Goal: Check status: Check status

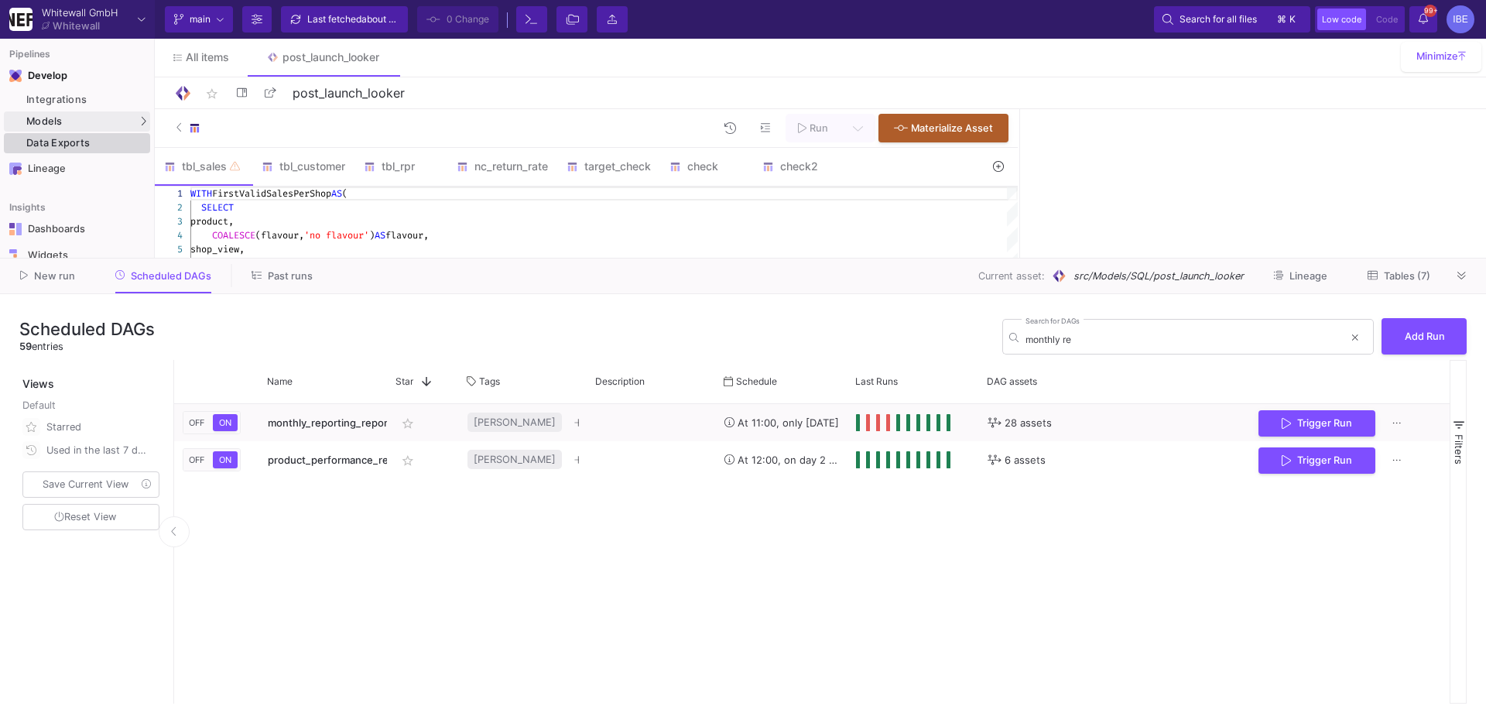
click at [139, 142] on div "Data Exports" at bounding box center [86, 143] width 120 height 12
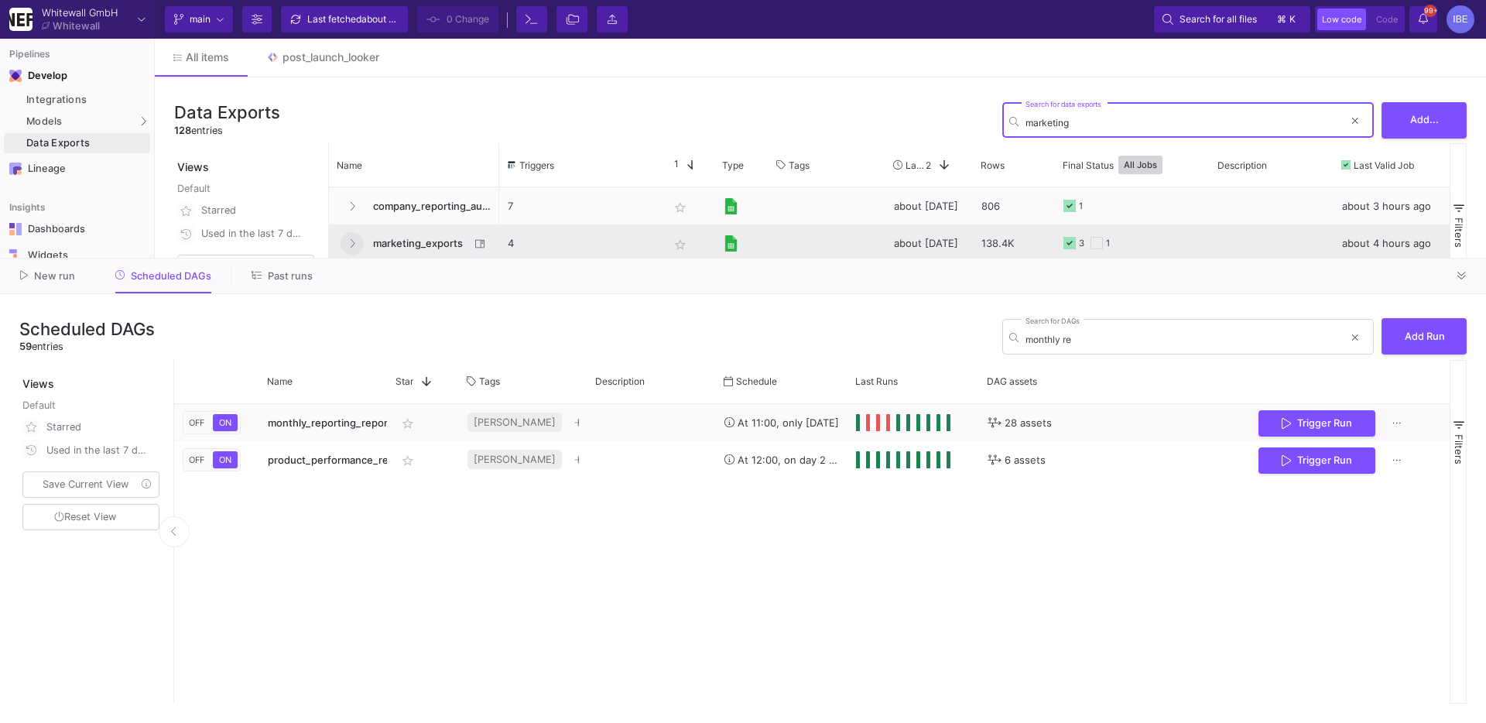
type input "marketing"
click at [347, 238] on button "Press SPACE to select this row." at bounding box center [351, 243] width 23 height 23
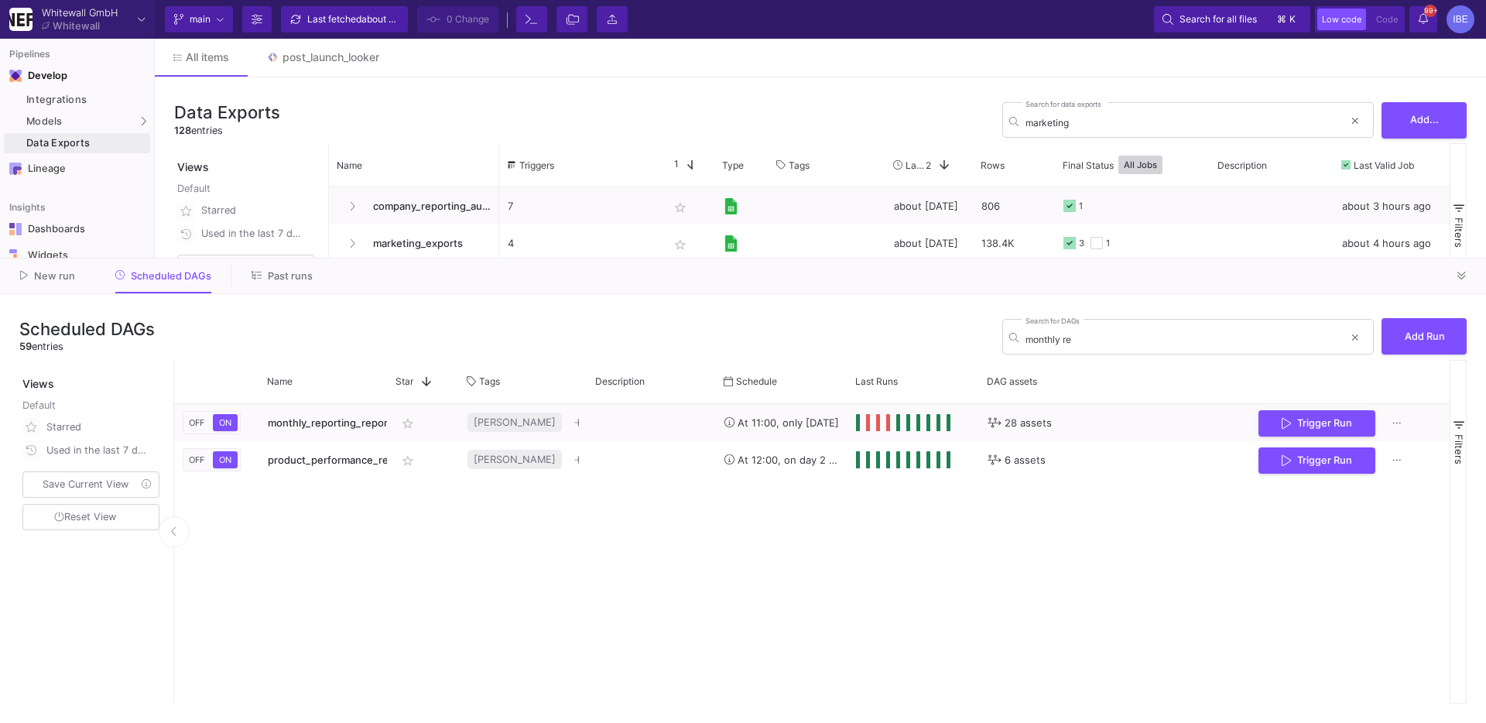
click at [1470, 285] on div at bounding box center [1461, 275] width 23 height 23
click at [1466, 284] on button at bounding box center [1461, 275] width 23 height 23
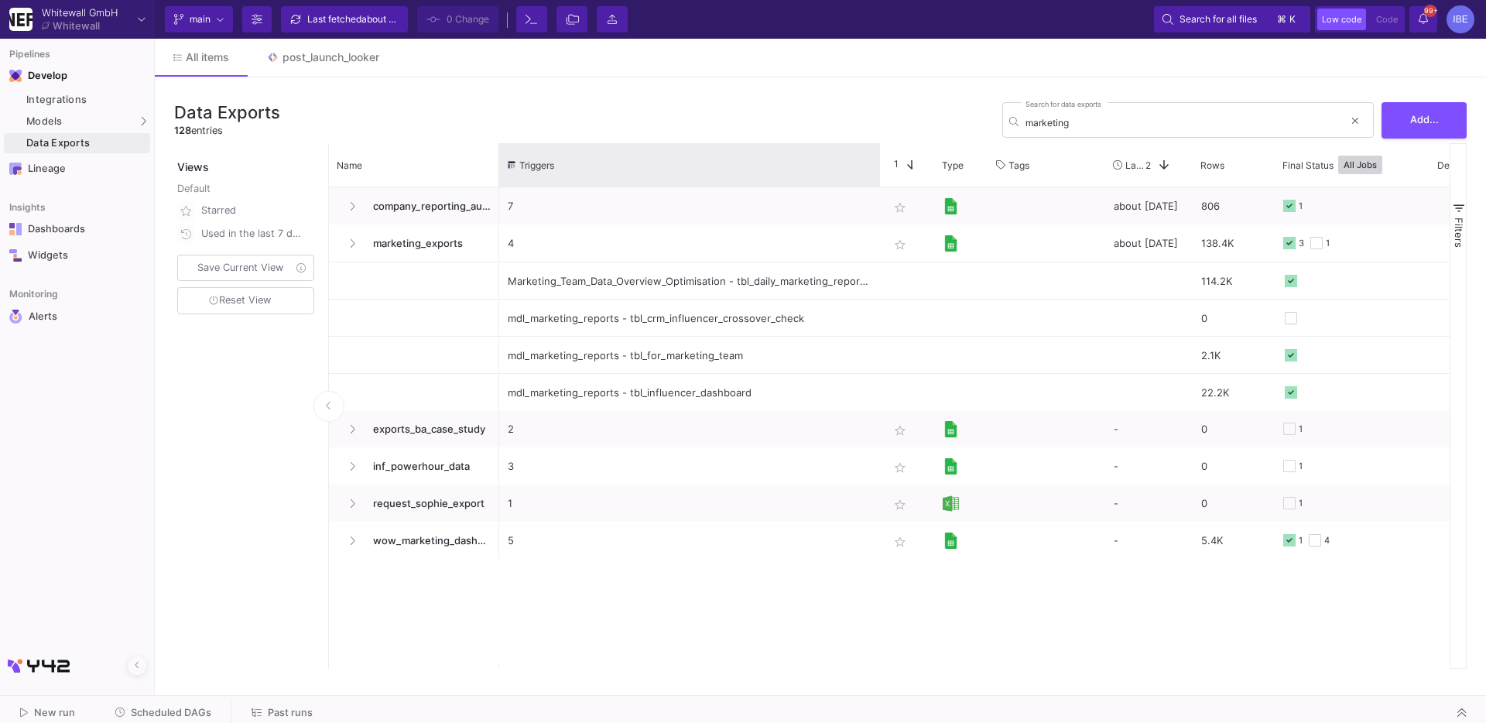
drag, startPoint x: 657, startPoint y: 152, endPoint x: 877, endPoint y: 136, distance: 220.4
click at [877, 136] on div "Data Exports 128 entries marketing Search for data exports Add... Views Default…" at bounding box center [820, 382] width 1331 height 611
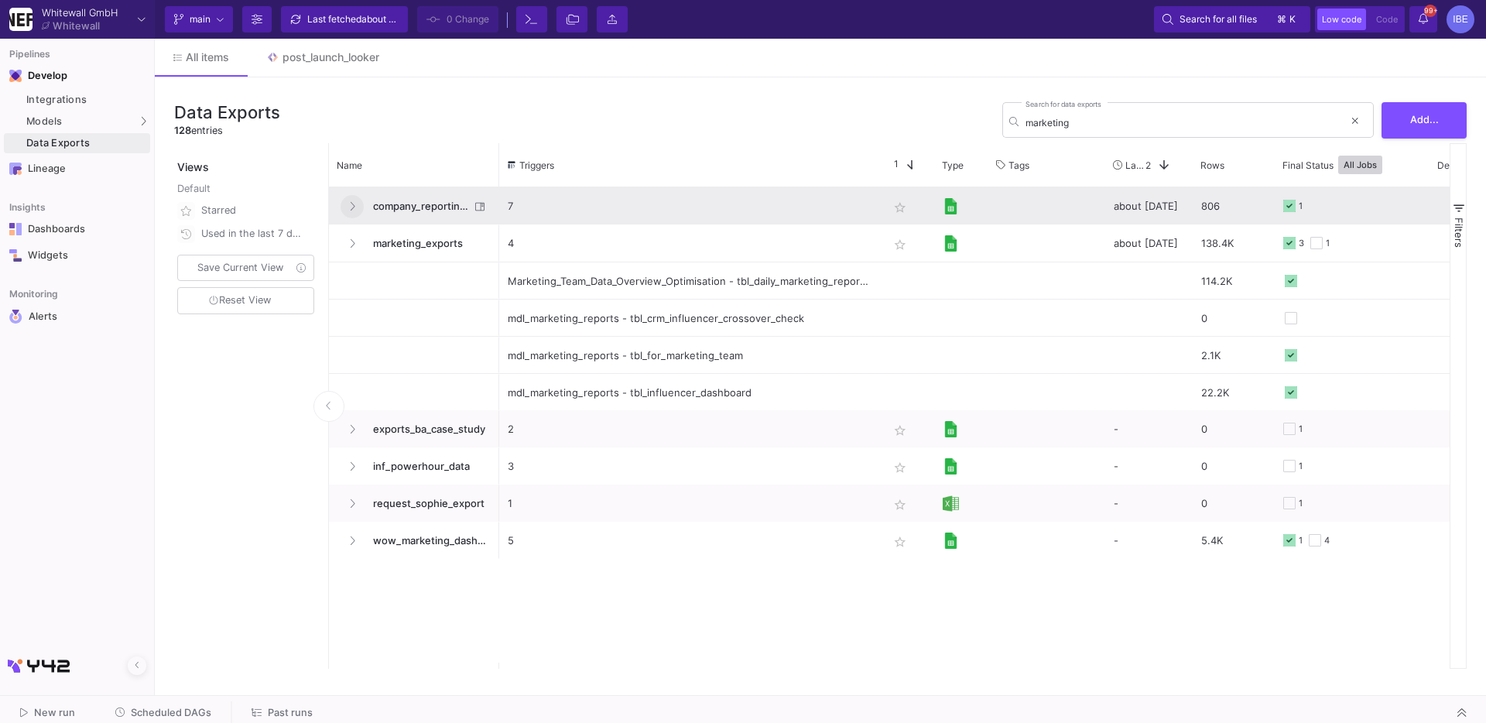
click at [353, 203] on icon "Press SPACE to select this row." at bounding box center [352, 206] width 6 height 10
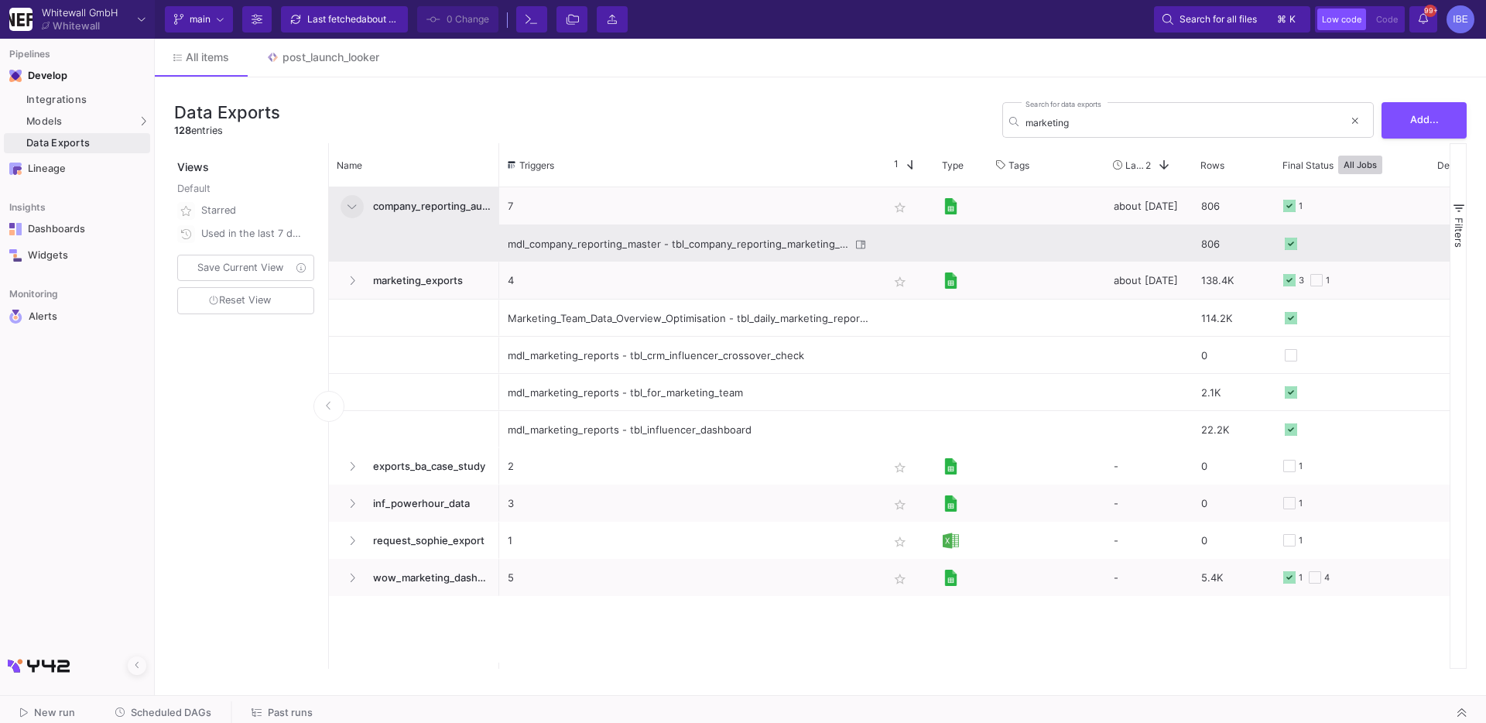
click at [579, 241] on div "mdl_company_reporting_master - tbl_company_reporting_marketing_costs" at bounding box center [679, 244] width 343 height 36
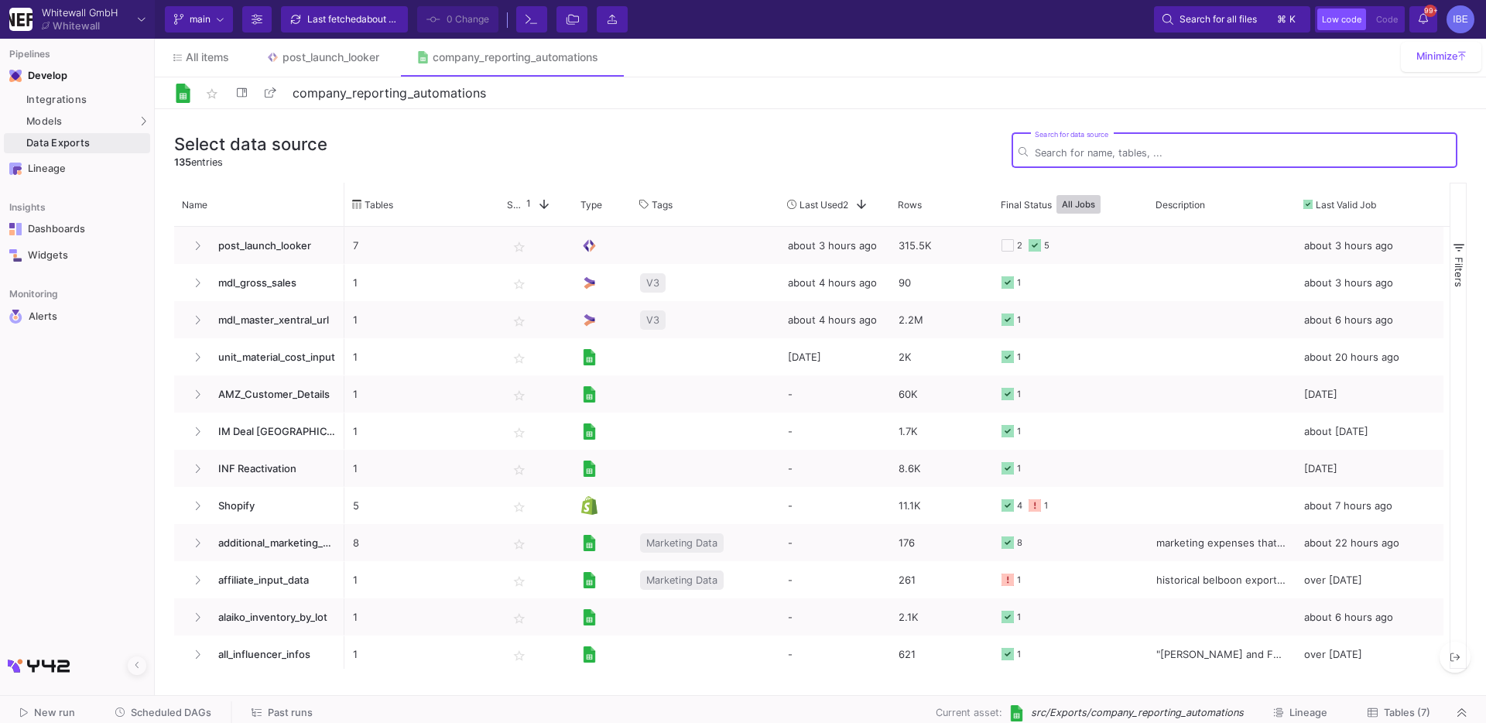
click at [1413, 713] on span "Tables (7)" at bounding box center [1407, 712] width 46 height 12
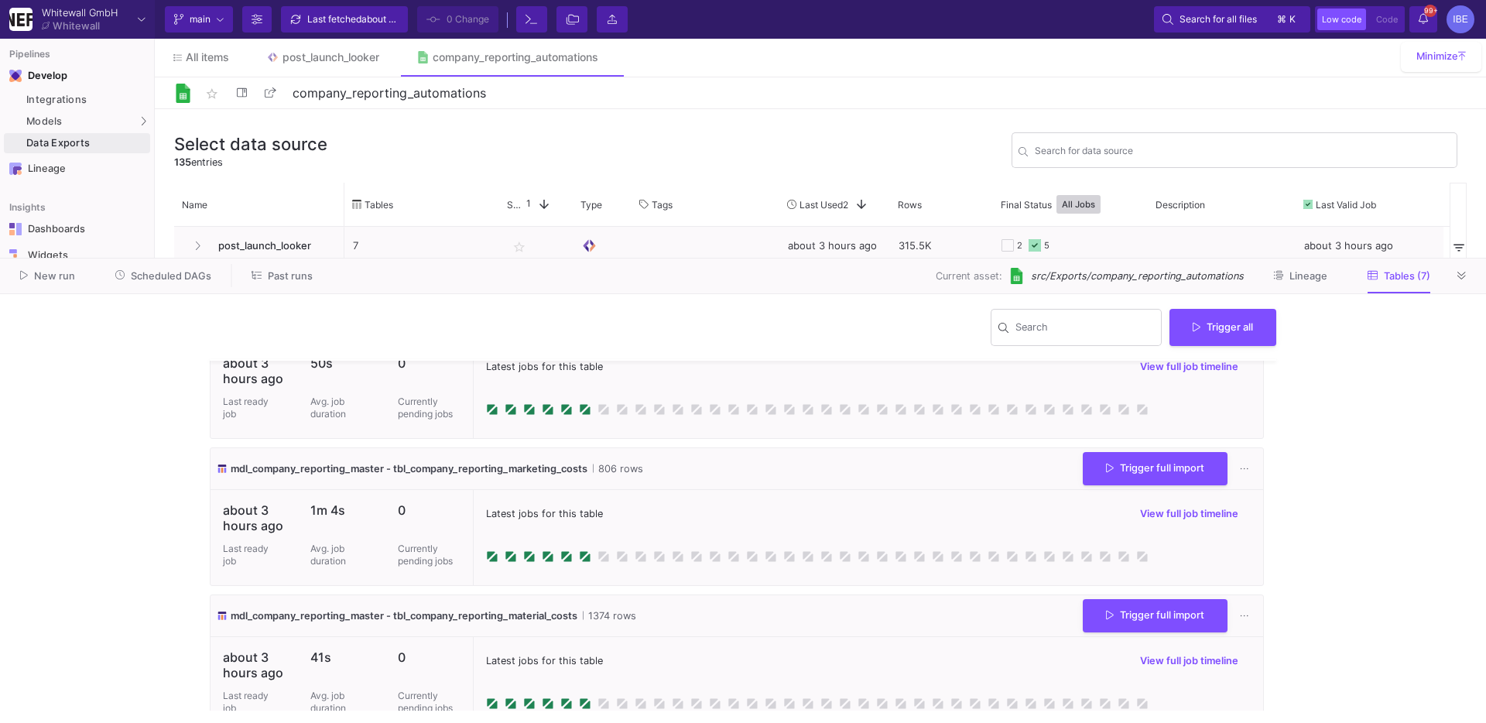
scroll to position [505, 0]
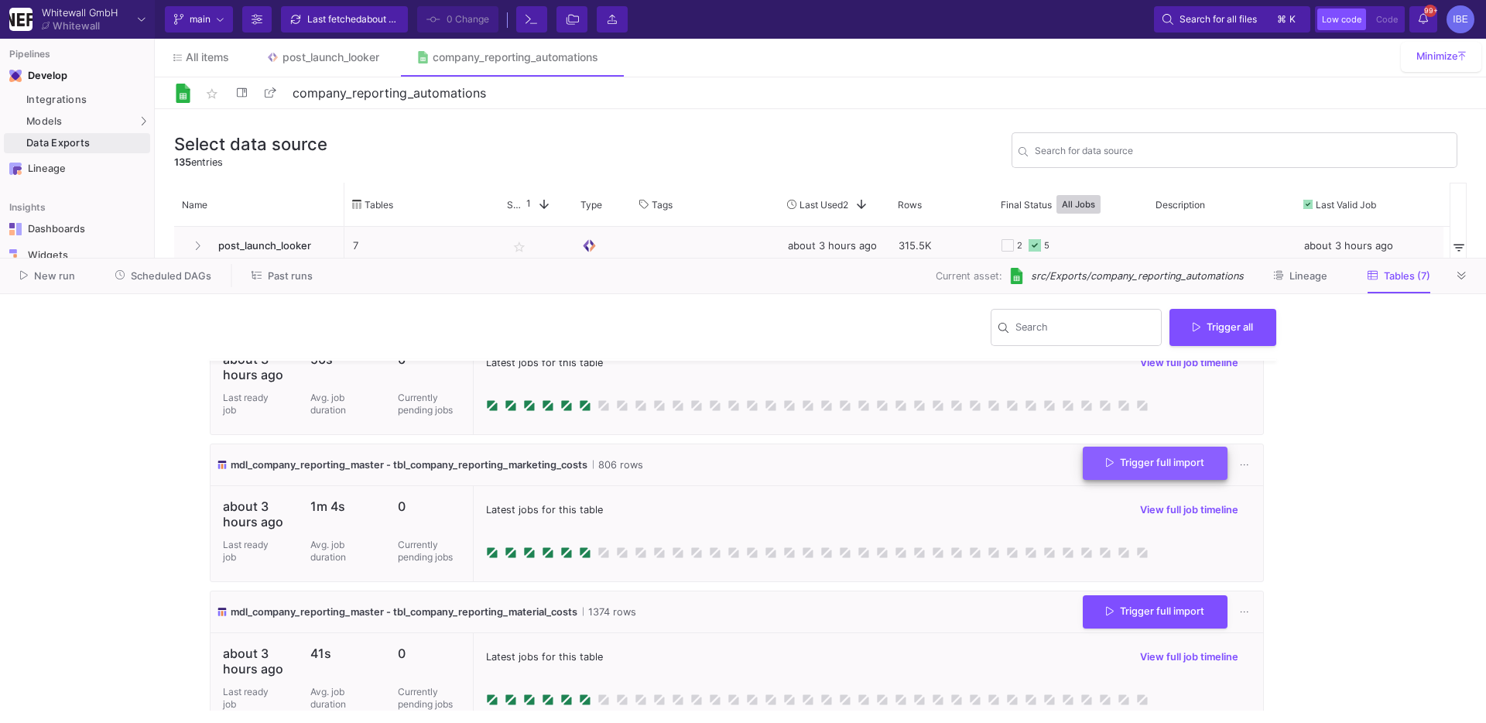
click at [1127, 458] on span "Trigger full import" at bounding box center [1155, 463] width 98 height 12
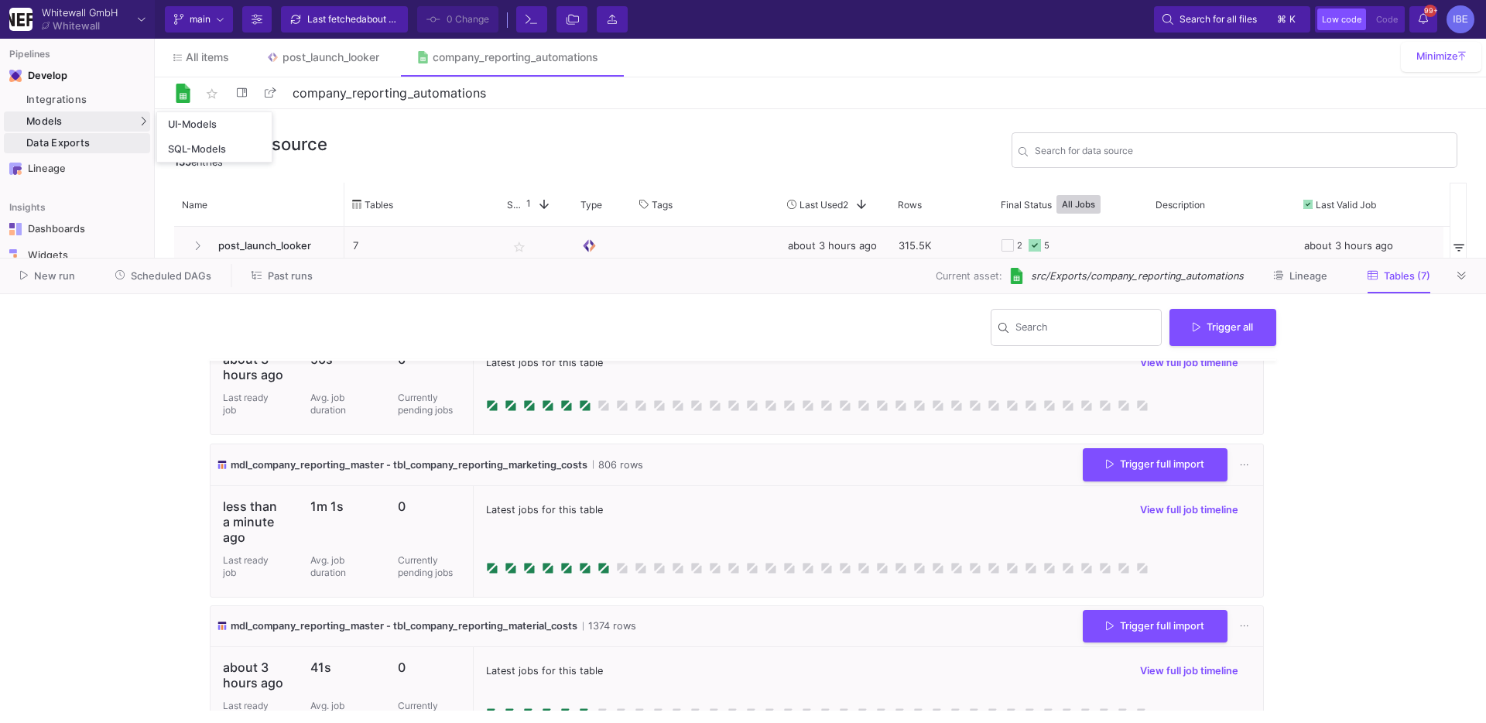
click at [115, 121] on div "Models" at bounding box center [77, 121] width 146 height 20
click at [188, 125] on div "UI-Models" at bounding box center [193, 124] width 50 height 12
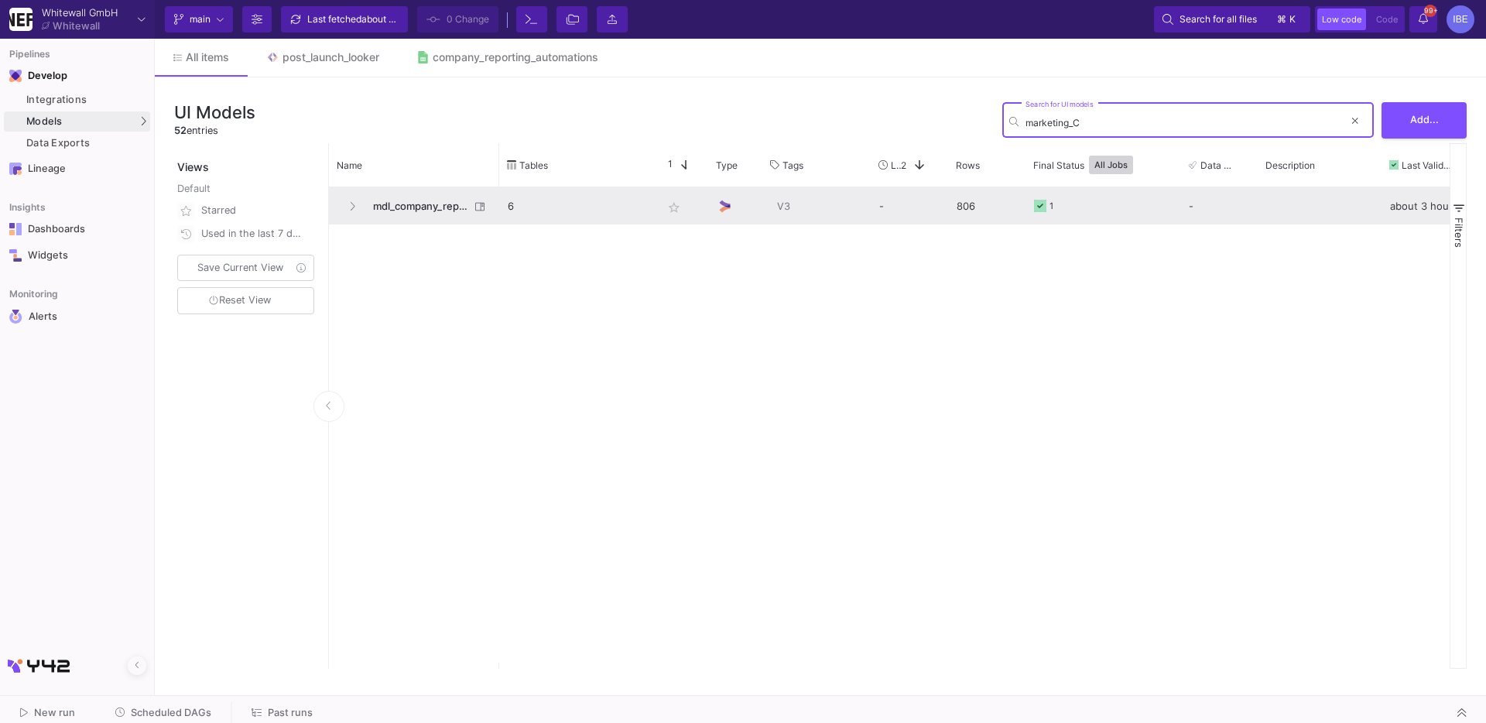
type input "marketing_C"
click at [453, 202] on span "mdl_company_reporting_master" at bounding box center [417, 206] width 106 height 36
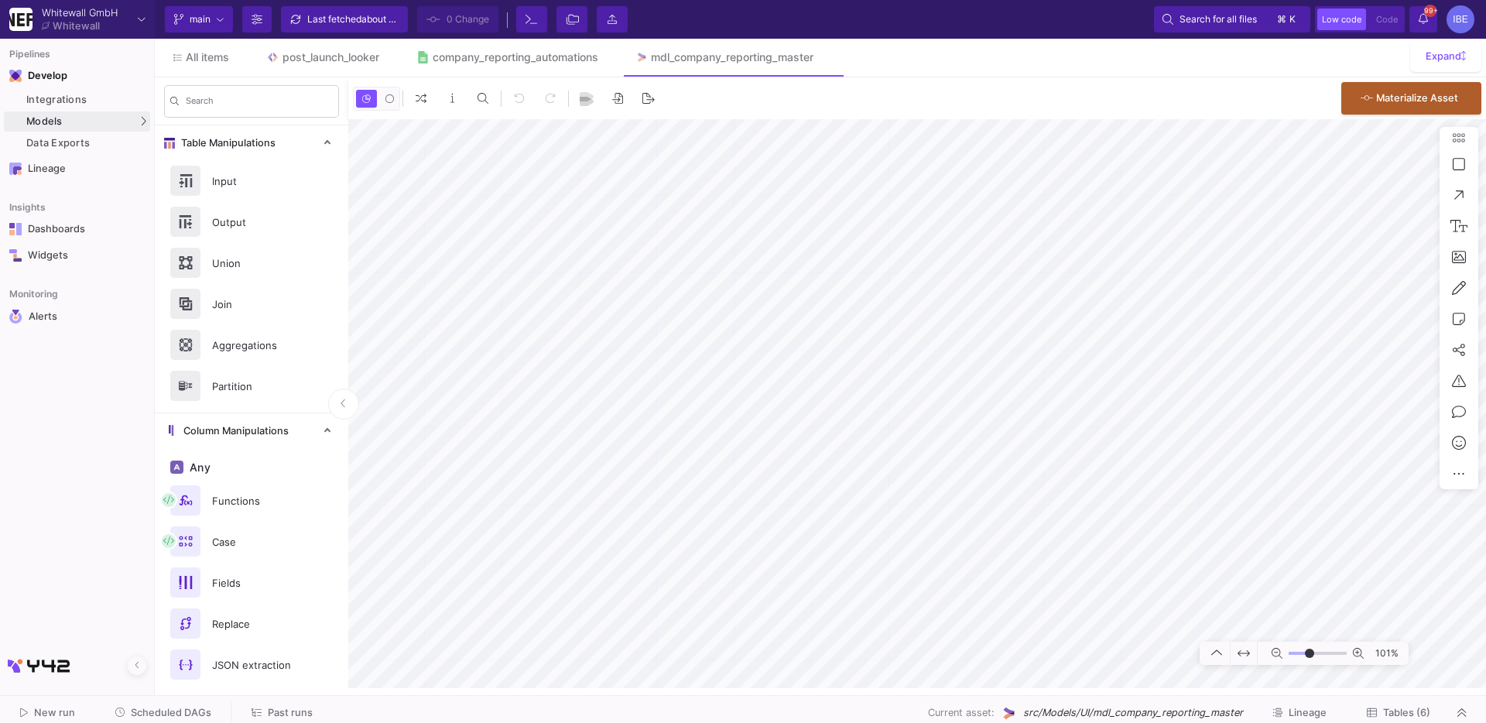
type input "-11"
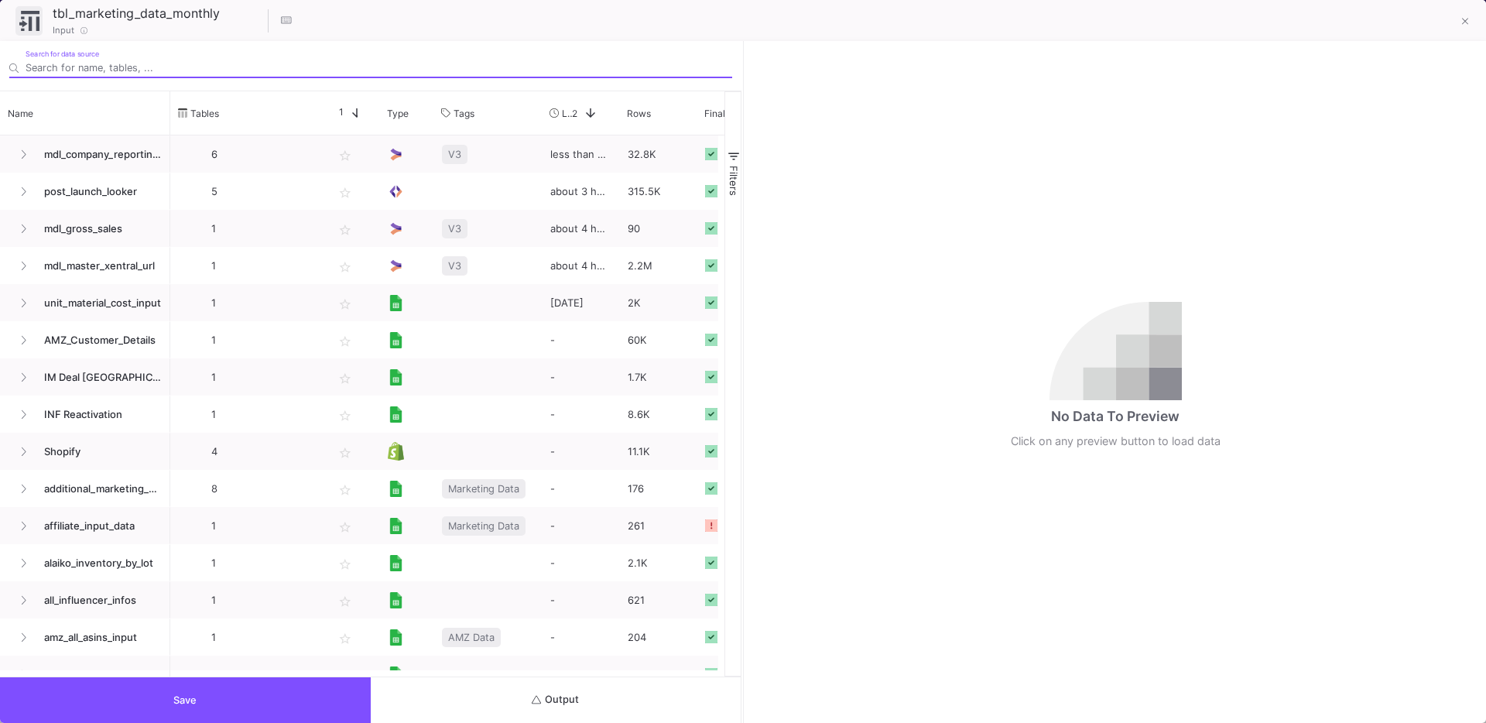
click at [645, 683] on button "Output" at bounding box center [556, 700] width 371 height 46
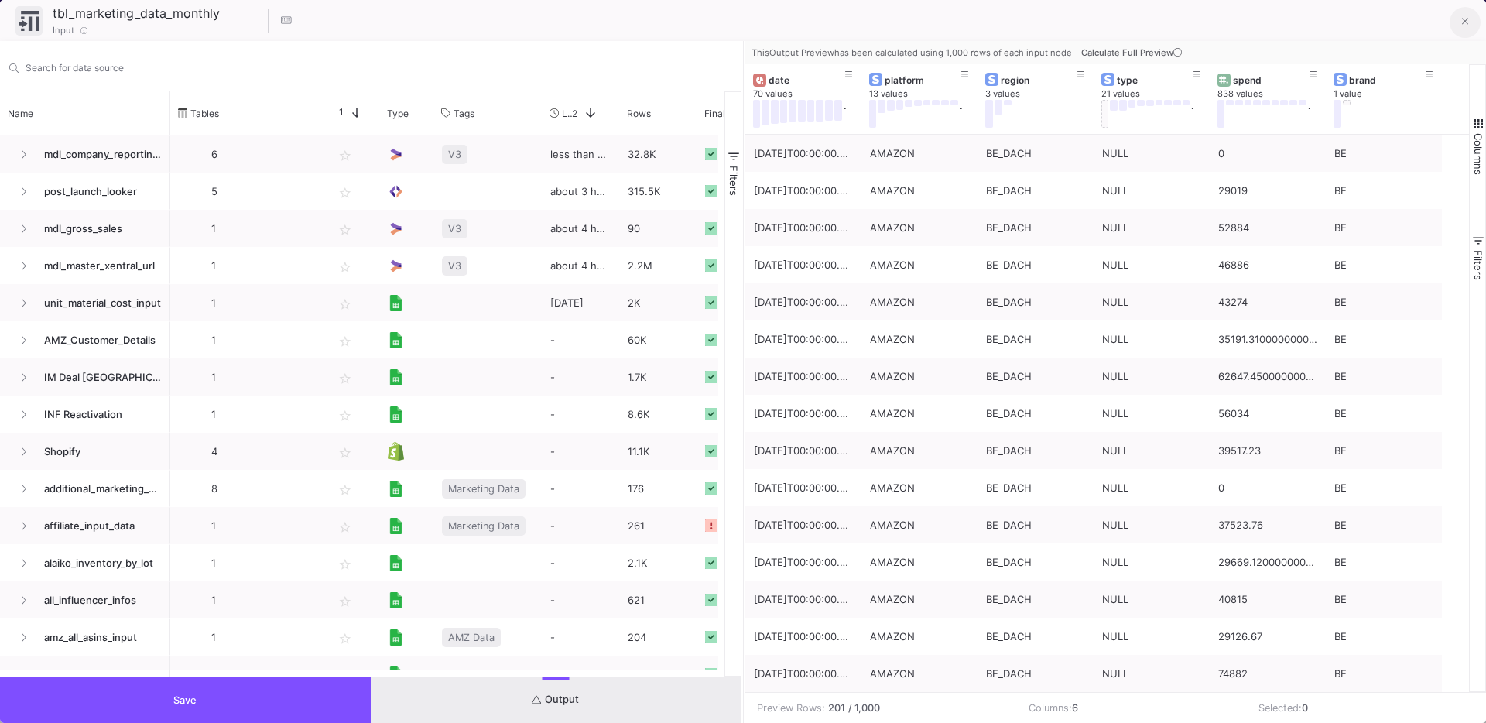
click at [1465, 24] on icon at bounding box center [1465, 21] width 7 height 11
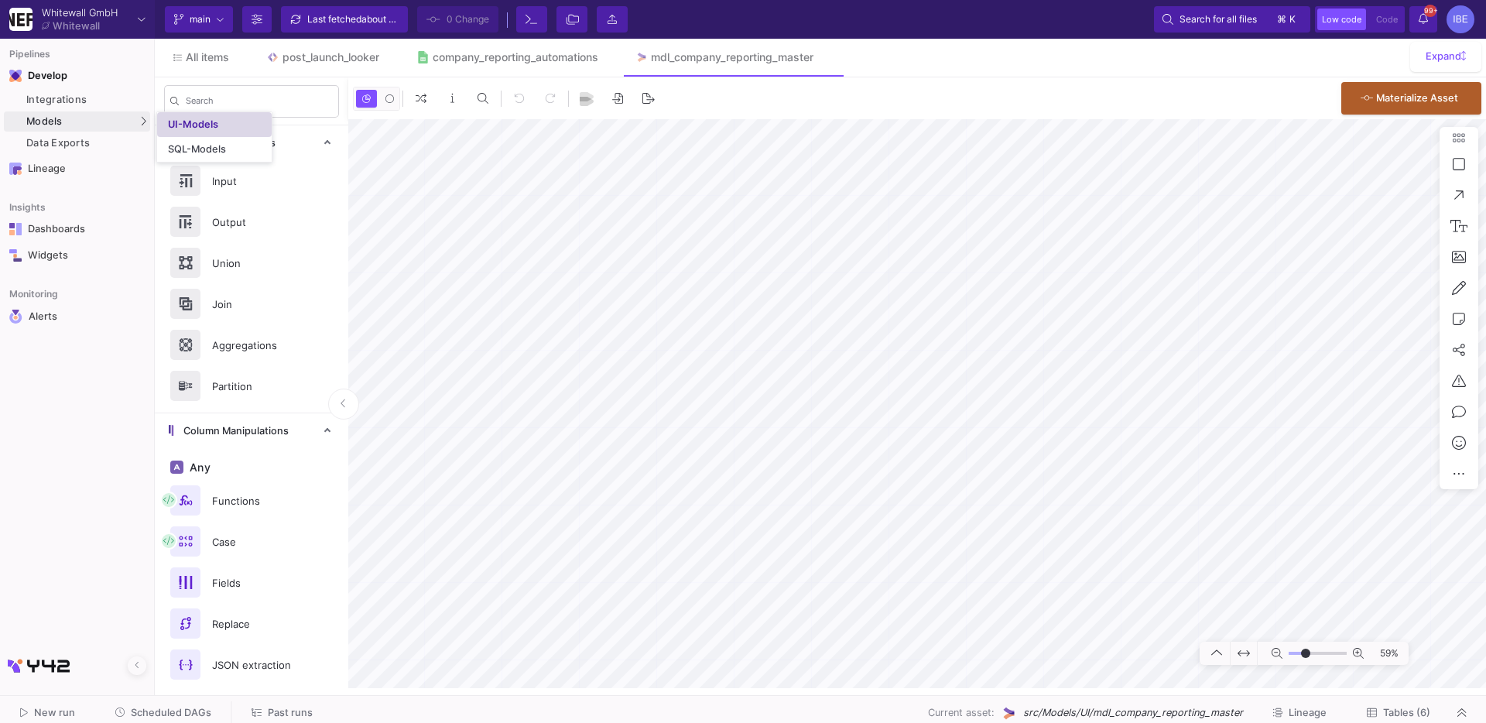
click at [167, 131] on link "UI-Models" at bounding box center [214, 124] width 115 height 25
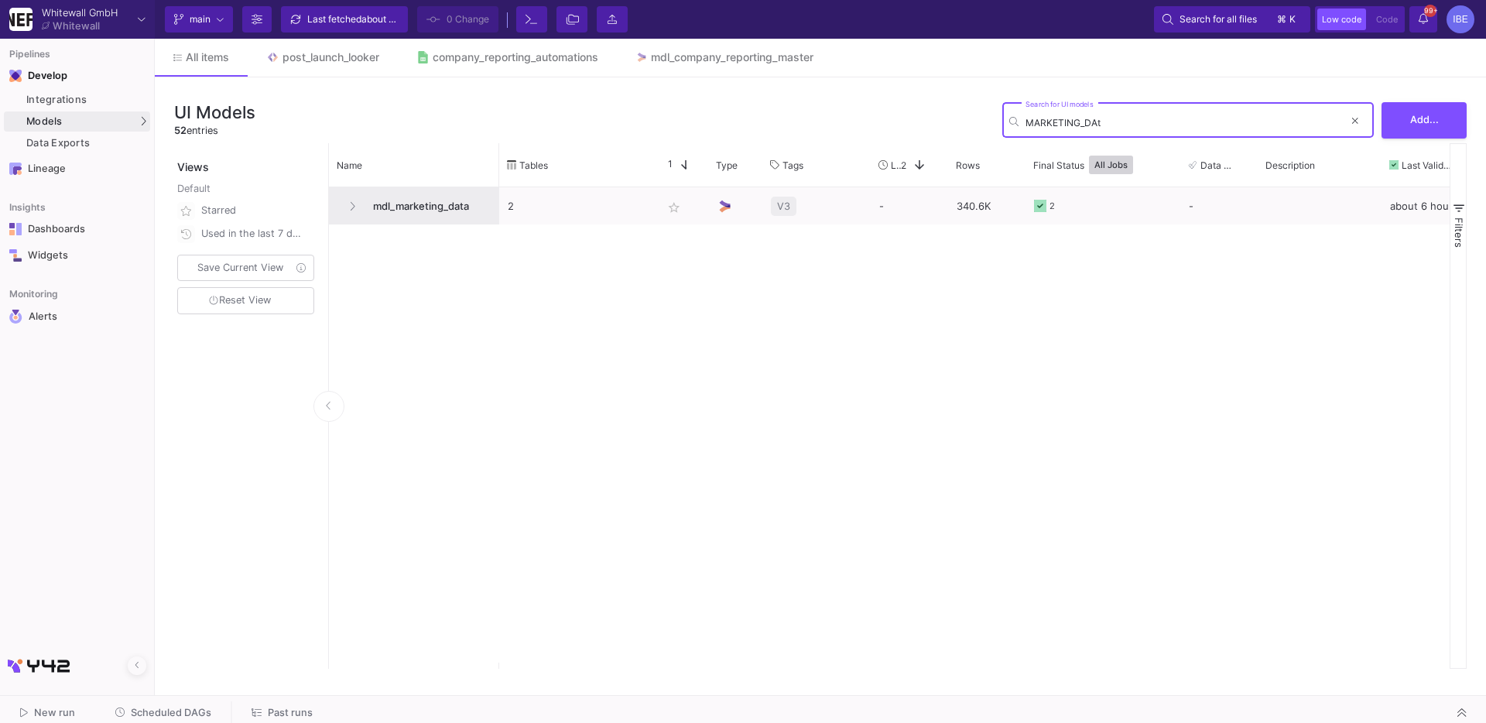
type input "MARKETING_DAt"
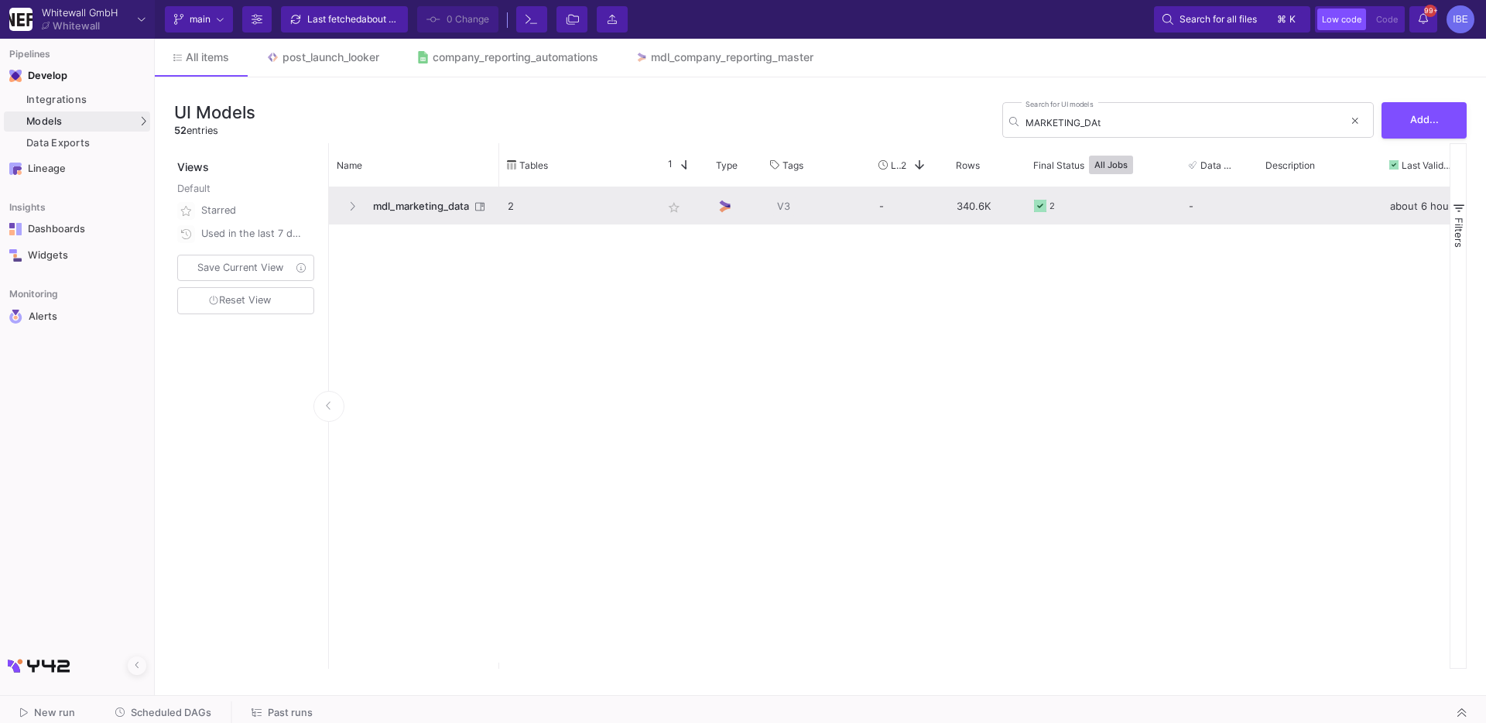
click at [334, 206] on div "mdl_marketing_data" at bounding box center [414, 205] width 170 height 37
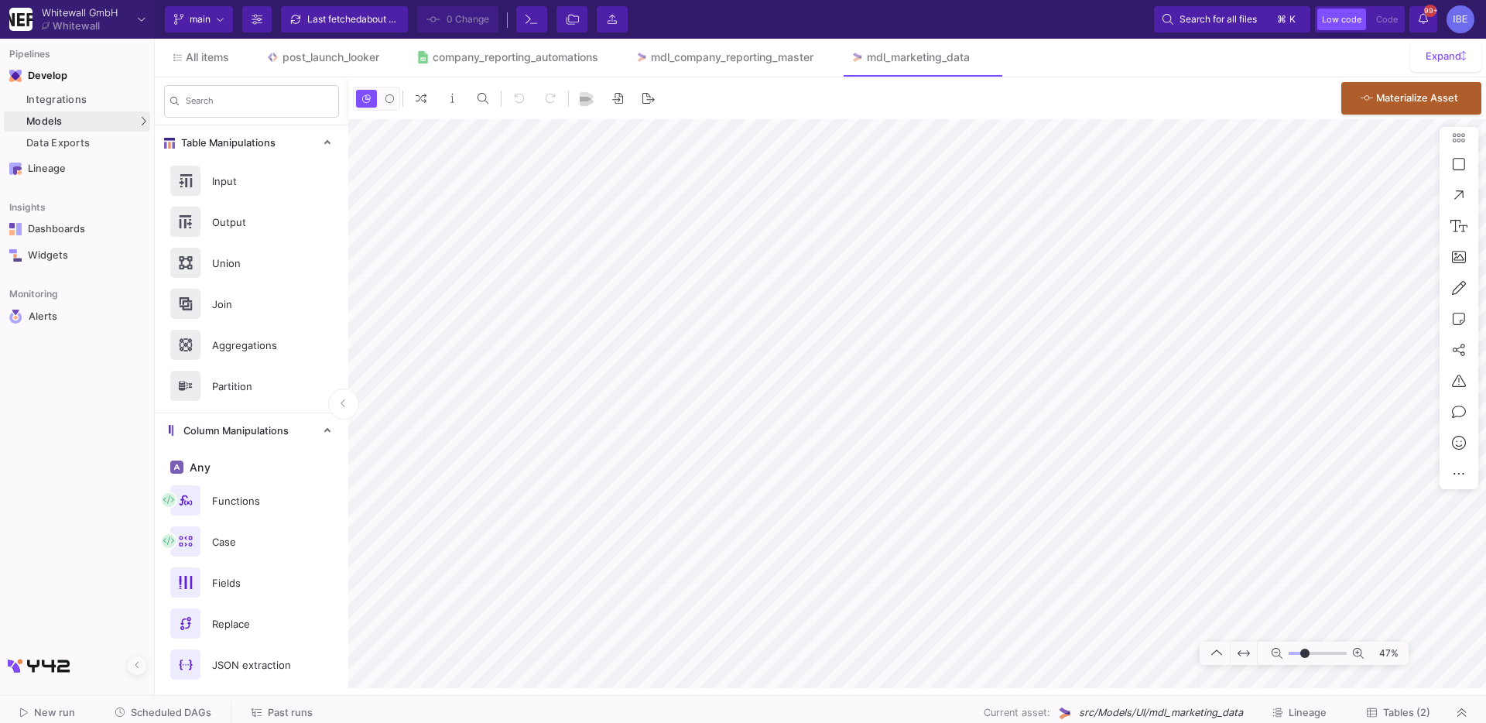
type input "-9"
click at [1396, 716] on span "Tables (2)" at bounding box center [1406, 712] width 47 height 12
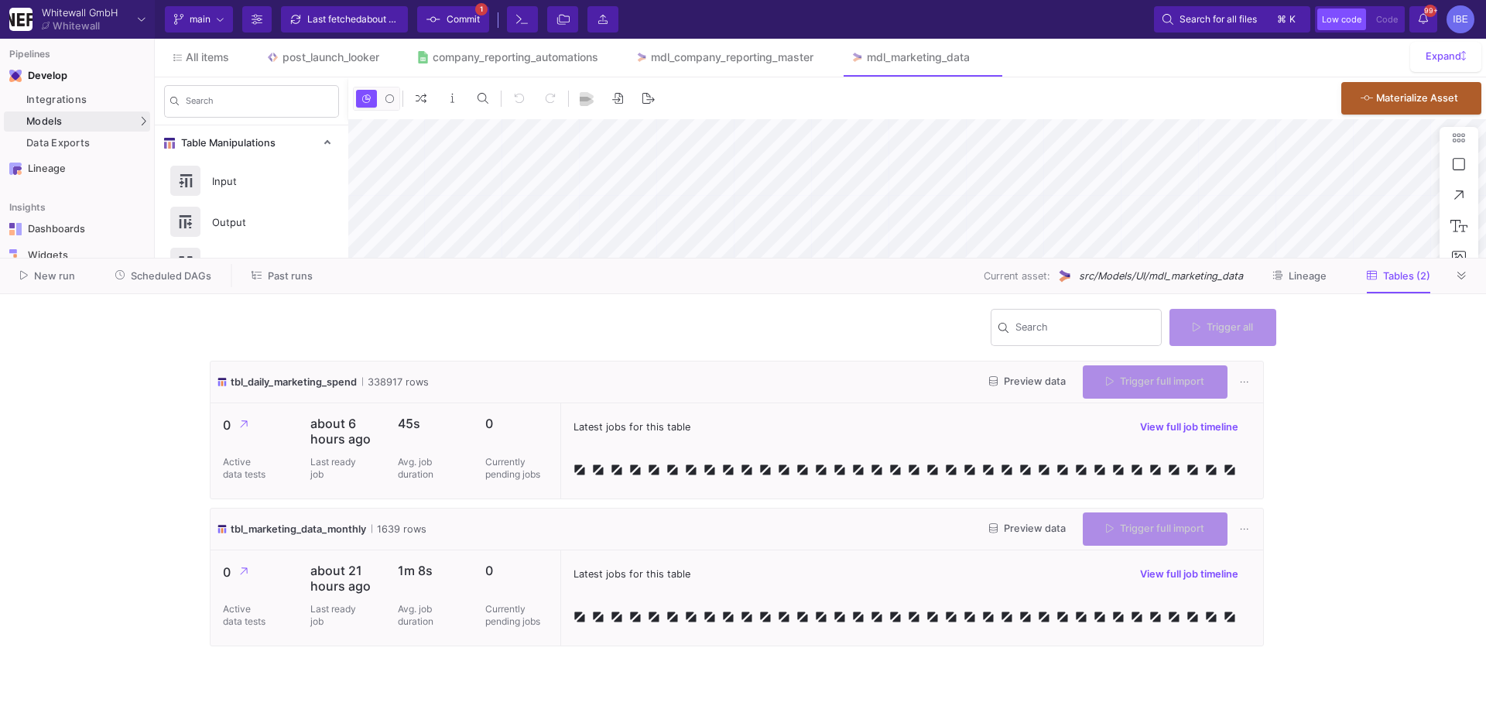
click at [1103, 518] on div "Trigger full import" at bounding box center [1155, 528] width 145 height 33
type input "-36"
click at [1107, 522] on div "Trigger full import" at bounding box center [1155, 528] width 145 height 33
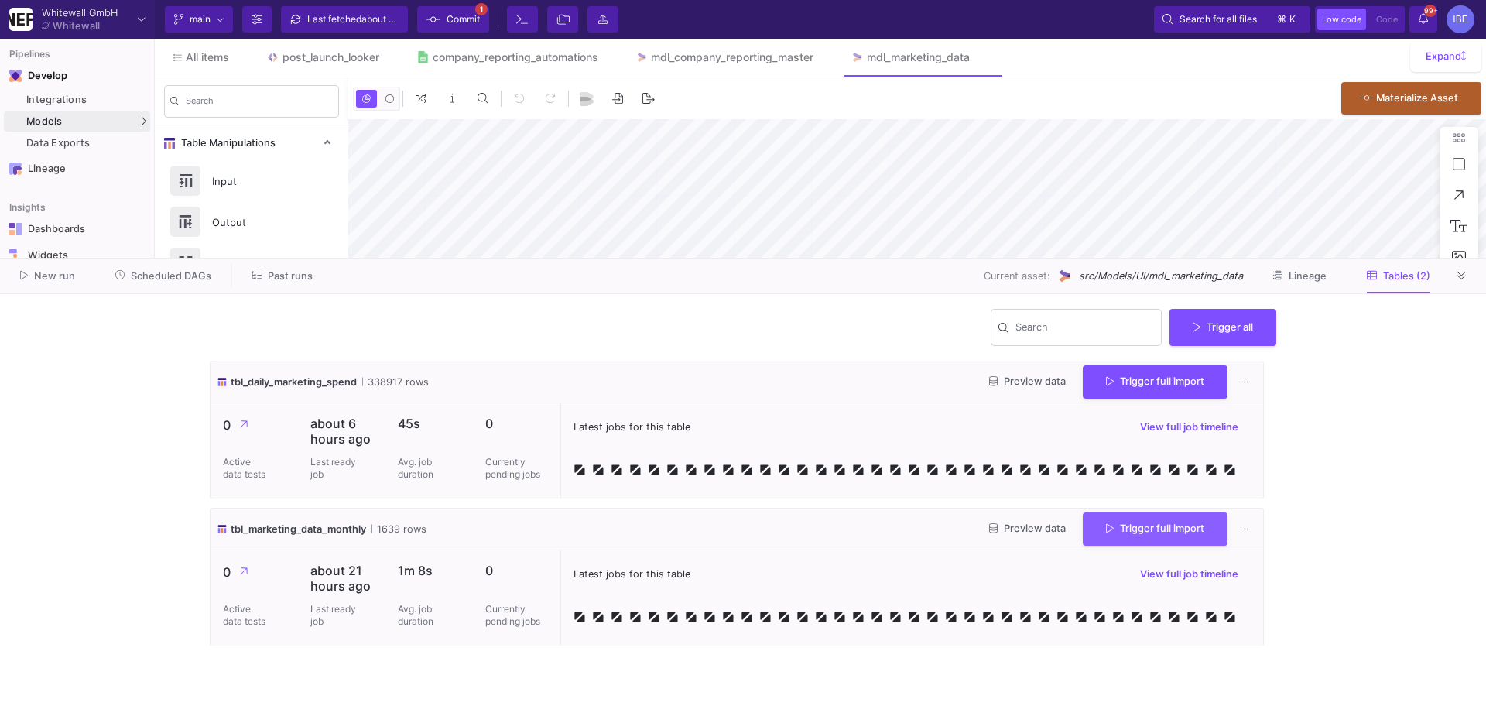
click at [1107, 524] on icon at bounding box center [1110, 529] width 8 height 10
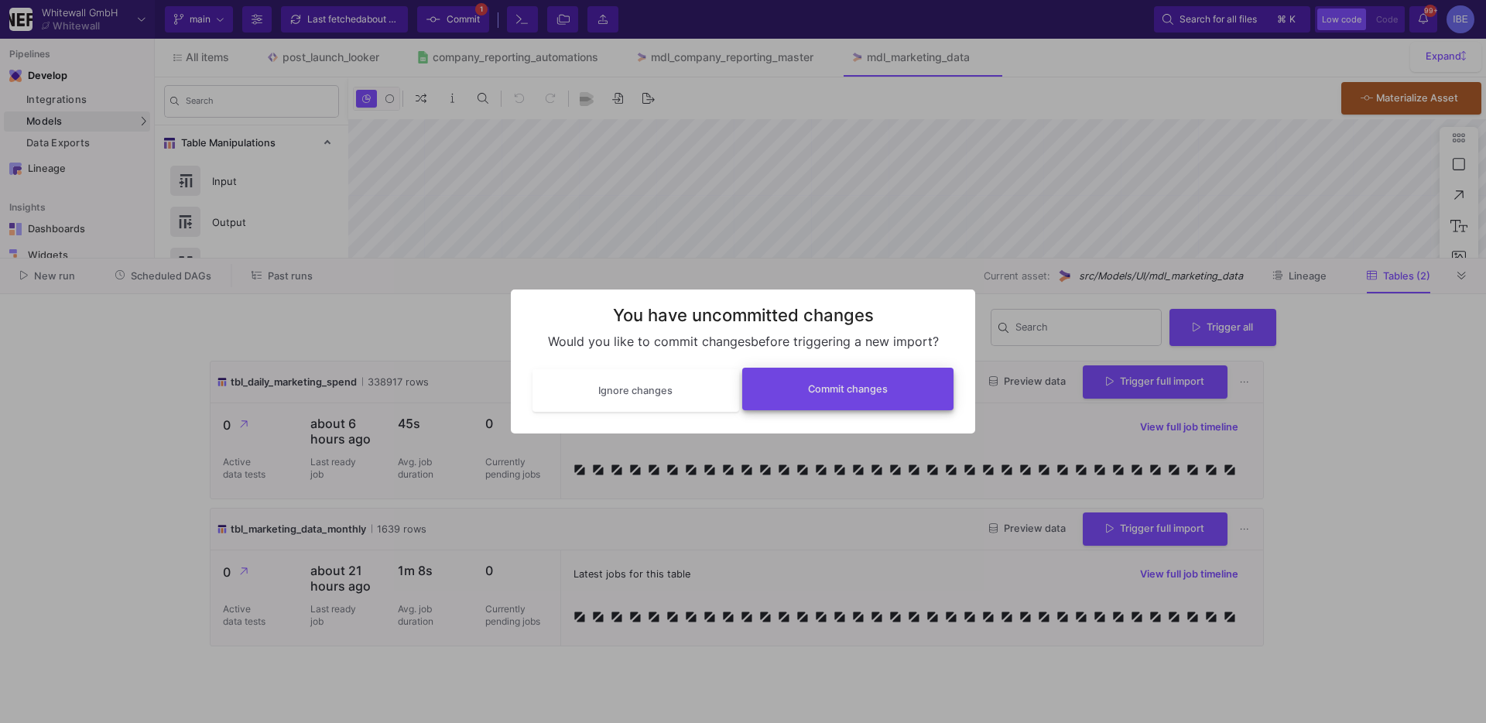
click at [894, 372] on button "Commit changes" at bounding box center [848, 389] width 212 height 43
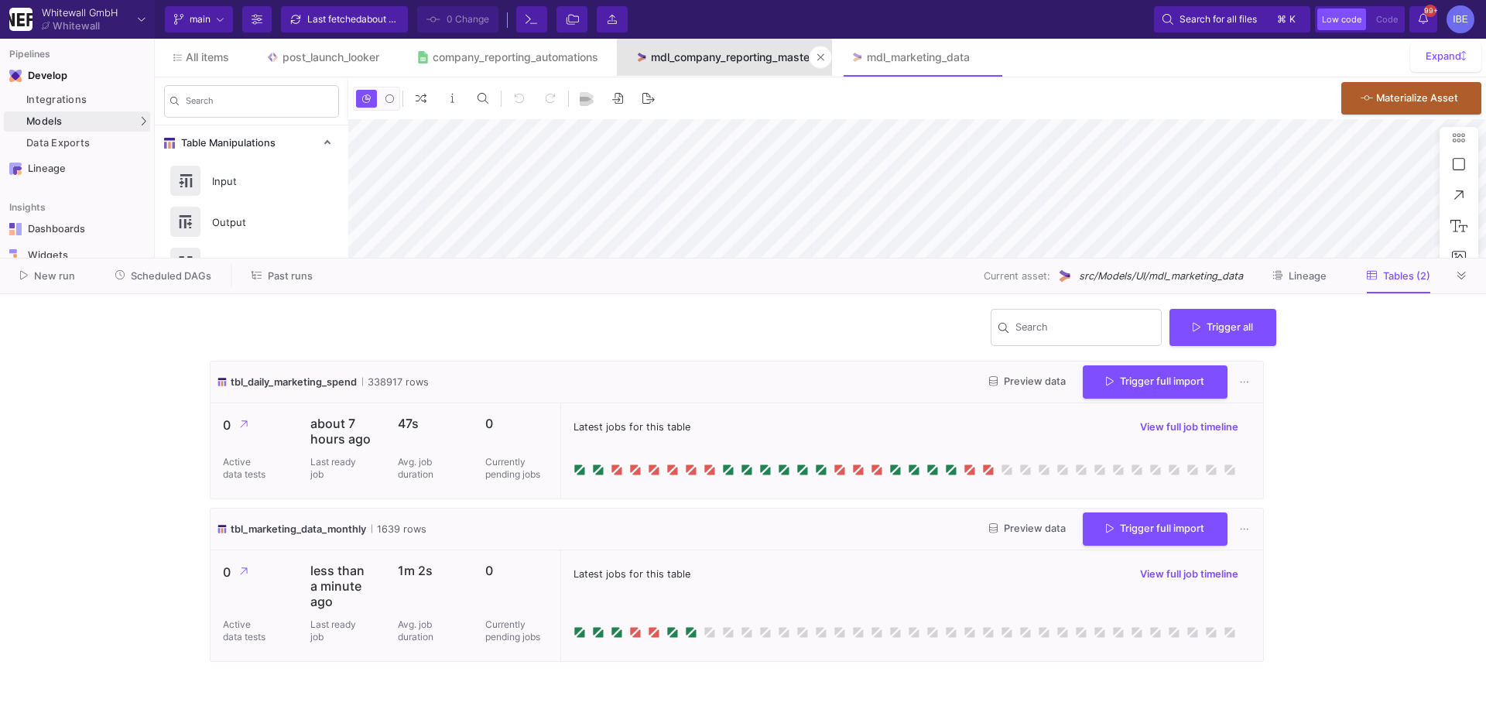
click at [771, 56] on div "mdl_company_reporting_master" at bounding box center [732, 57] width 162 height 12
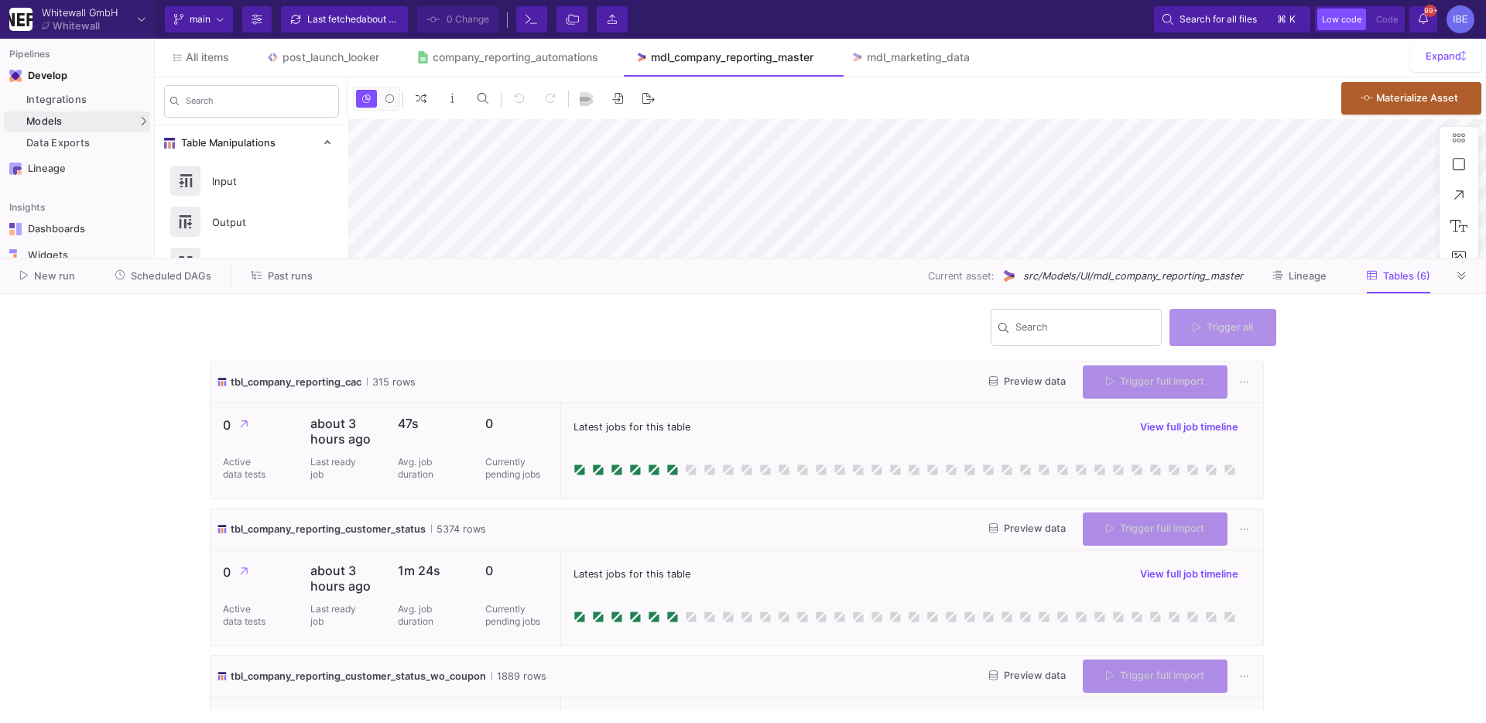
type input "-21"
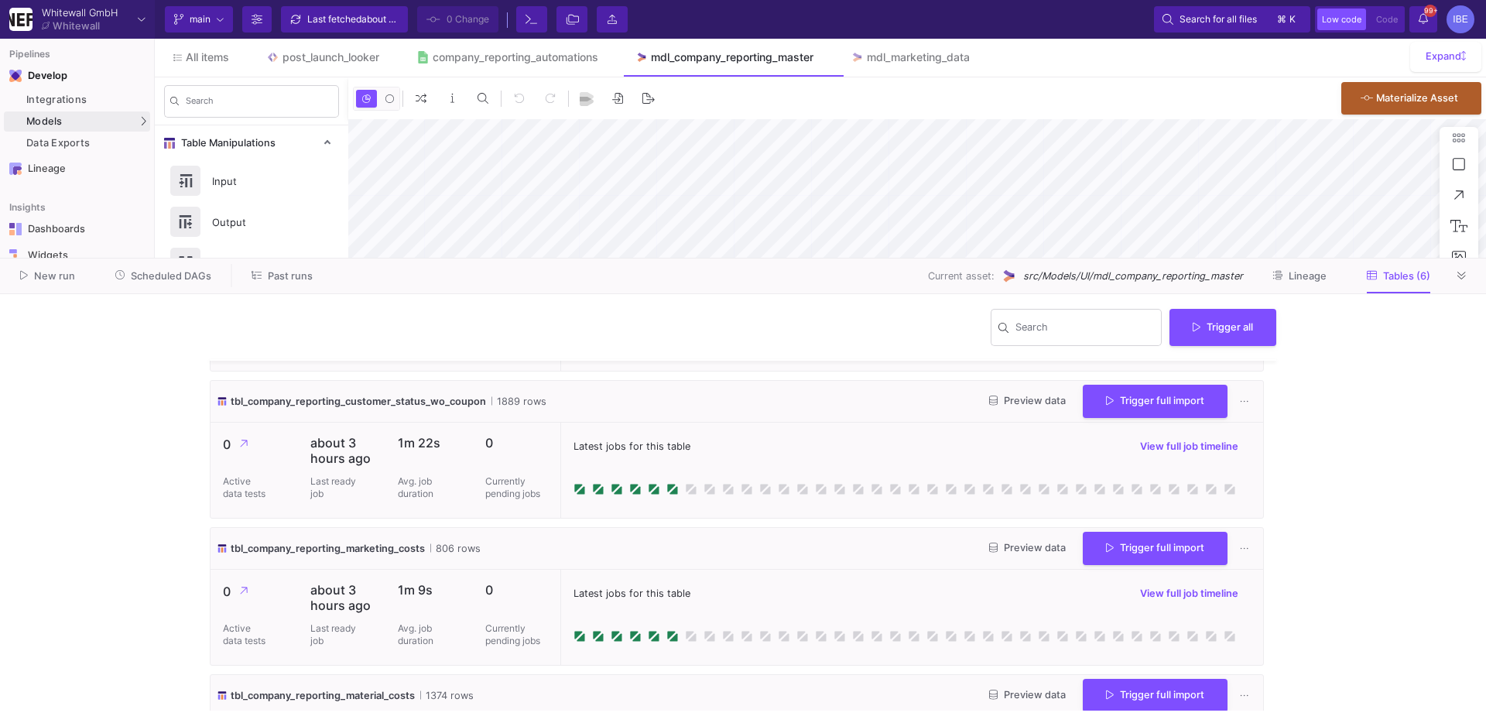
scroll to position [360, 0]
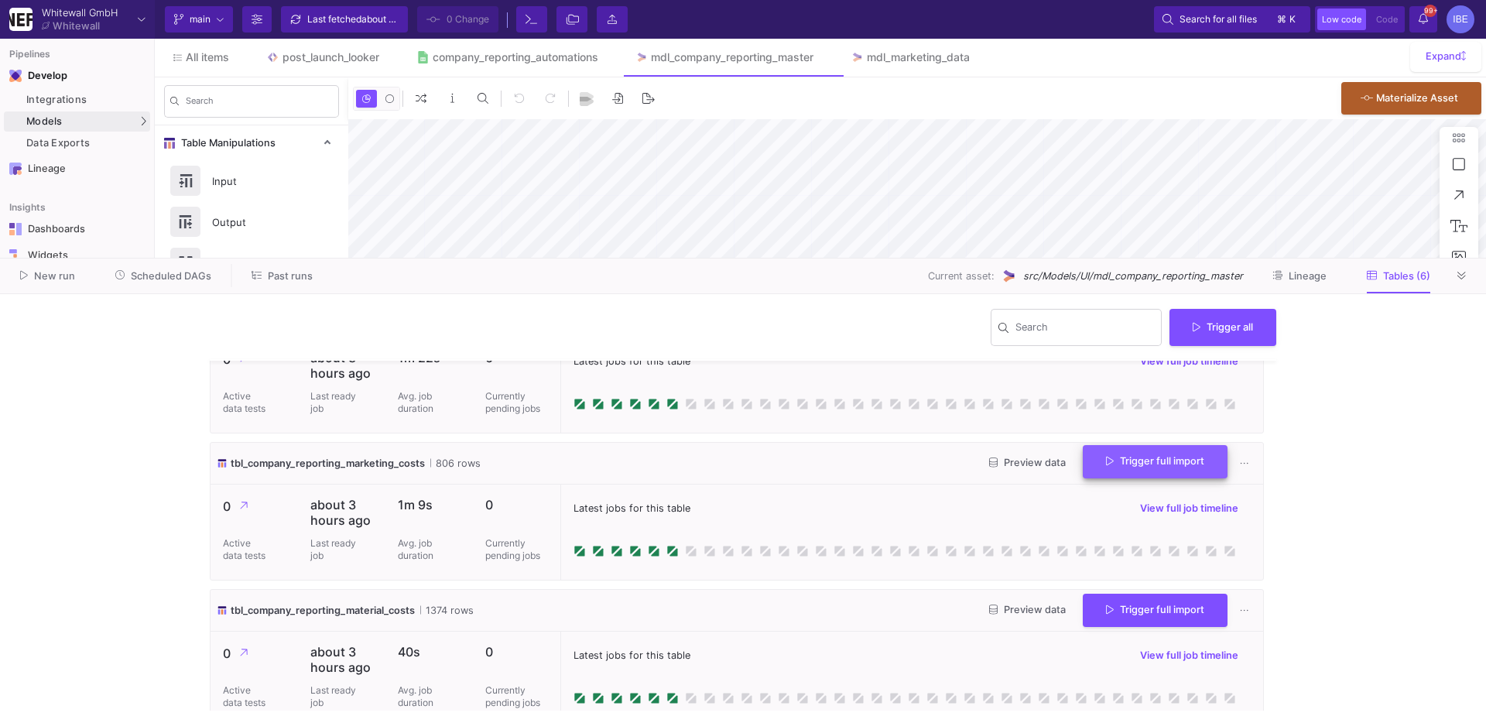
click at [1161, 450] on button "Trigger full import" at bounding box center [1155, 461] width 145 height 33
click at [1022, 457] on span "Preview data" at bounding box center [1027, 463] width 77 height 12
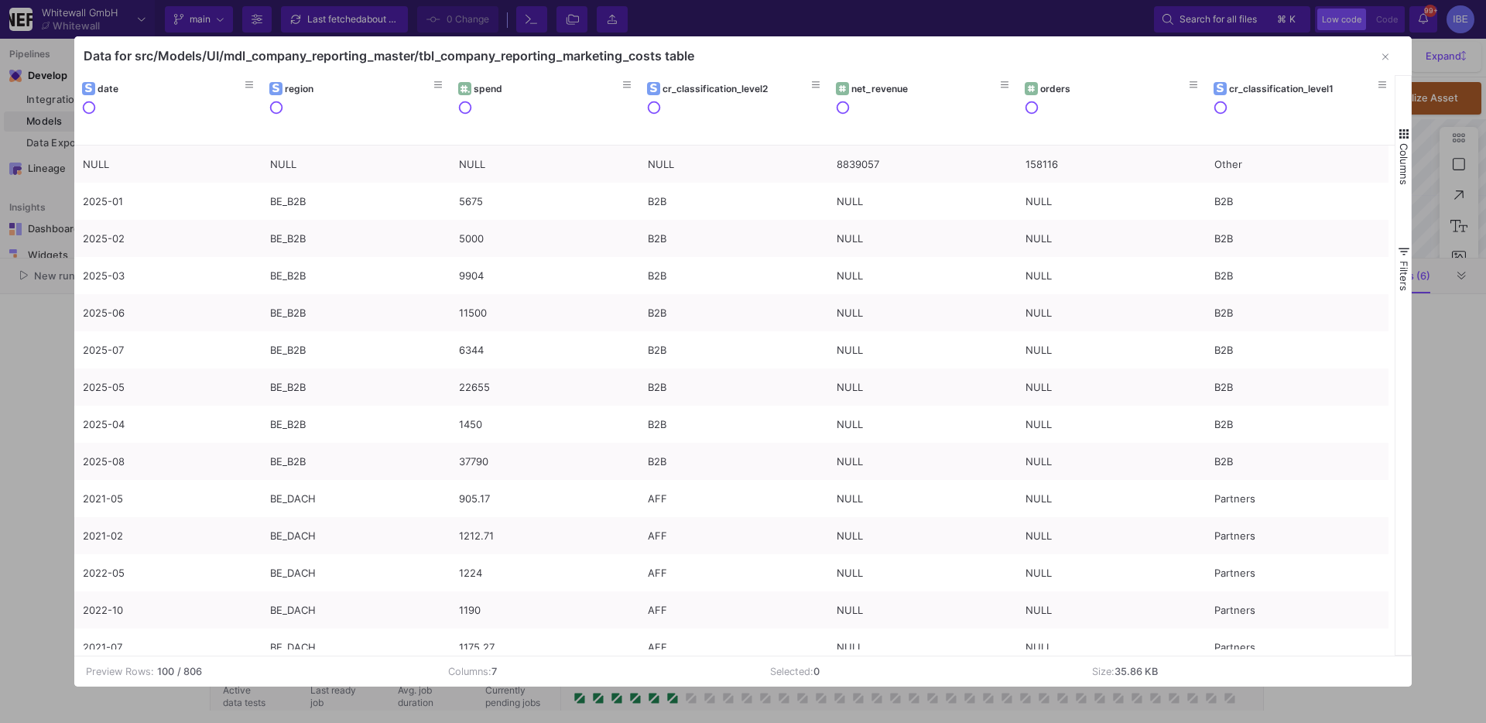
click at [16, 324] on div at bounding box center [743, 361] width 1486 height 723
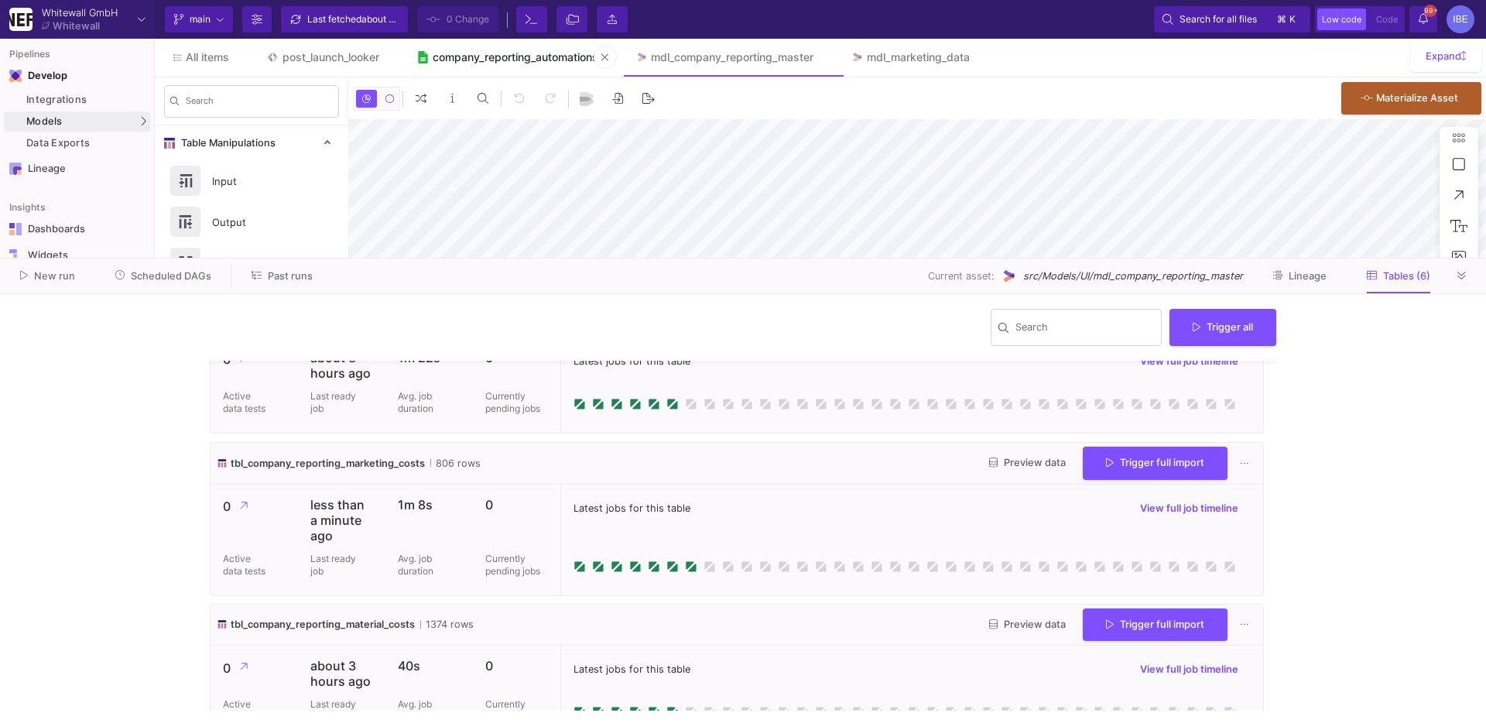
click at [539, 52] on div "company_reporting_automations" at bounding box center [516, 57] width 166 height 12
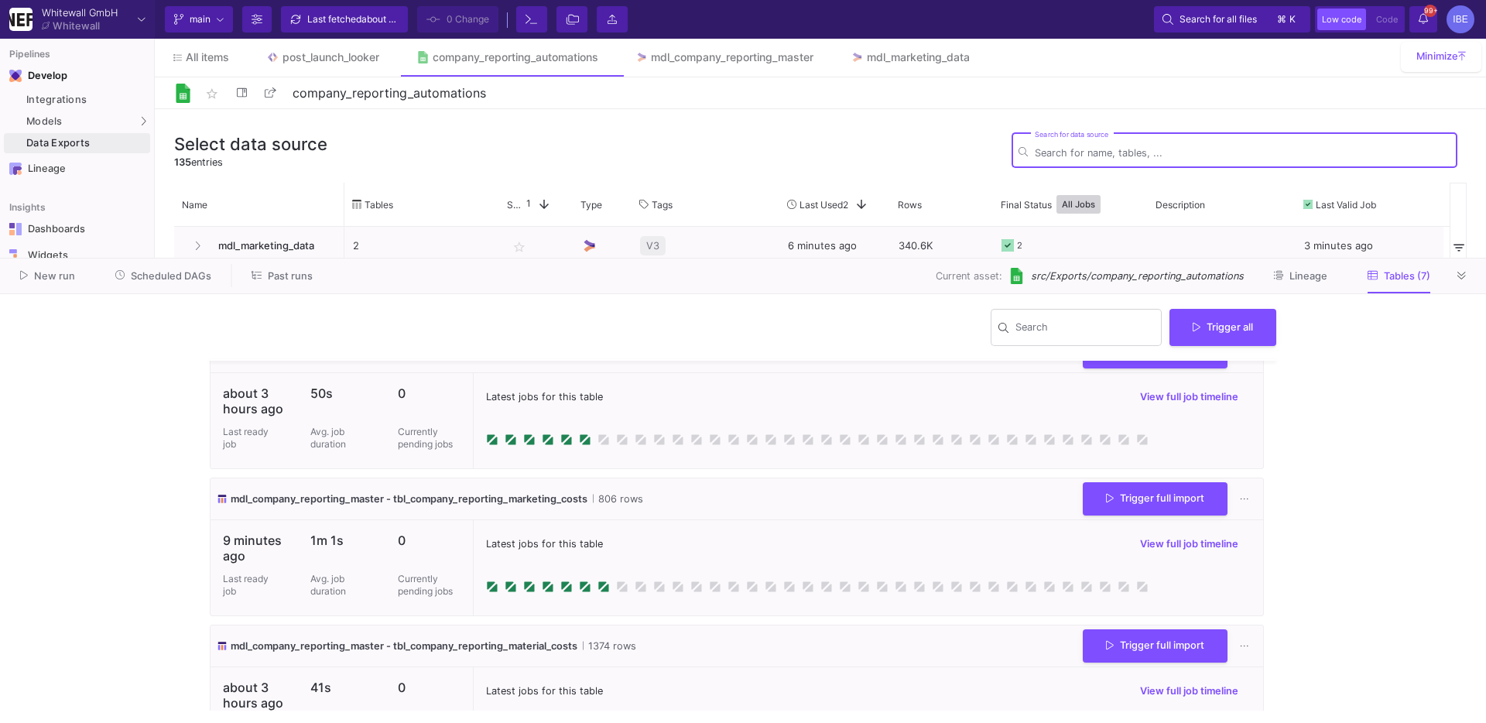
scroll to position [498, 0]
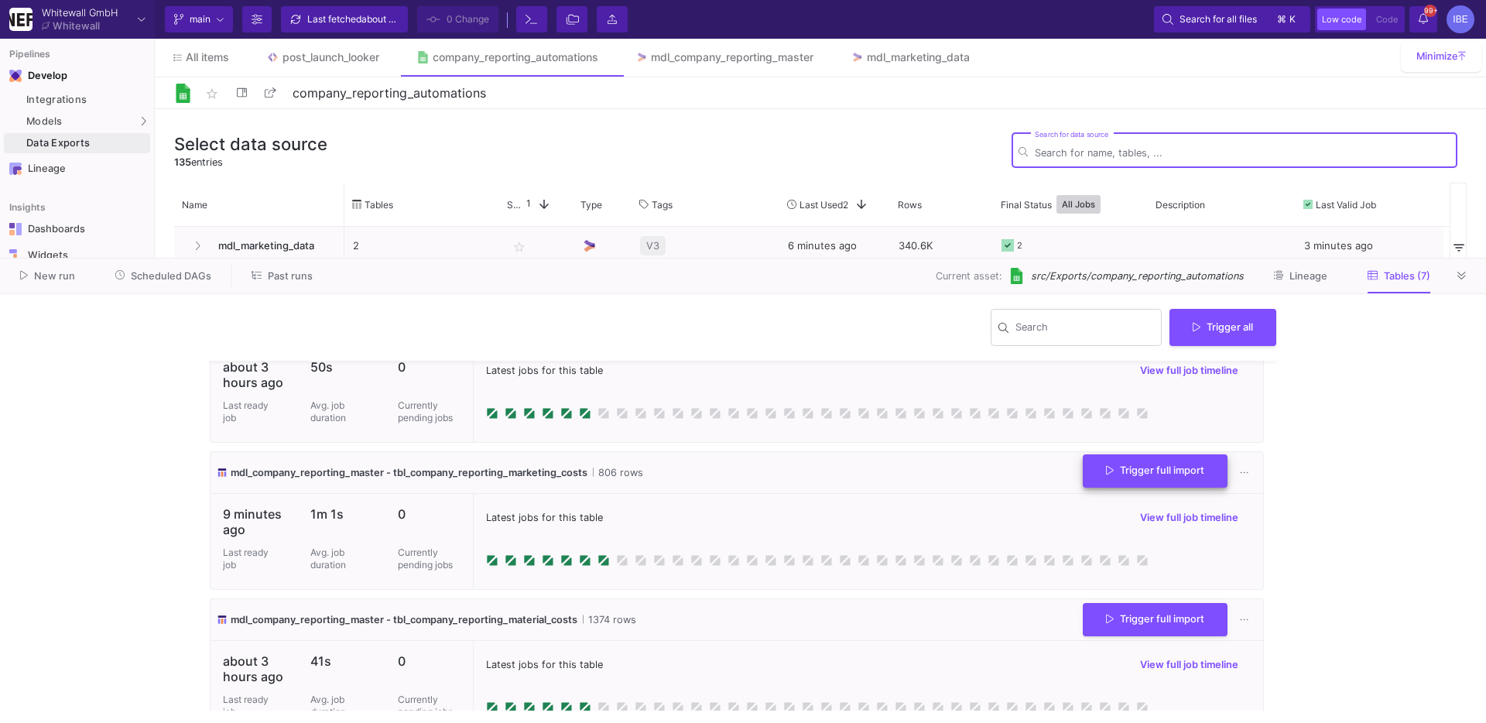
click at [1085, 466] on button "Trigger full import" at bounding box center [1155, 470] width 145 height 33
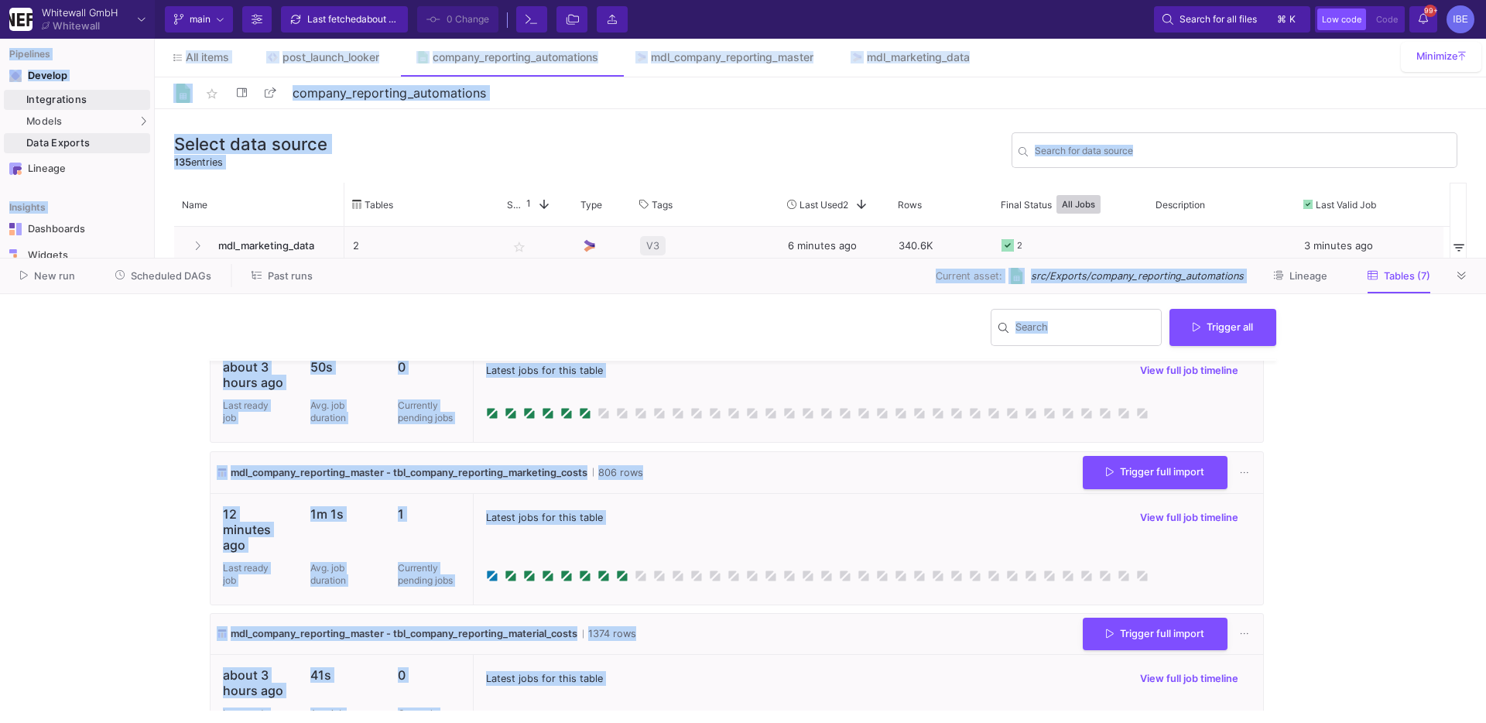
click at [136, 97] on div "Integrations" at bounding box center [86, 100] width 120 height 12
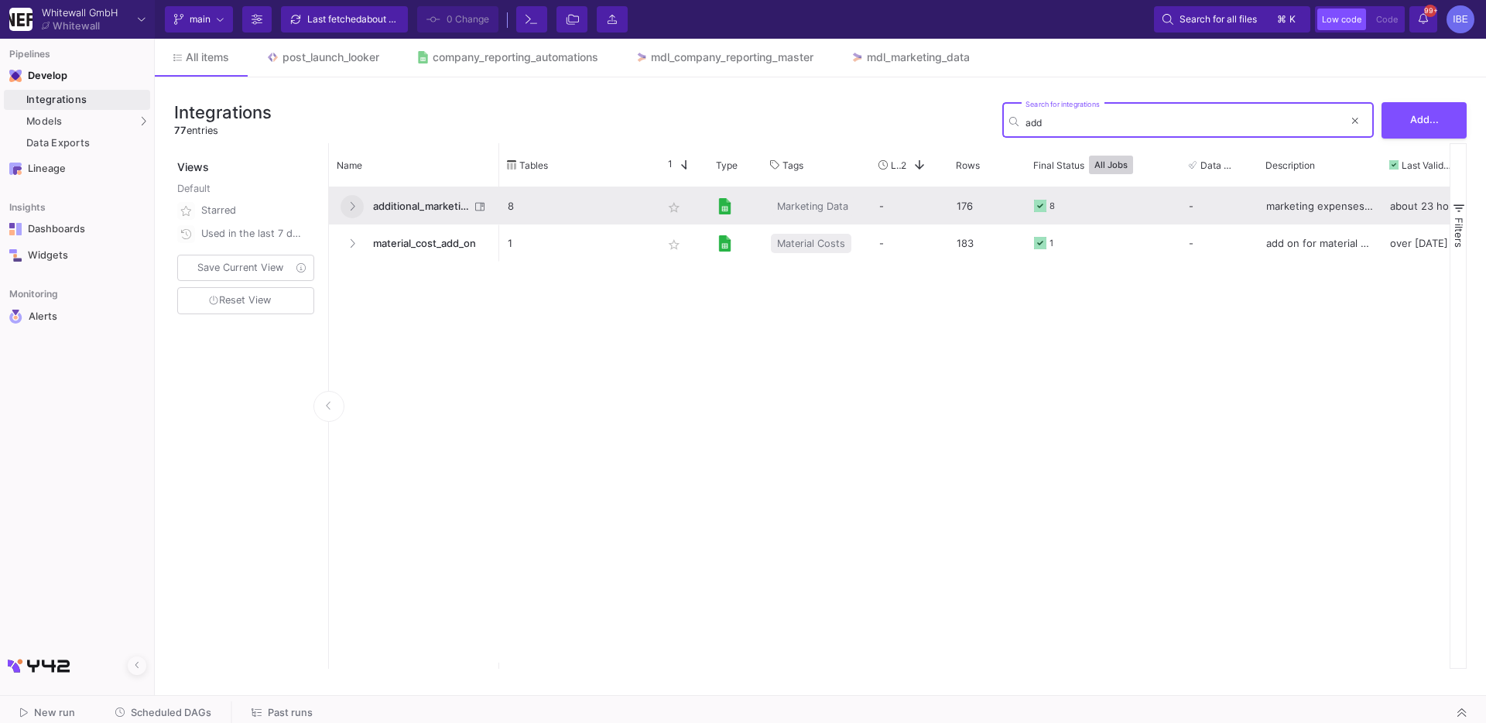
type input "add"
click at [360, 200] on button at bounding box center [351, 206] width 23 height 23
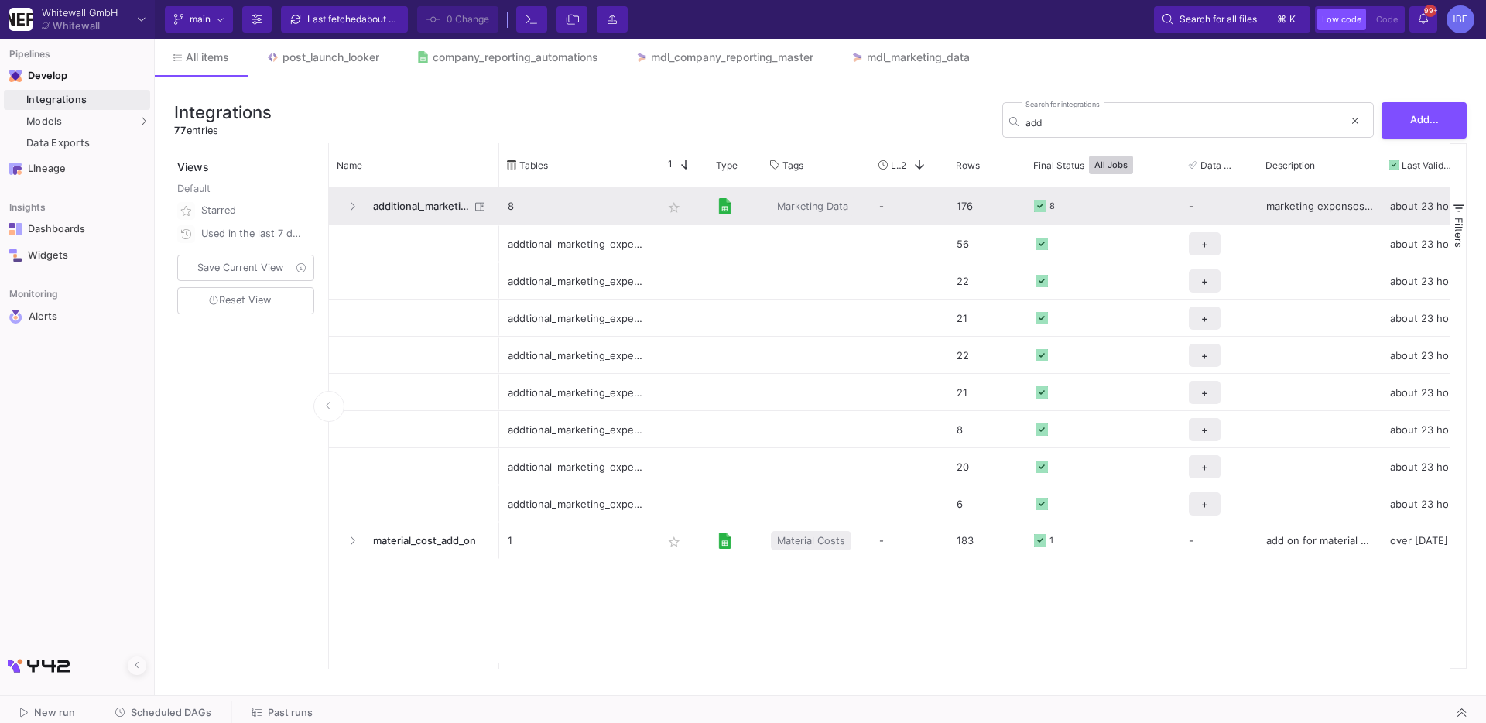
click at [380, 203] on span "additional_marketing_expenses_monthly" at bounding box center [417, 206] width 106 height 36
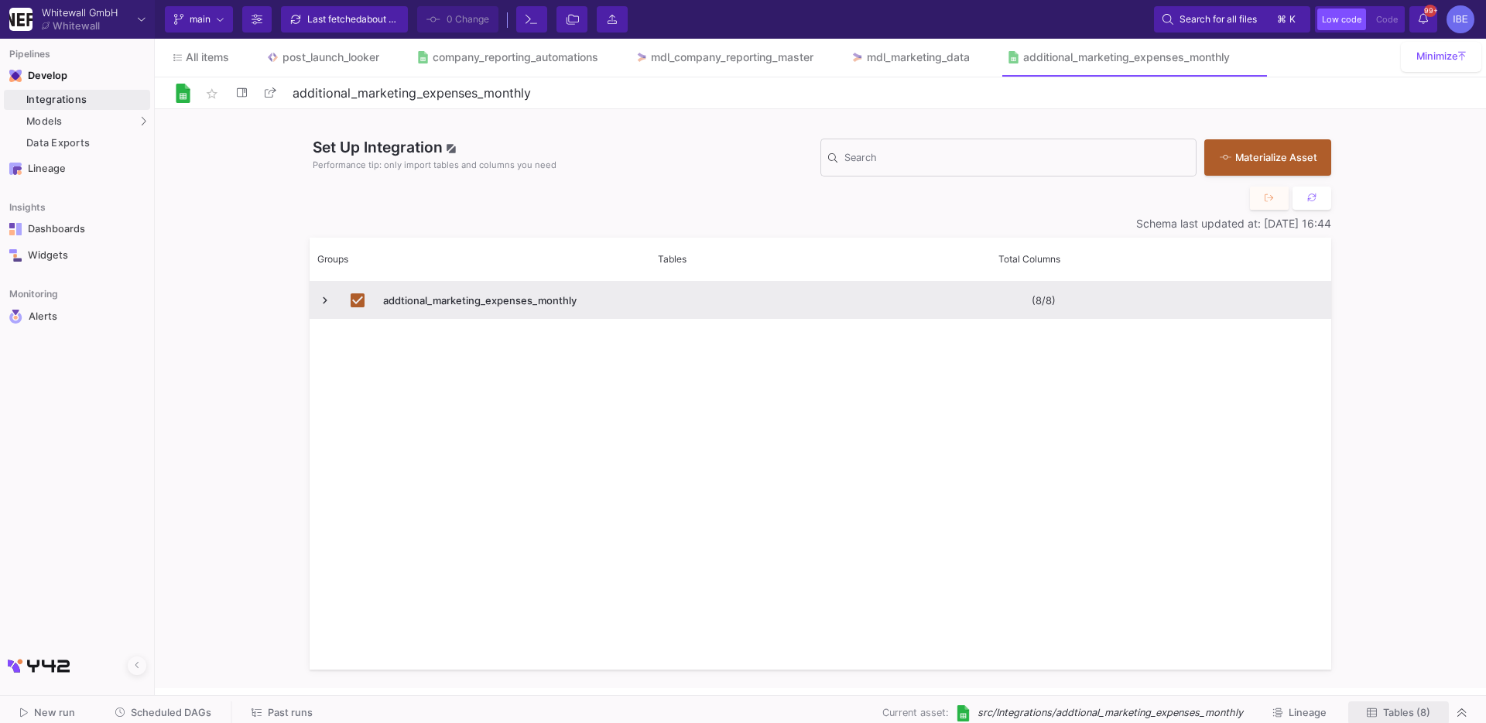
click at [1377, 708] on span "Tables (8)" at bounding box center [1398, 712] width 63 height 12
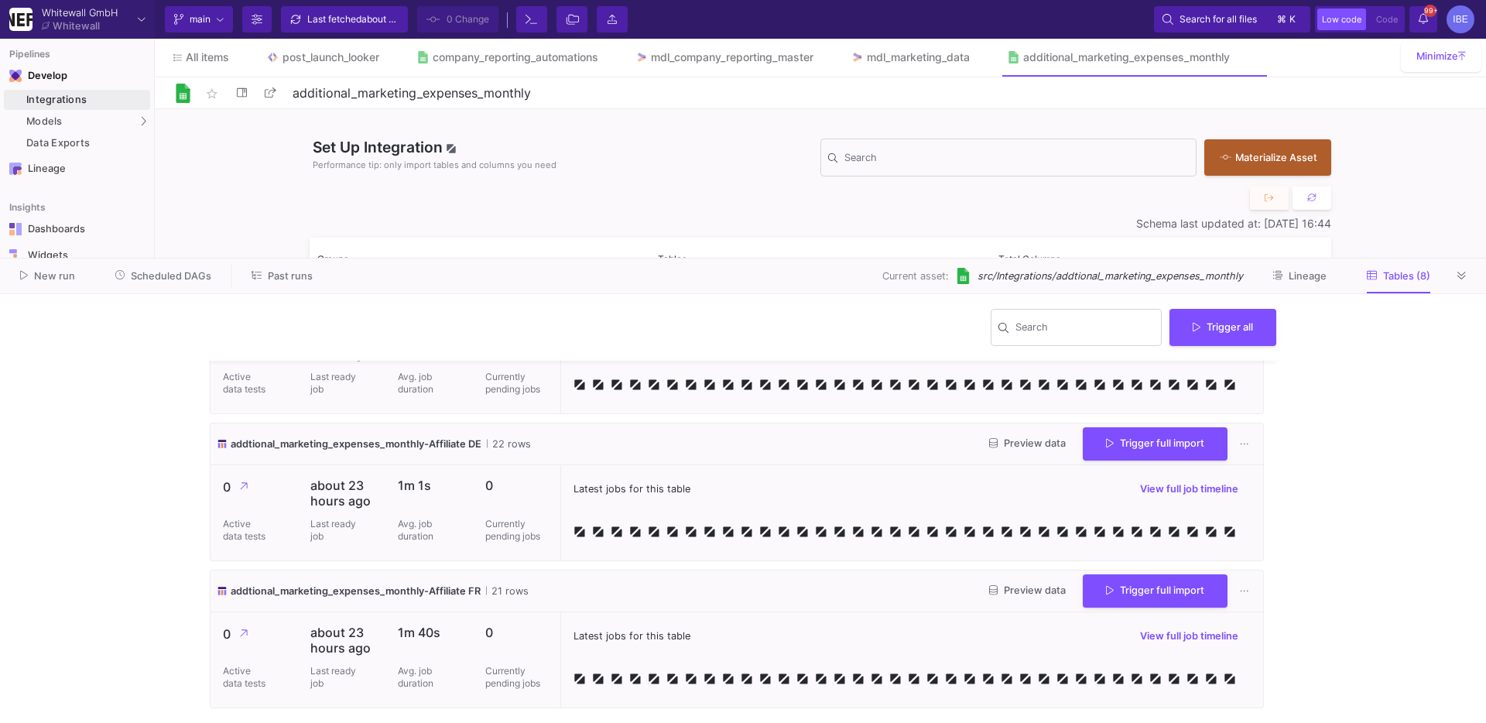
scroll to position [343, 0]
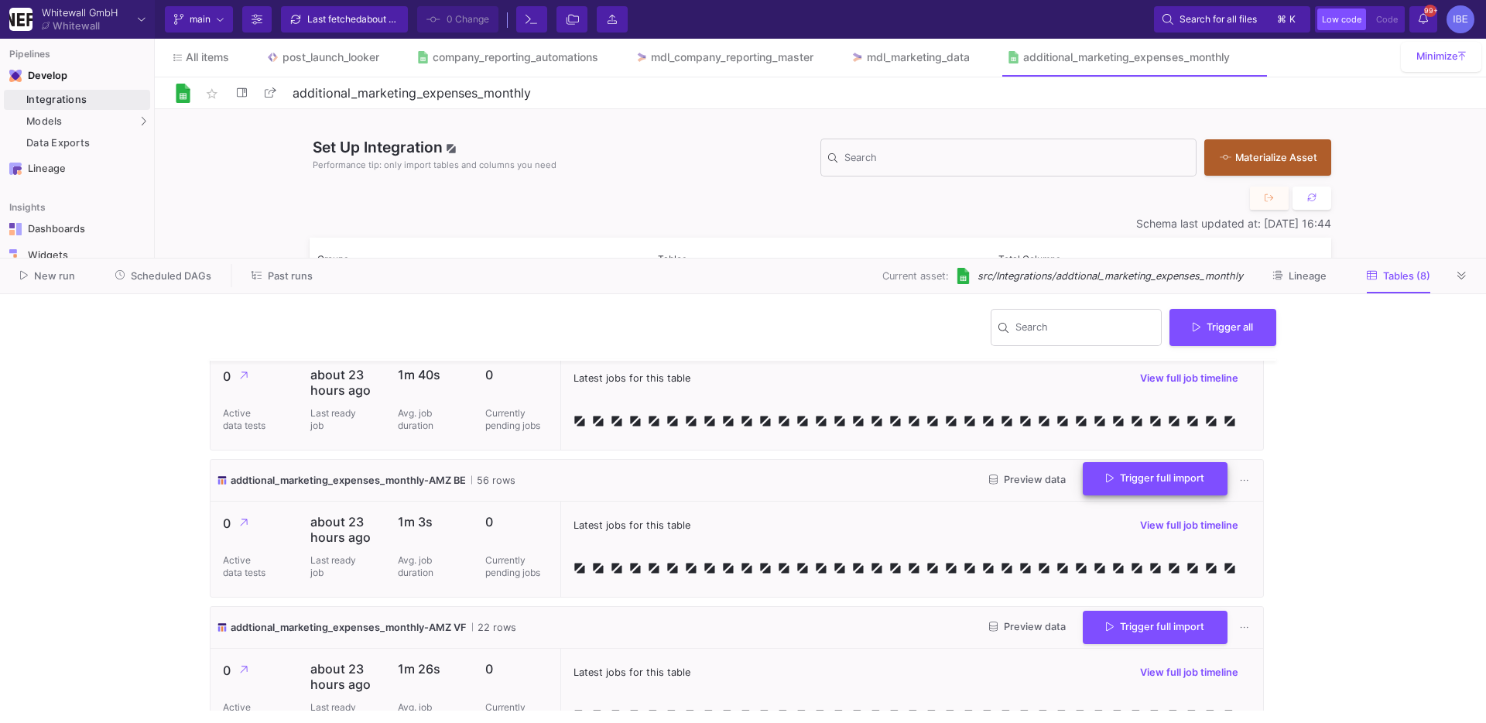
click at [1116, 482] on span "Trigger full import" at bounding box center [1155, 478] width 98 height 12
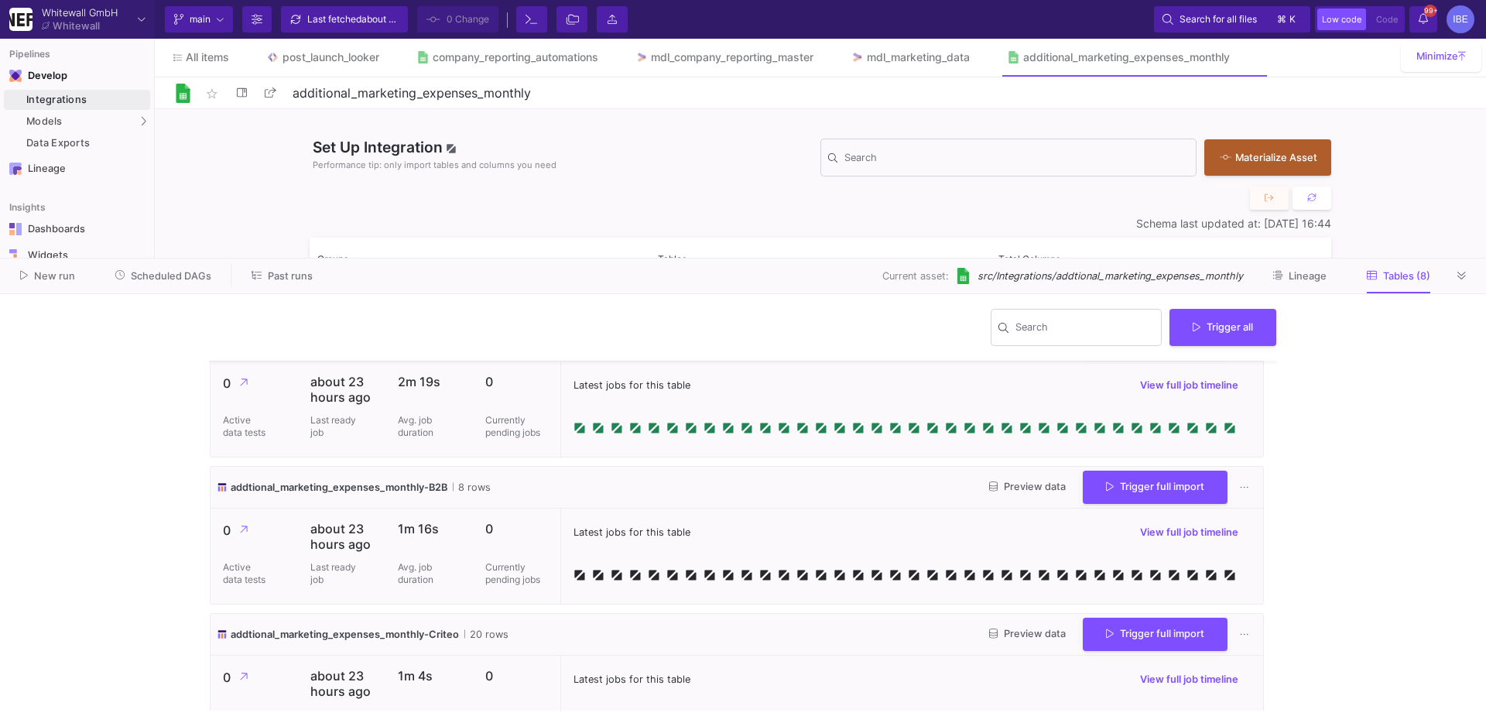
scroll to position [0, 0]
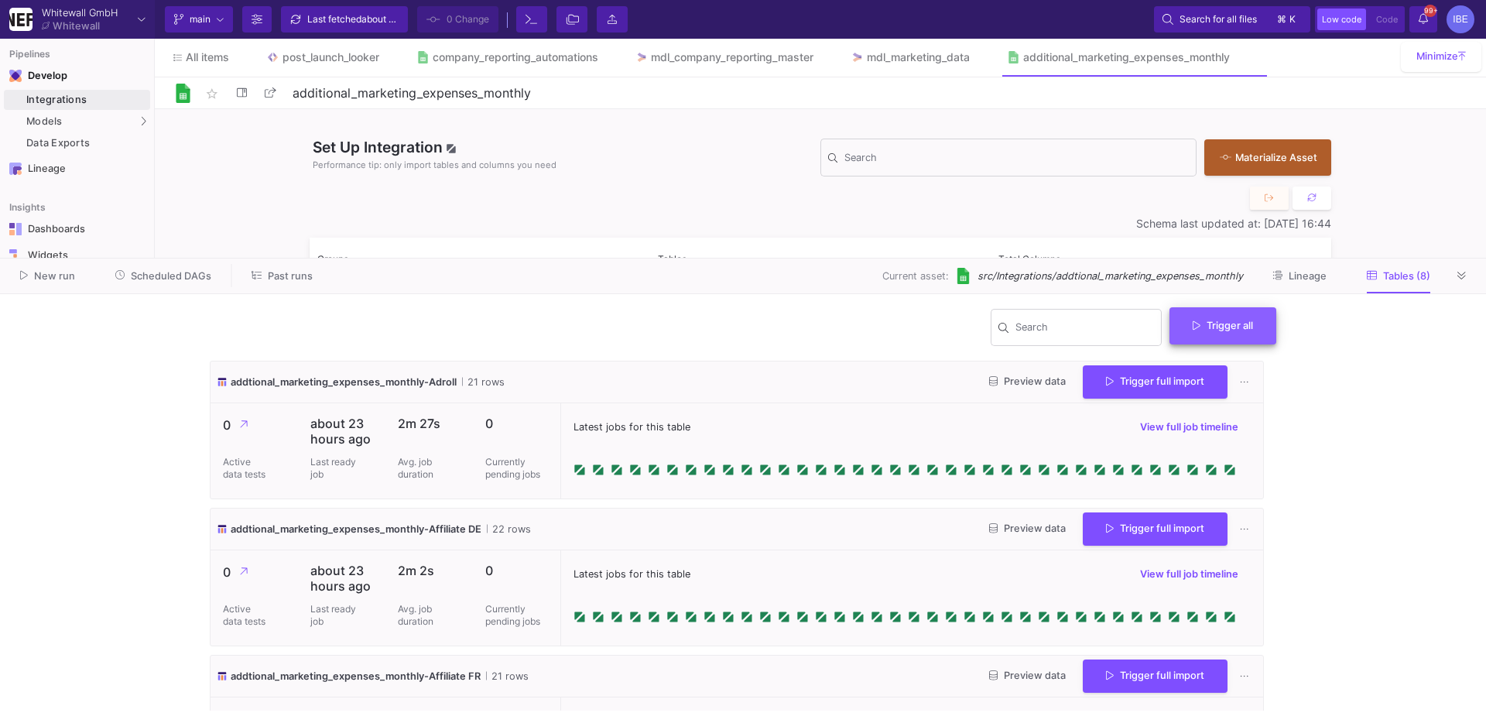
click at [1243, 330] on span "Trigger all" at bounding box center [1222, 326] width 60 height 12
click at [1244, 348] on button "Full import" at bounding box center [1229, 362] width 126 height 37
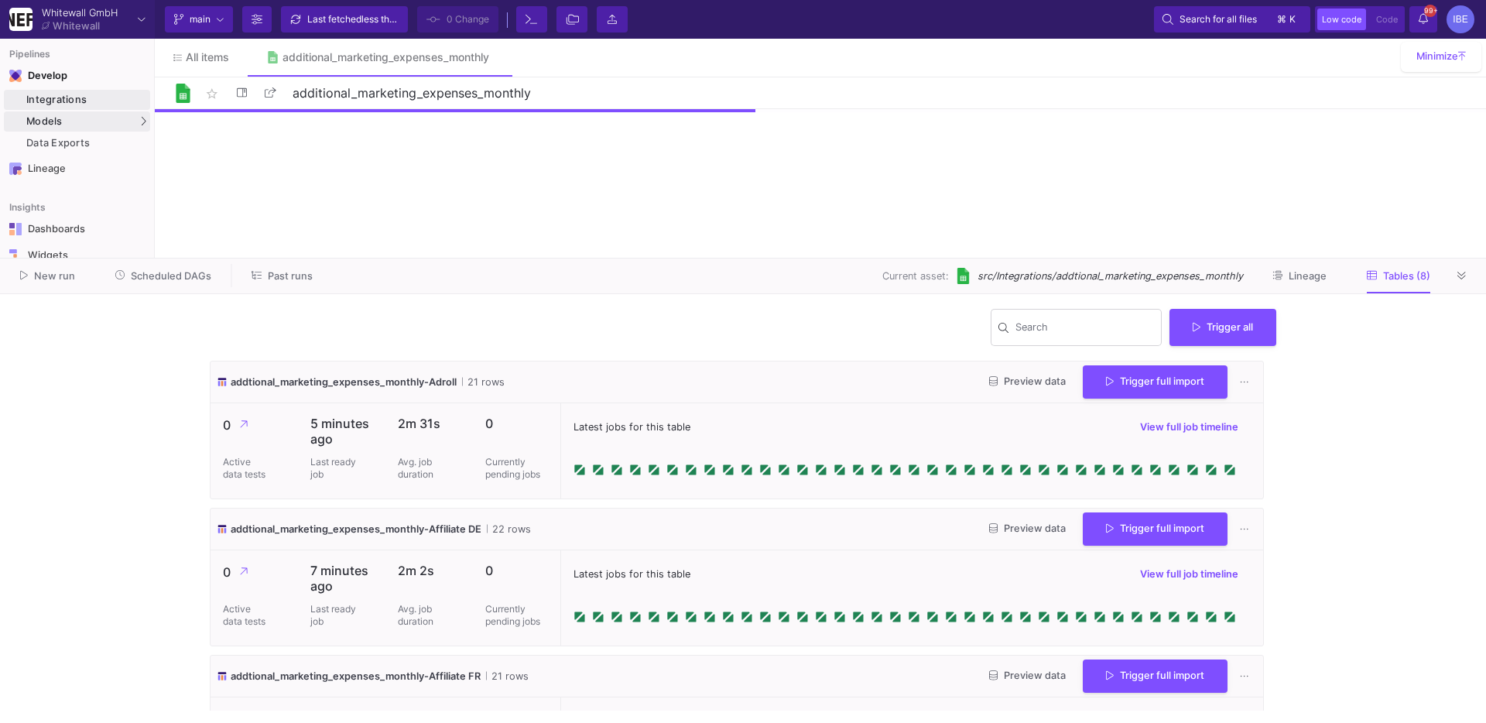
click at [135, 121] on div "Models" at bounding box center [77, 121] width 146 height 20
click at [180, 125] on div "UI-Models" at bounding box center [193, 124] width 50 height 12
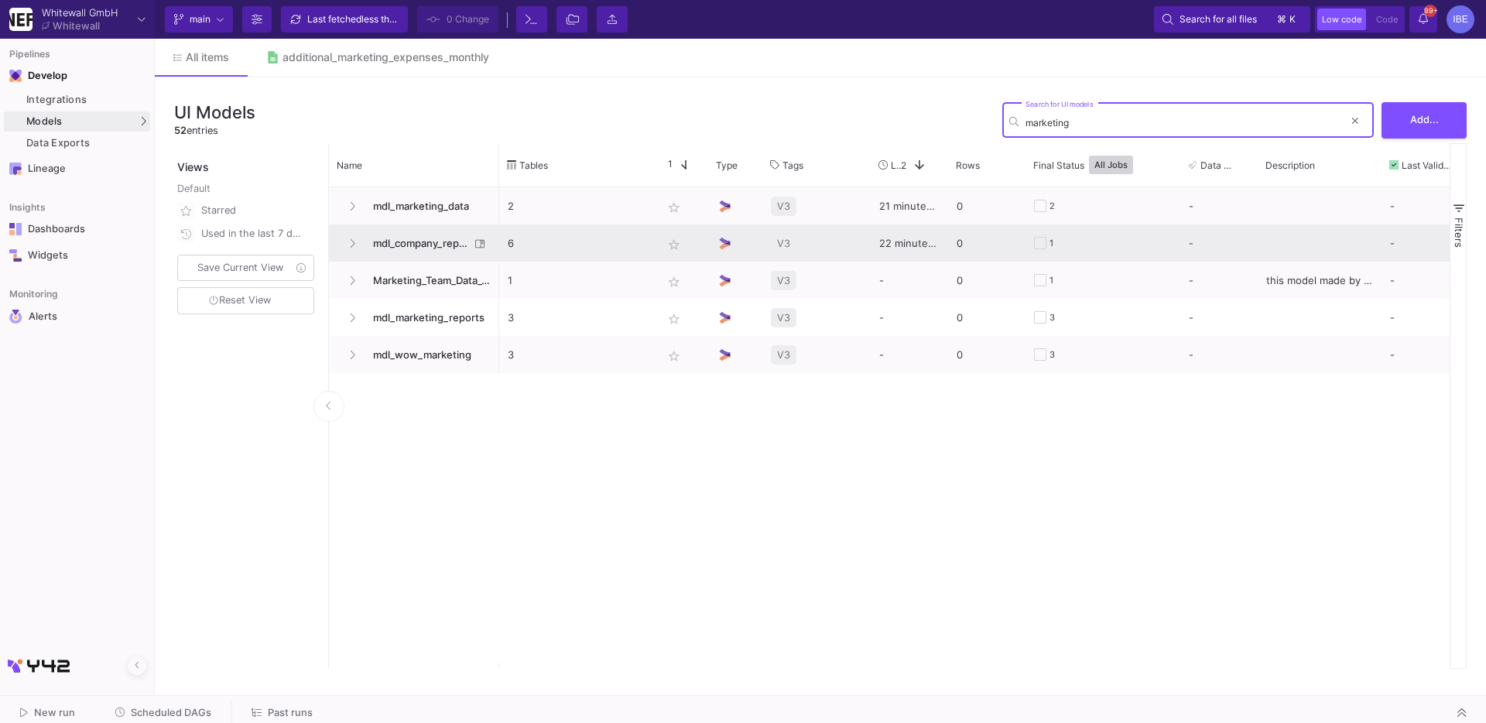
type input "marketing"
click at [406, 245] on span "mdl_company_reporting_master" at bounding box center [417, 243] width 106 height 36
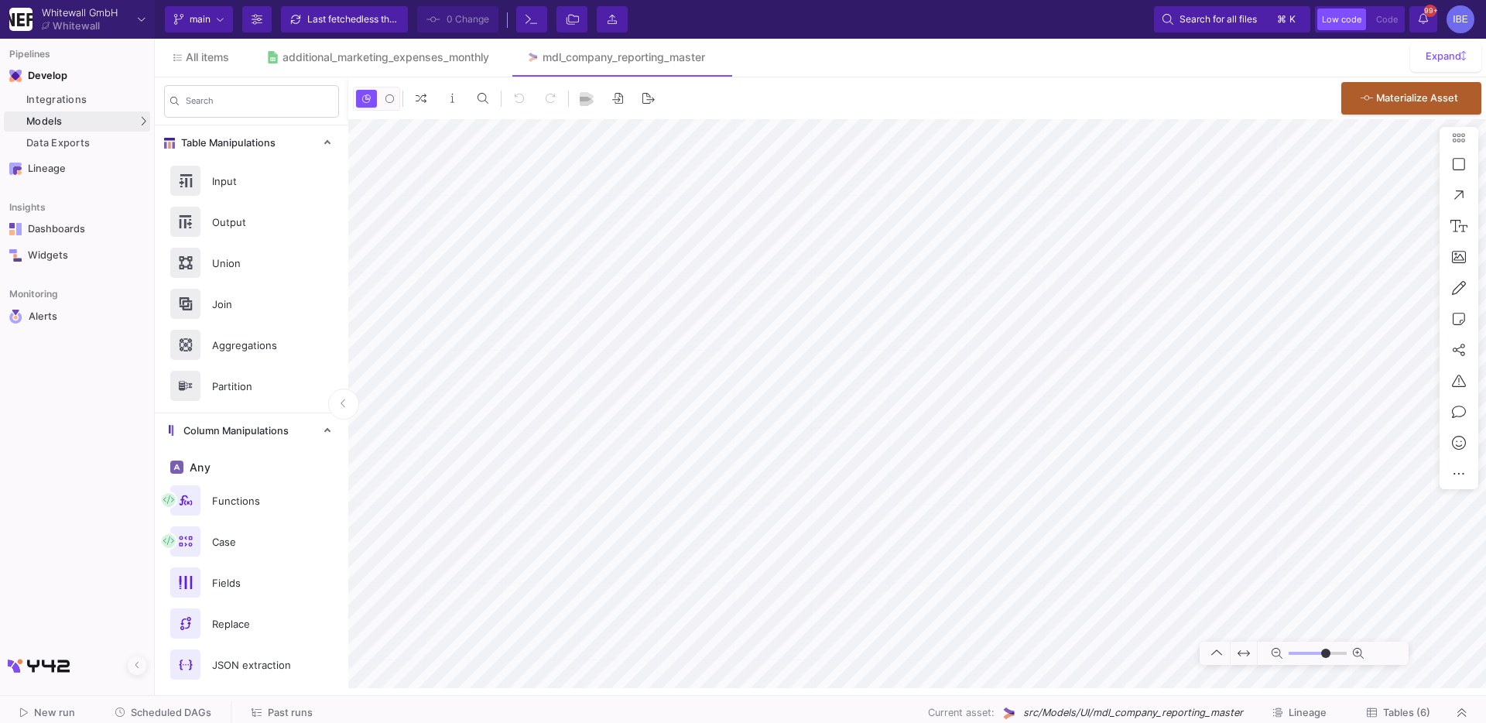
click at [1391, 696] on div "New run Scheduled DAGs Past runs Current asset: src/Models/UI/mdl_company_repor…" at bounding box center [743, 713] width 1486 height 35
click at [1391, 703] on button "Tables (6)" at bounding box center [1398, 713] width 101 height 24
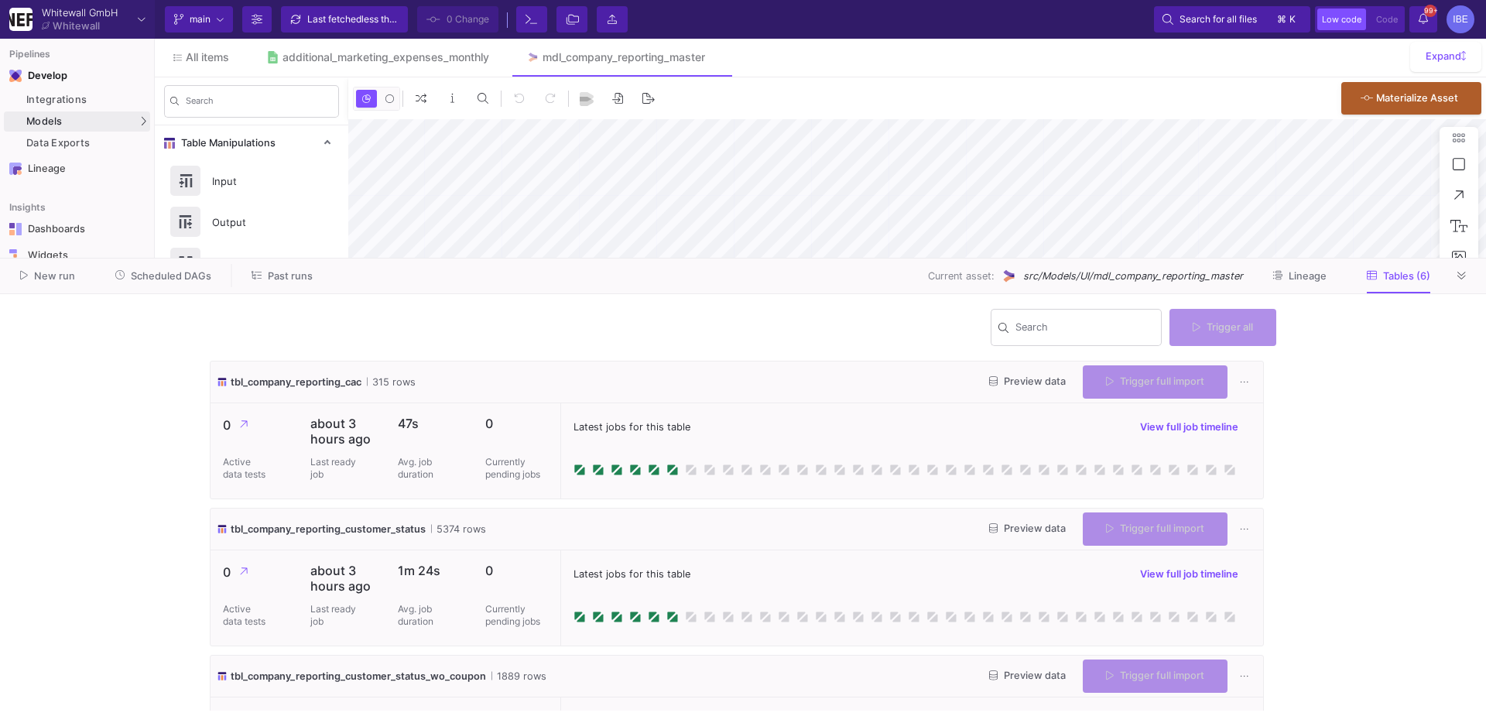
type input "-21"
click at [189, 121] on div "UI-Models" at bounding box center [193, 124] width 50 height 12
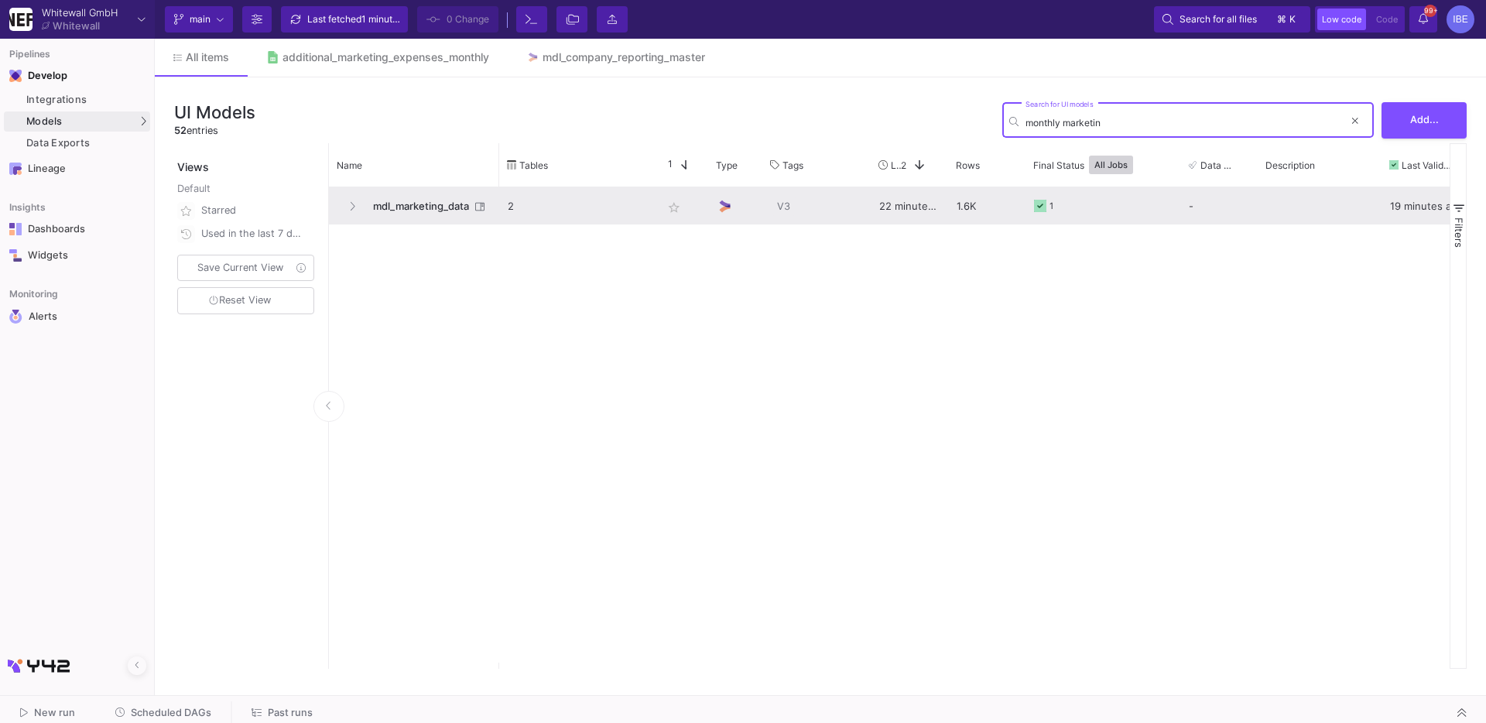
type input "monthly marketin"
click at [412, 189] on span "mdl_marketing_data" at bounding box center [417, 206] width 106 height 36
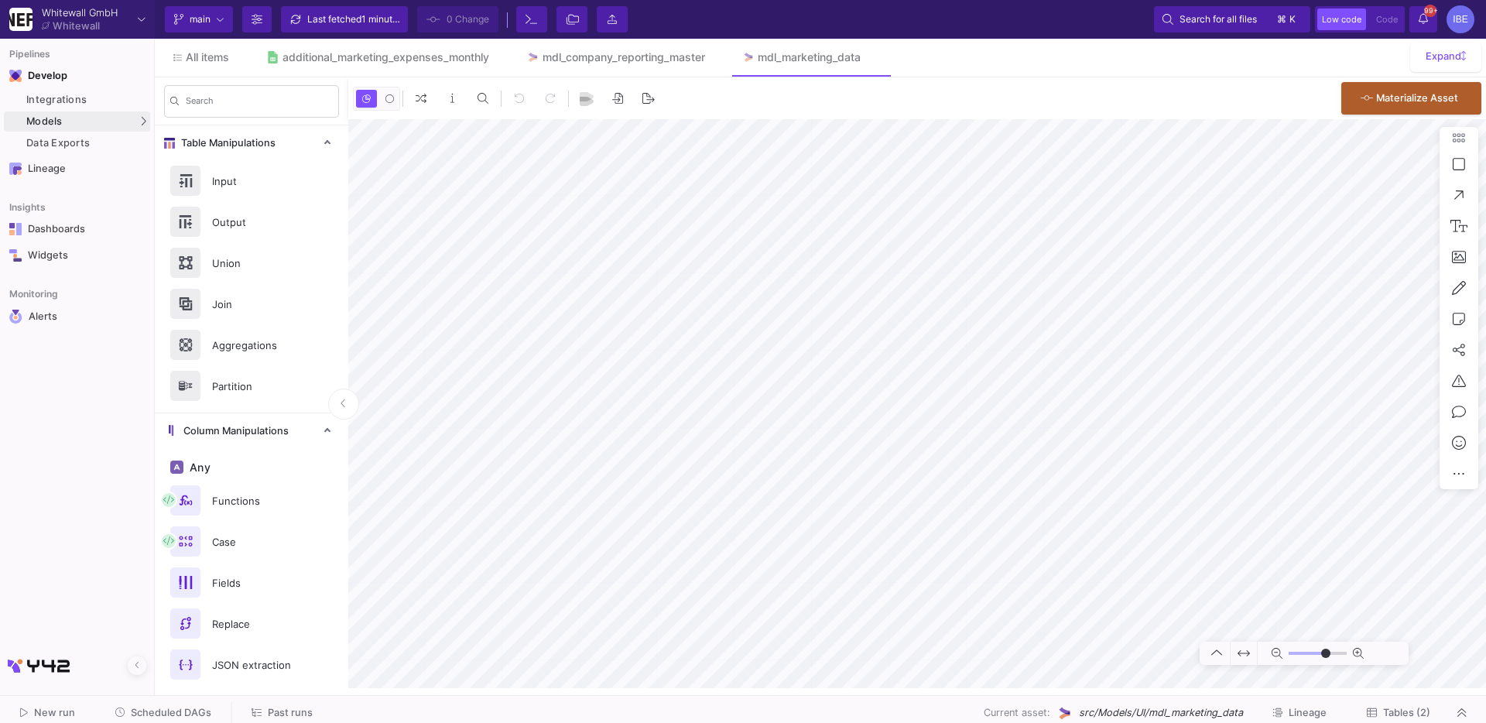
type input "-36"
click at [1385, 717] on span "Tables (2)" at bounding box center [1406, 712] width 47 height 12
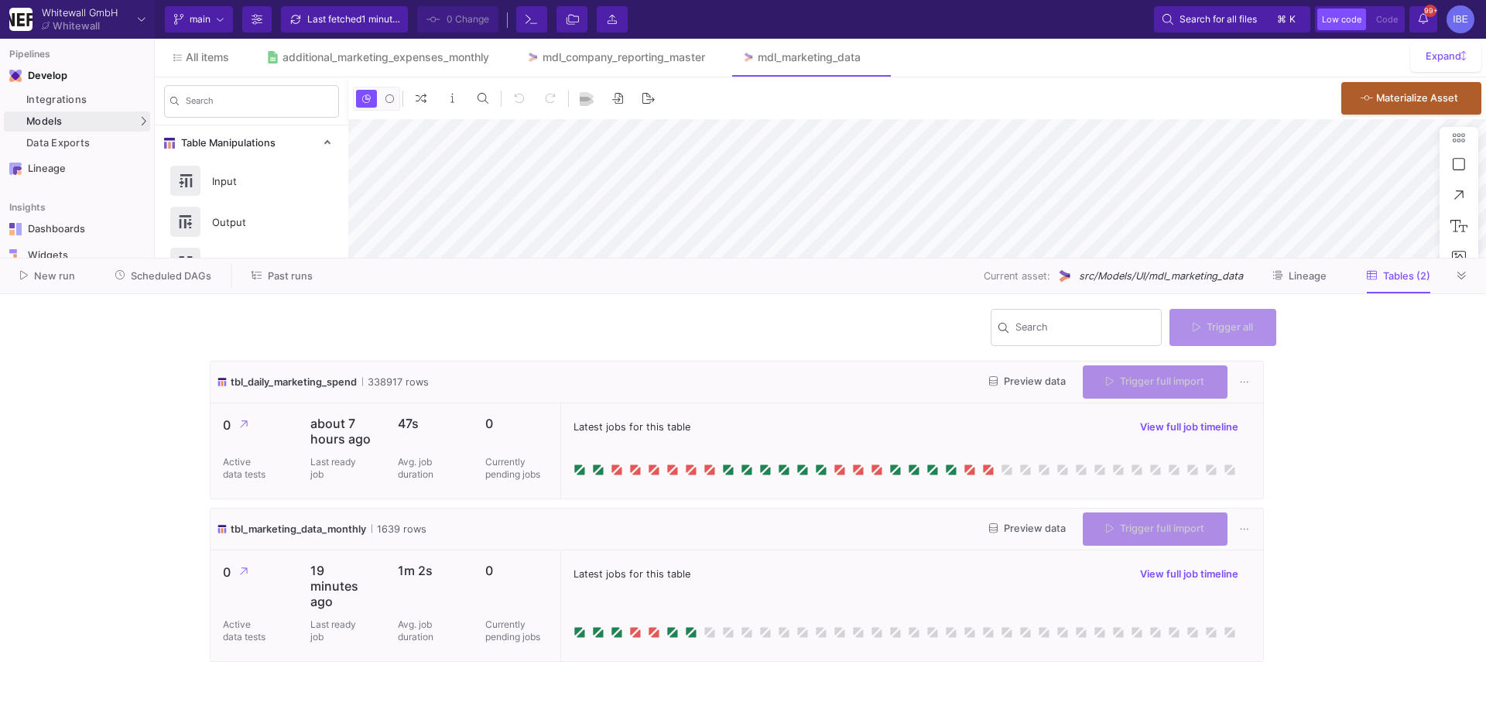
type input "-36"
click at [1113, 528] on div "Trigger full import" at bounding box center [1155, 528] width 145 height 33
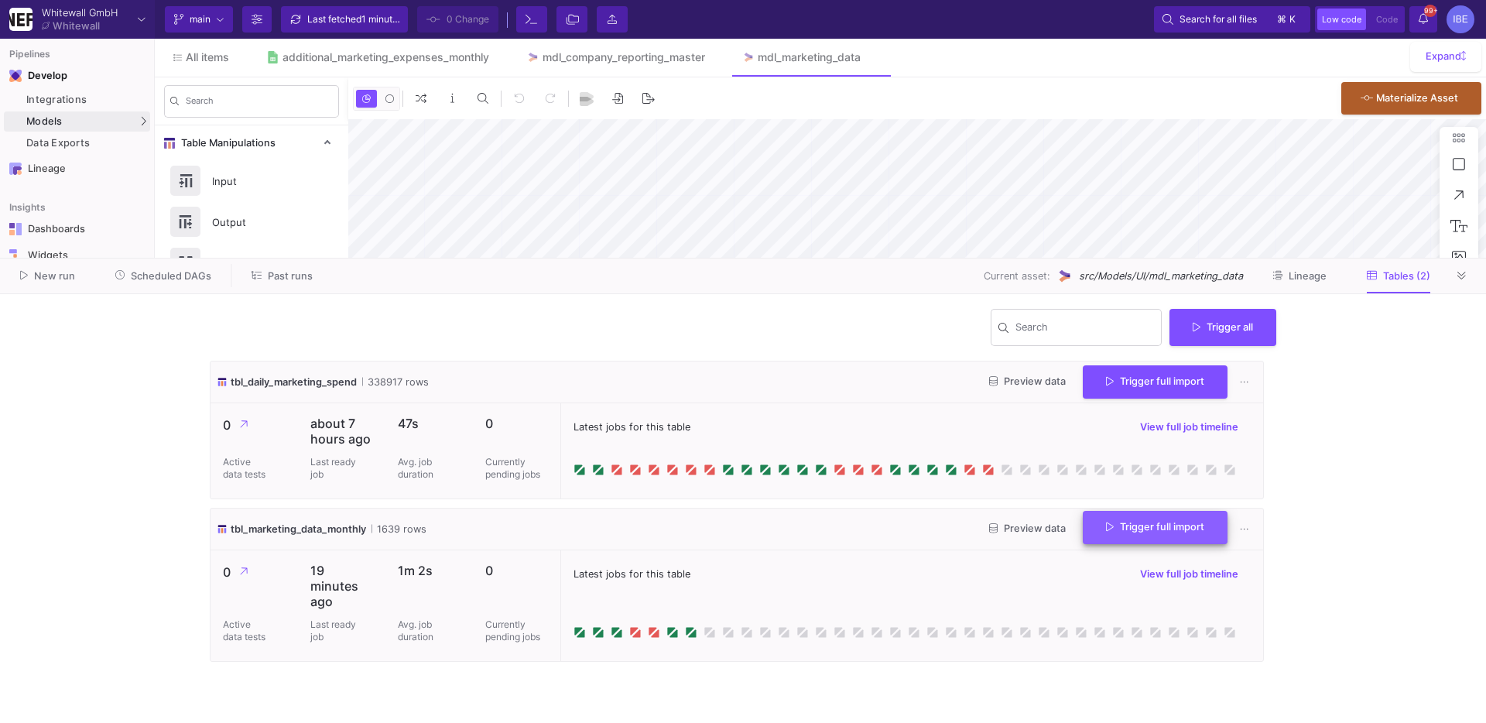
click at [1113, 528] on span "Trigger full import" at bounding box center [1155, 527] width 98 height 12
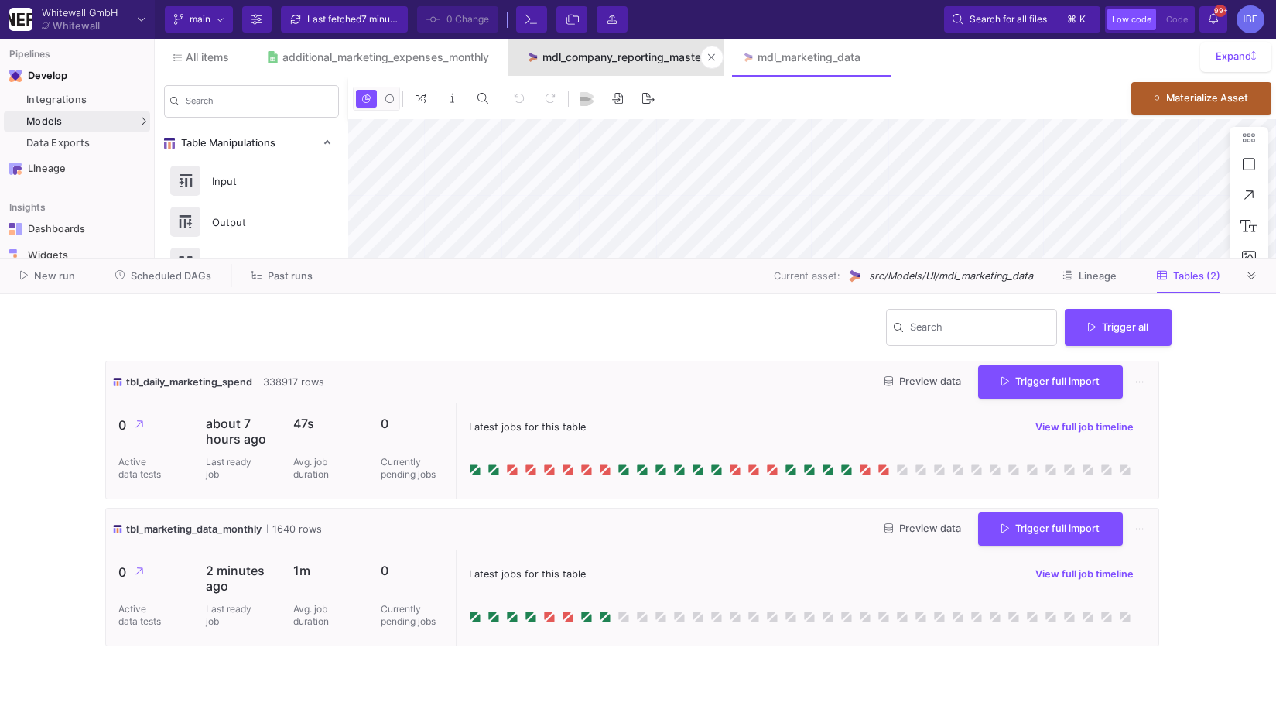
click at [558, 63] on link "mdl_company_reporting_master" at bounding box center [616, 57] width 216 height 37
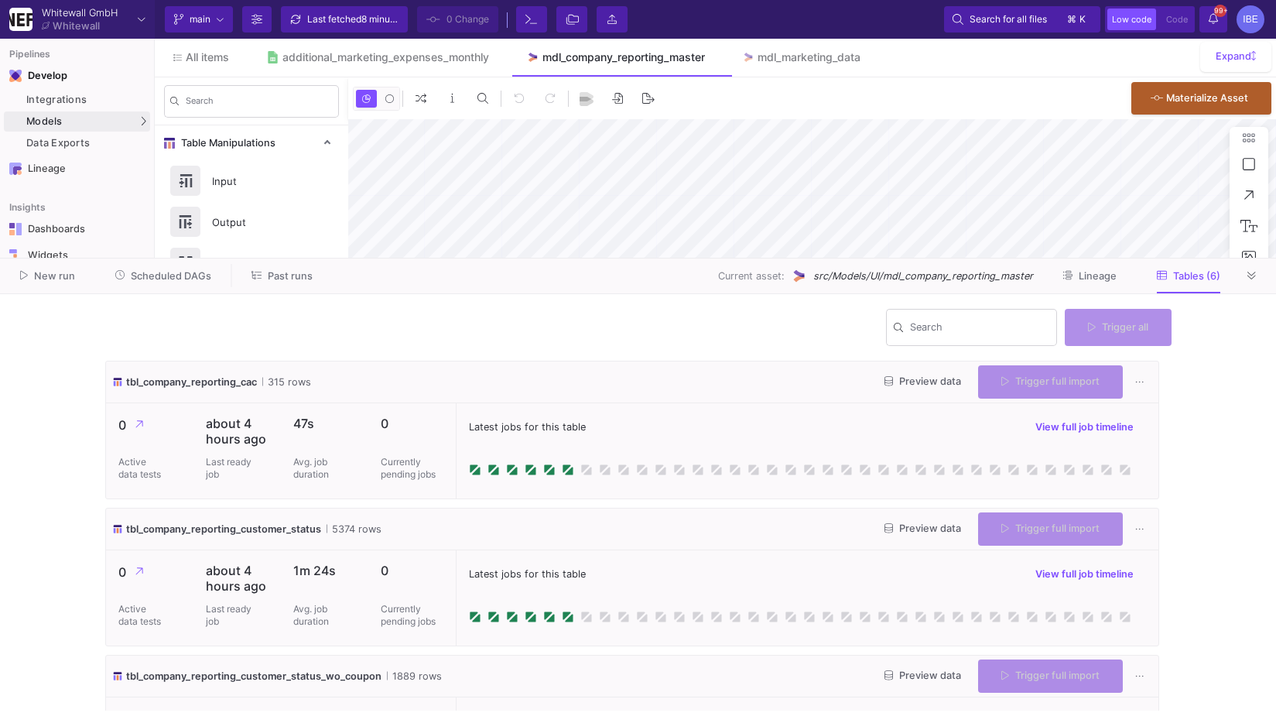
type input "-25"
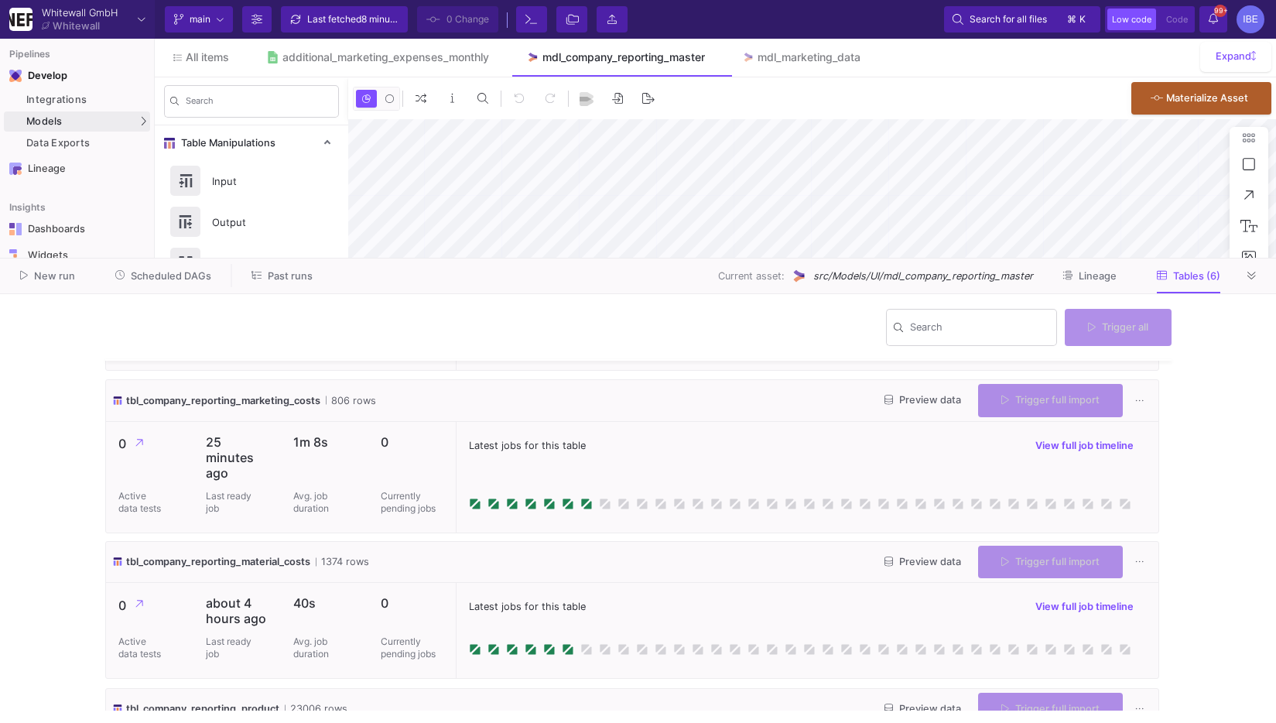
scroll to position [422, 0]
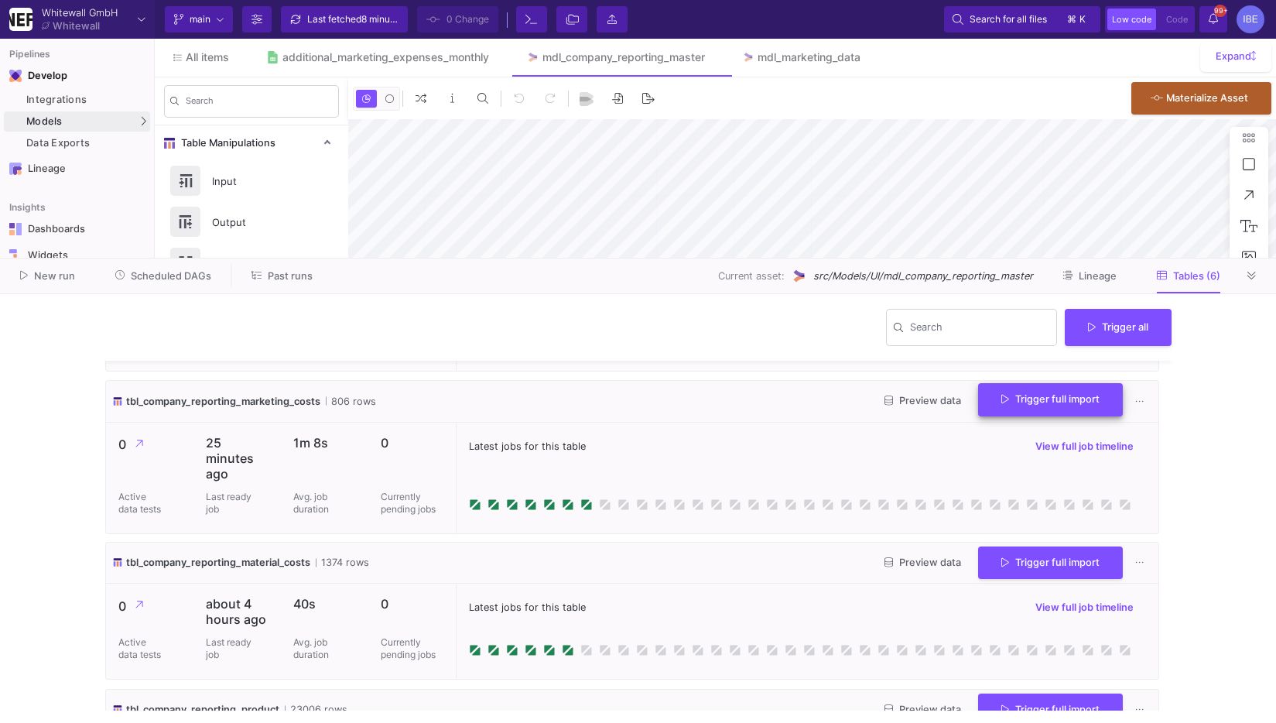
click at [1003, 392] on button "Trigger full import" at bounding box center [1050, 399] width 145 height 33
click at [87, 135] on link "Data Exports" at bounding box center [77, 143] width 146 height 20
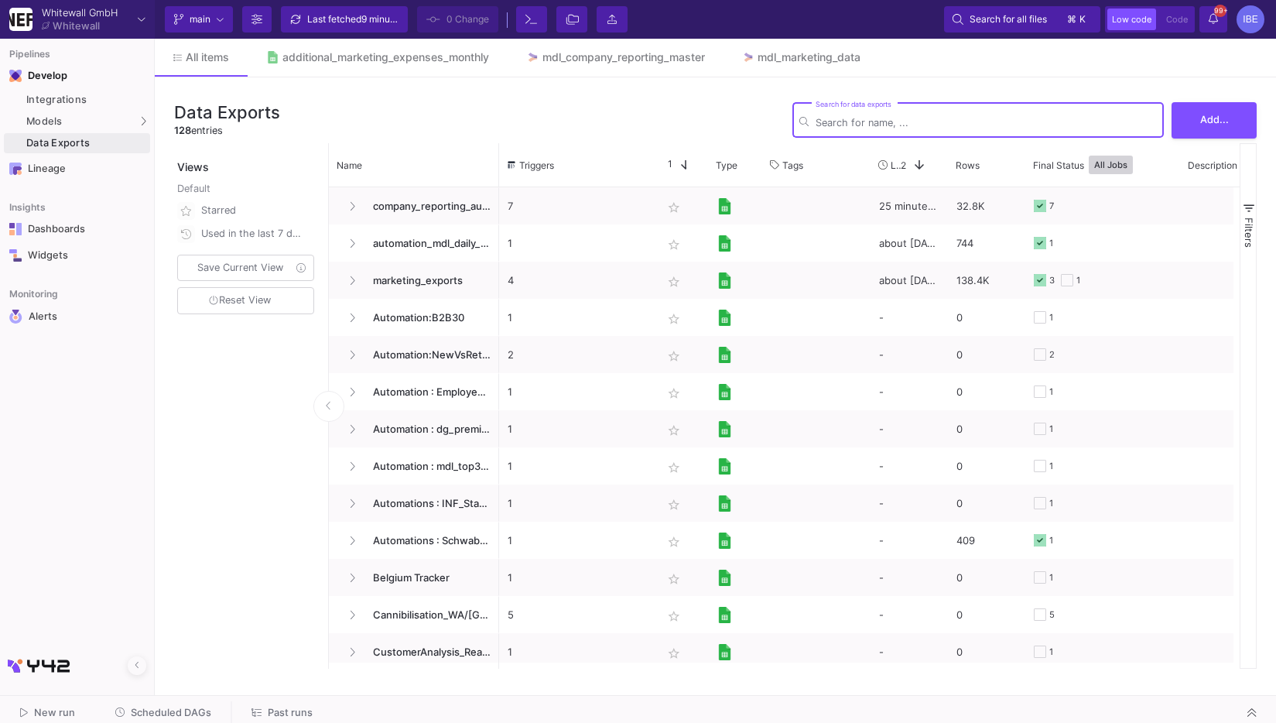
type input "a"
type input "´"
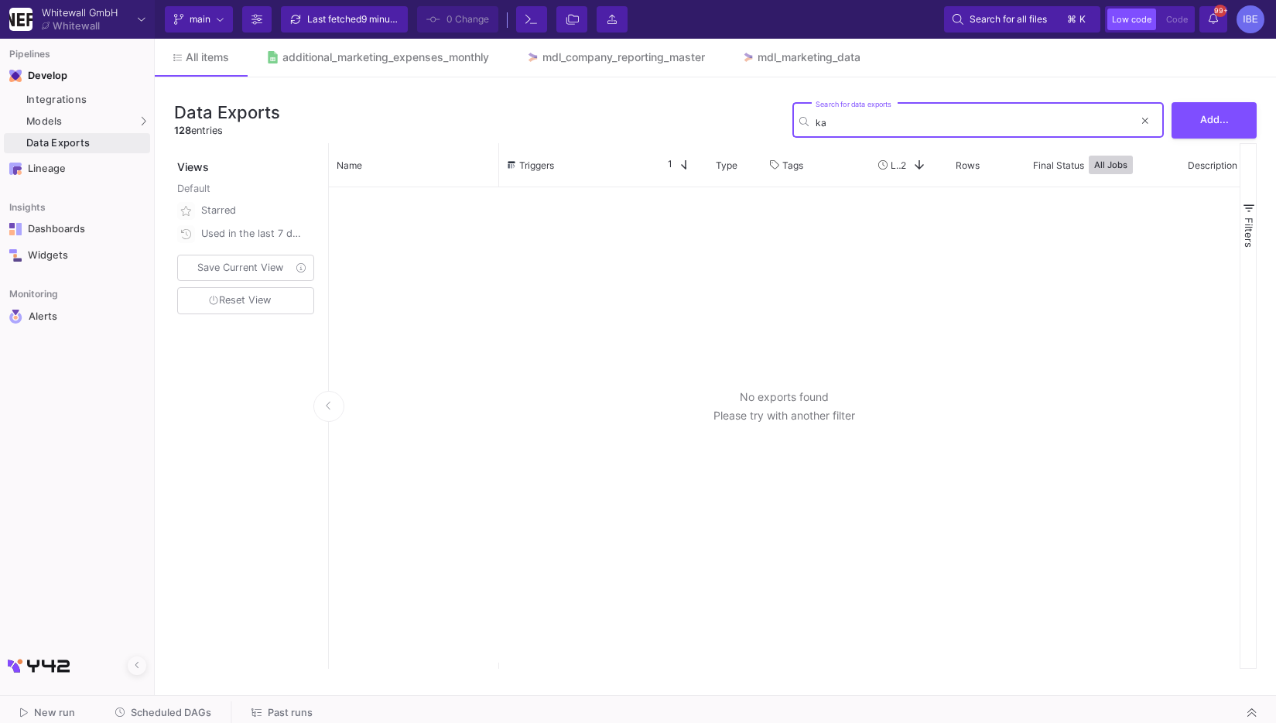
type input "k"
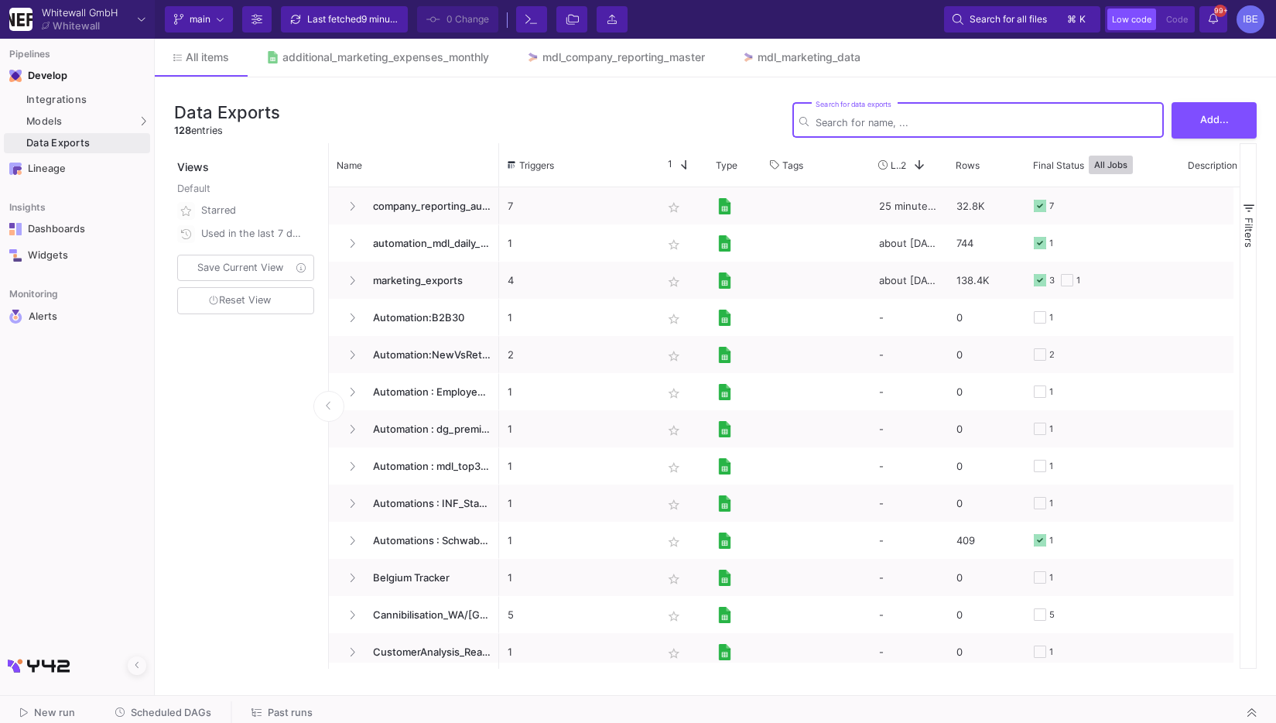
type input "a"
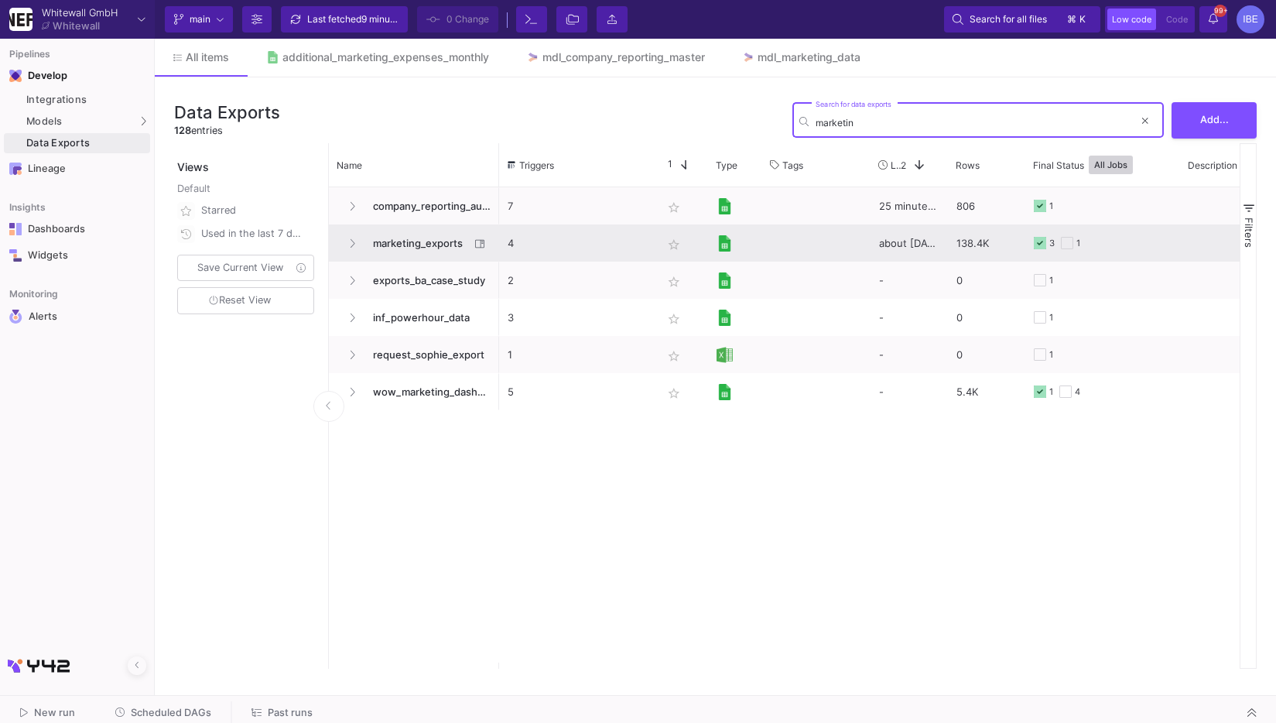
type input "marketin"
click at [393, 238] on span "marketing_exports" at bounding box center [417, 243] width 106 height 36
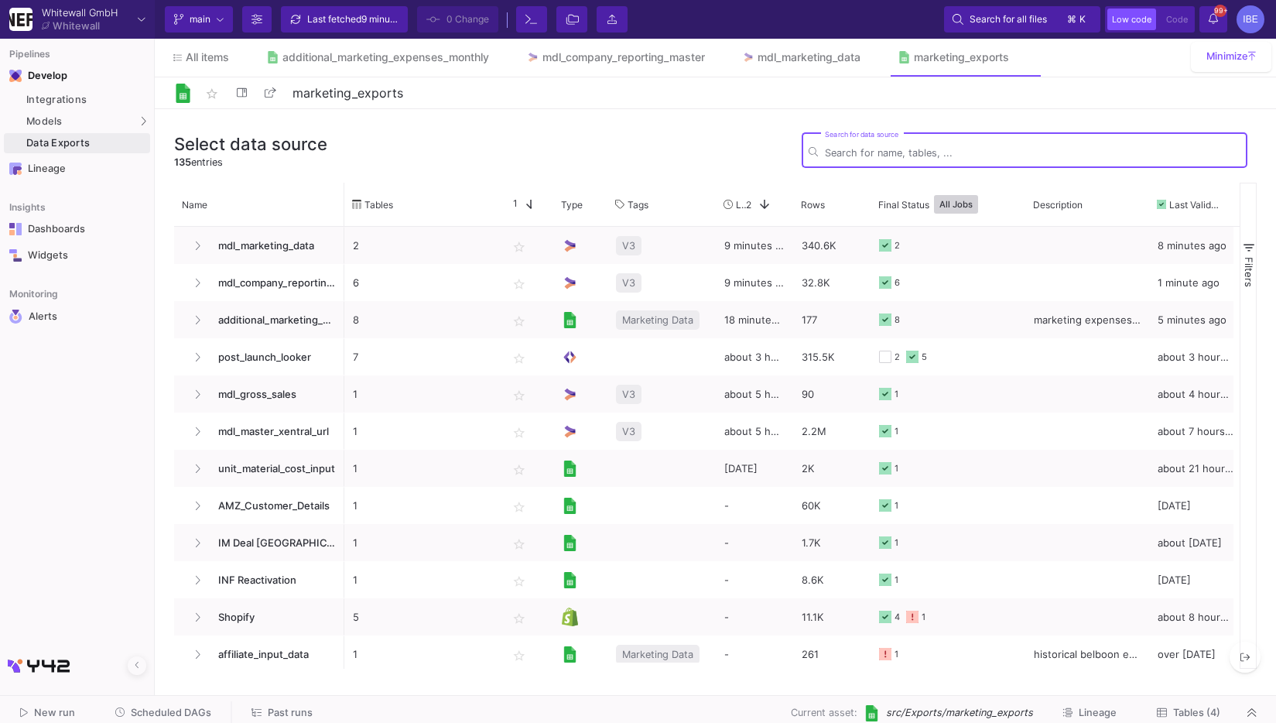
click at [1199, 701] on button "Tables (4)" at bounding box center [1188, 713] width 101 height 24
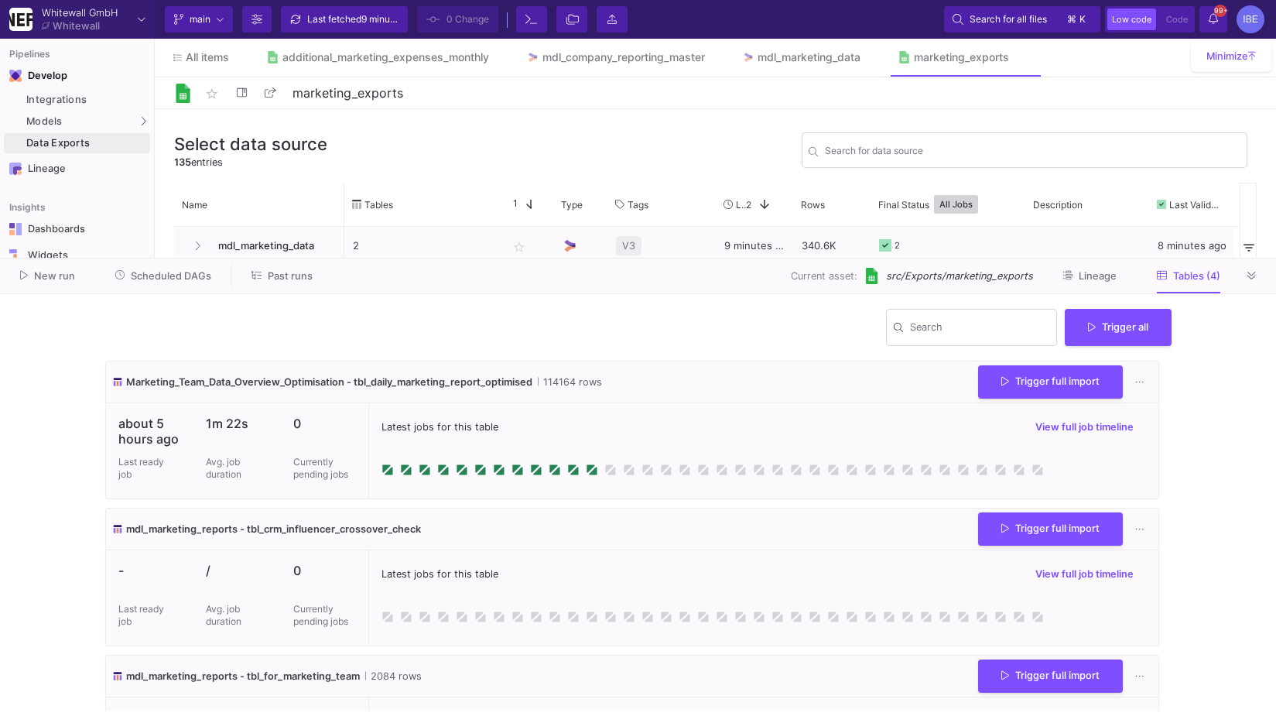
click at [412, 77] on div "star_border marketing_exports 17/90" at bounding box center [715, 93] width 1121 height 32
click at [408, 67] on link "additional_marketing_expenses_monthly" at bounding box center [378, 57] width 260 height 37
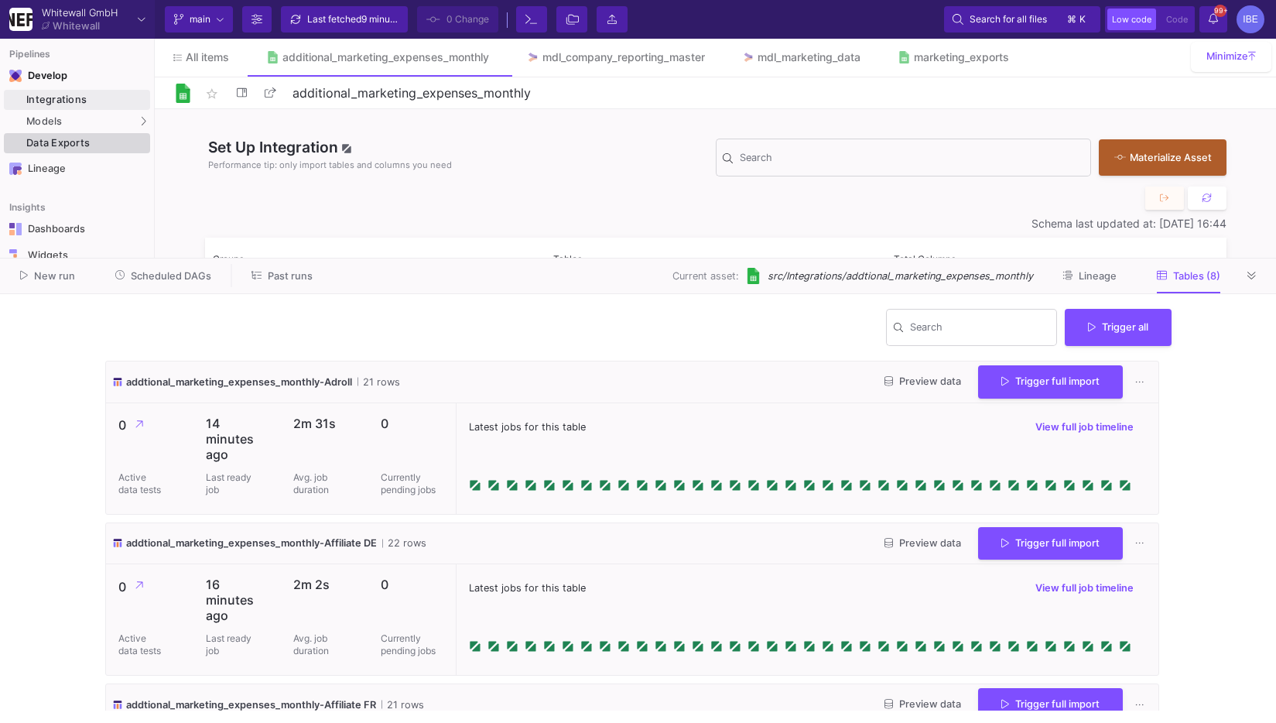
click at [76, 147] on div "Data Exports" at bounding box center [86, 143] width 120 height 12
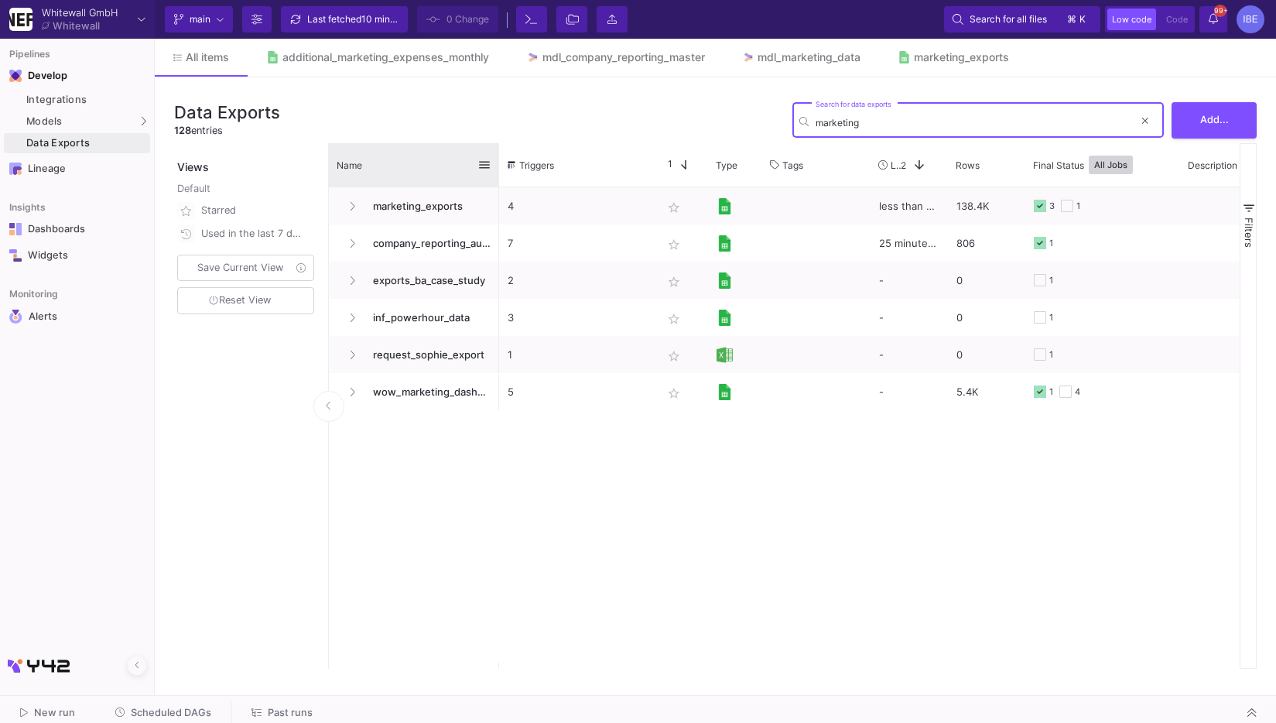
type input "marketing"
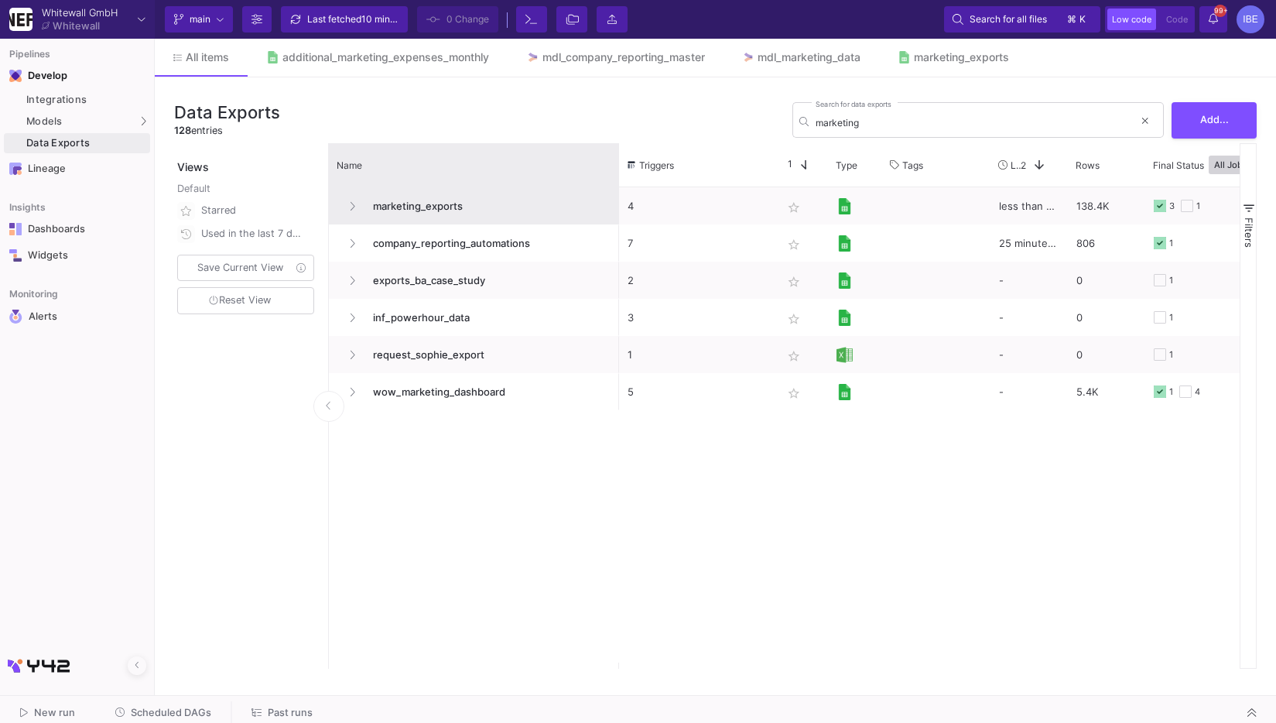
drag, startPoint x: 497, startPoint y: 157, endPoint x: 600, endPoint y: 197, distance: 111.2
click at [600, 197] on div "Name Triggers Star 1 Type" at bounding box center [784, 405] width 911 height 525
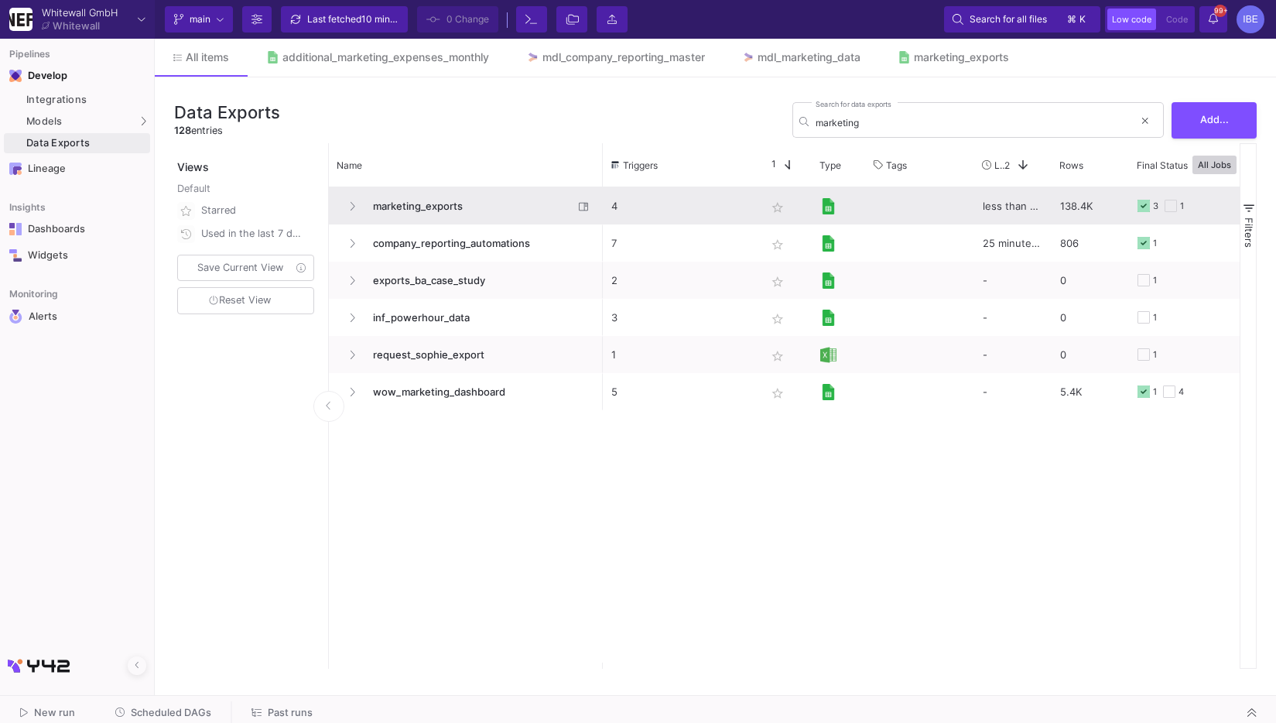
click at [405, 204] on span "marketing_exports" at bounding box center [469, 206] width 210 height 36
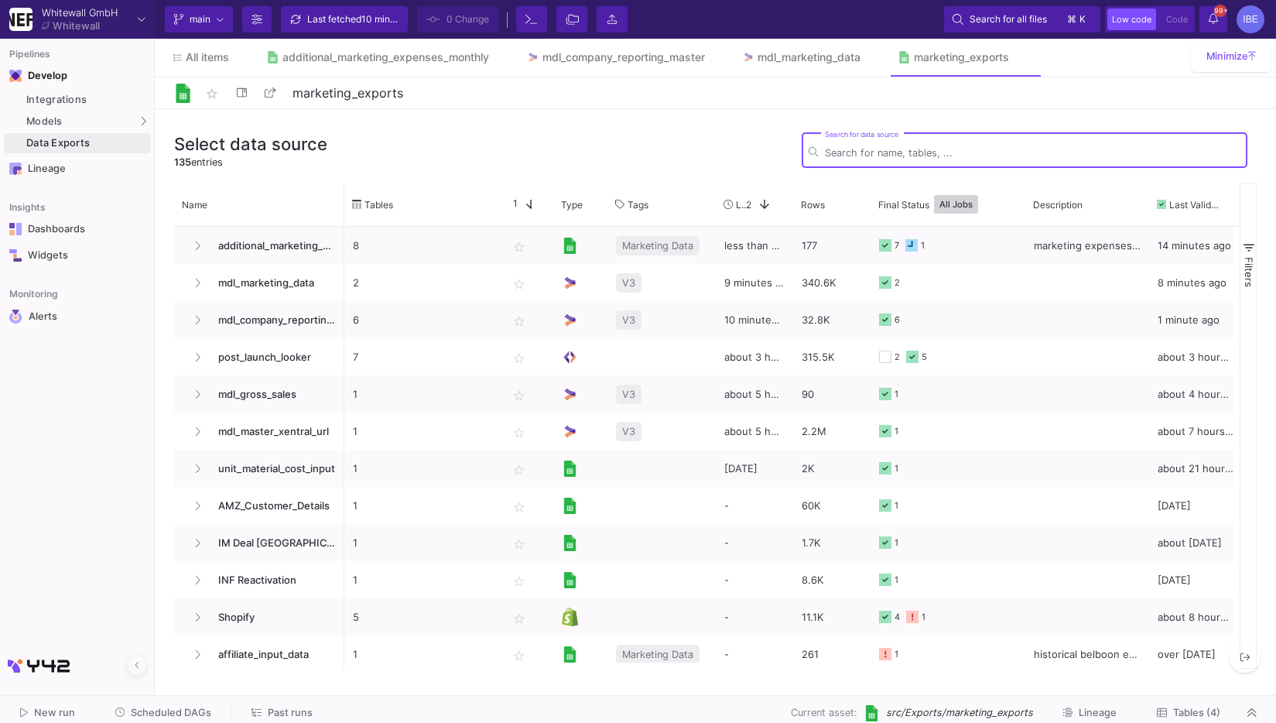
click at [1182, 714] on span "Tables (4)" at bounding box center [1196, 712] width 47 height 12
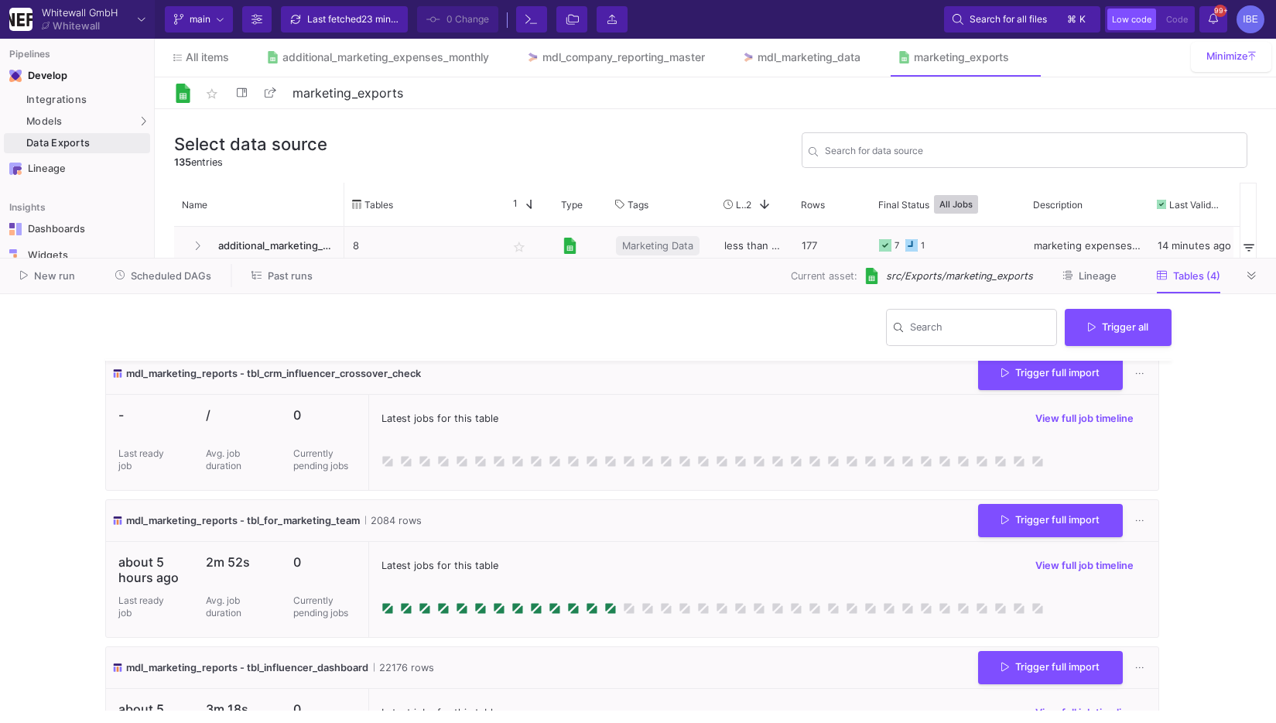
scroll to position [231, 0]
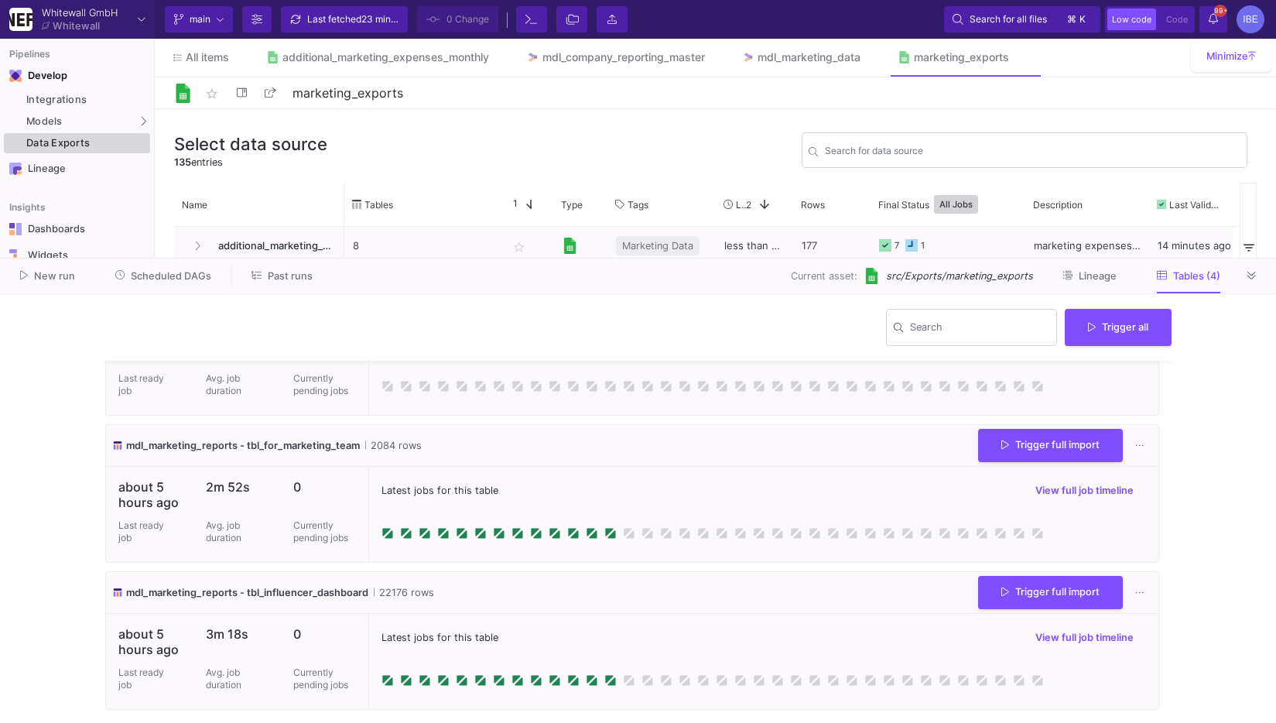
click at [136, 149] on link "Data Exports" at bounding box center [77, 143] width 146 height 20
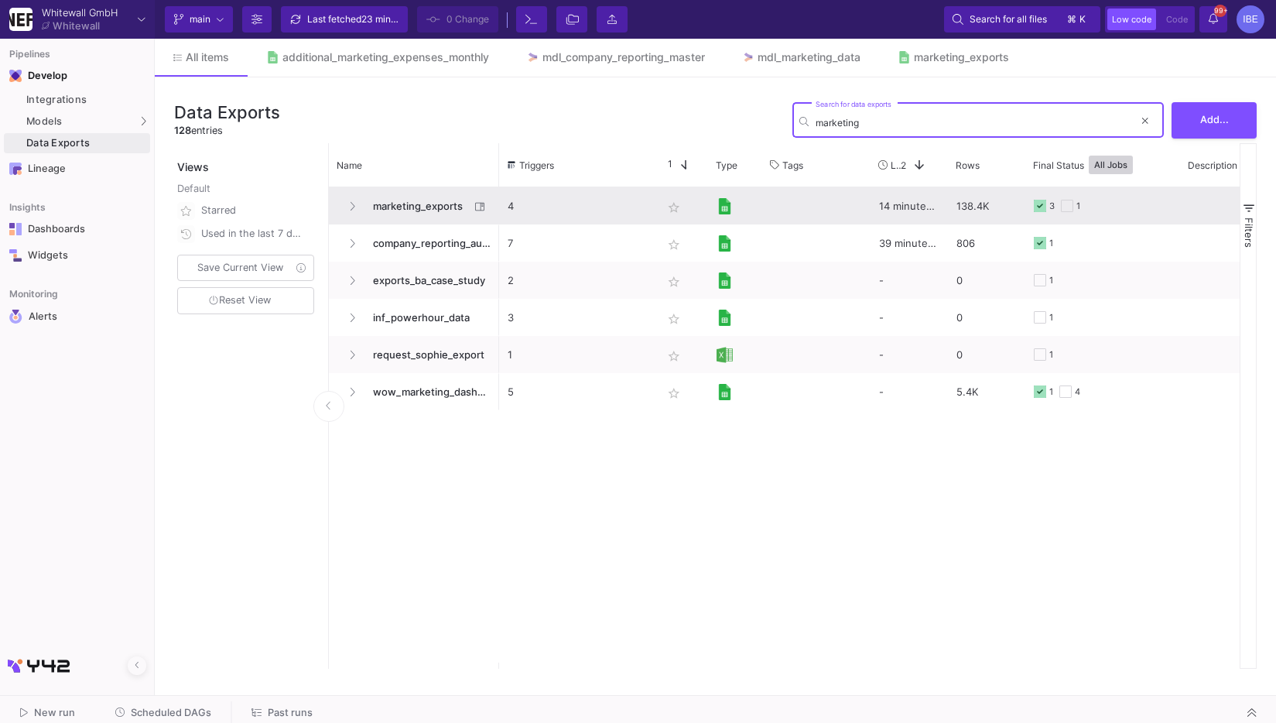
type input "marketing"
click at [450, 198] on span "marketing_exports" at bounding box center [417, 206] width 106 height 36
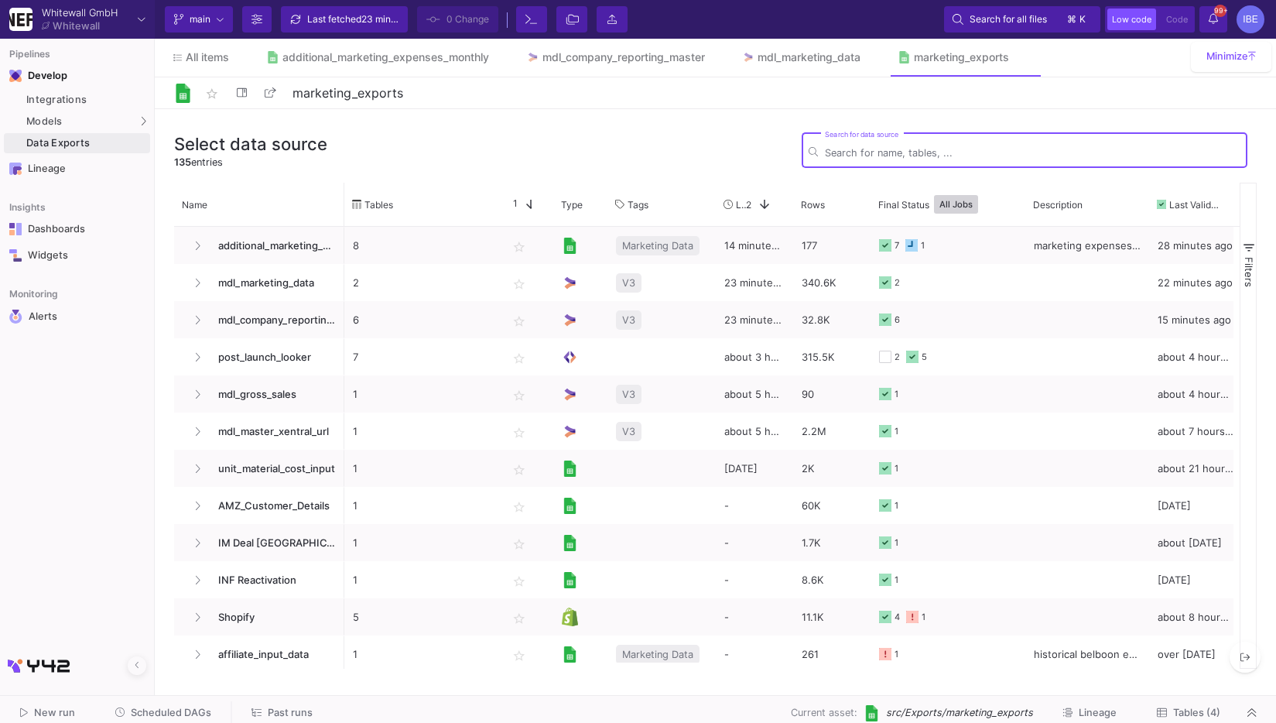
click at [1183, 713] on span "Tables (4)" at bounding box center [1196, 712] width 47 height 12
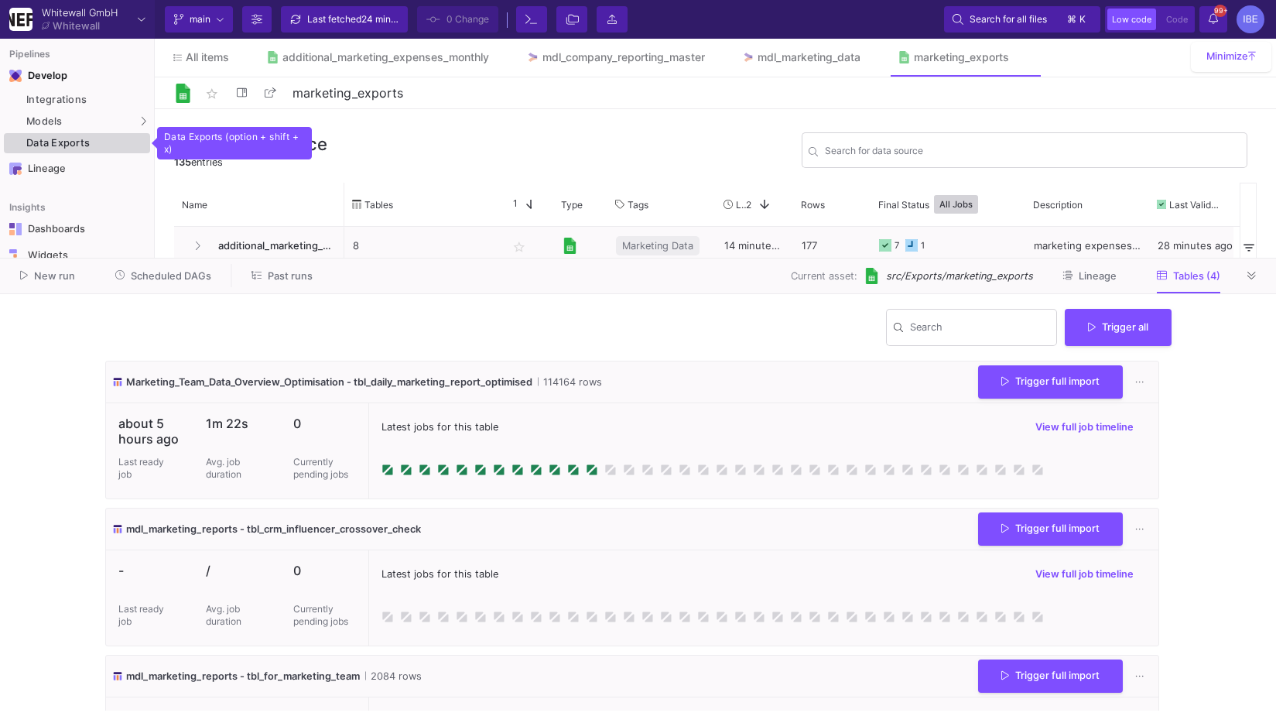
click at [136, 135] on link "Data Exports" at bounding box center [77, 143] width 146 height 20
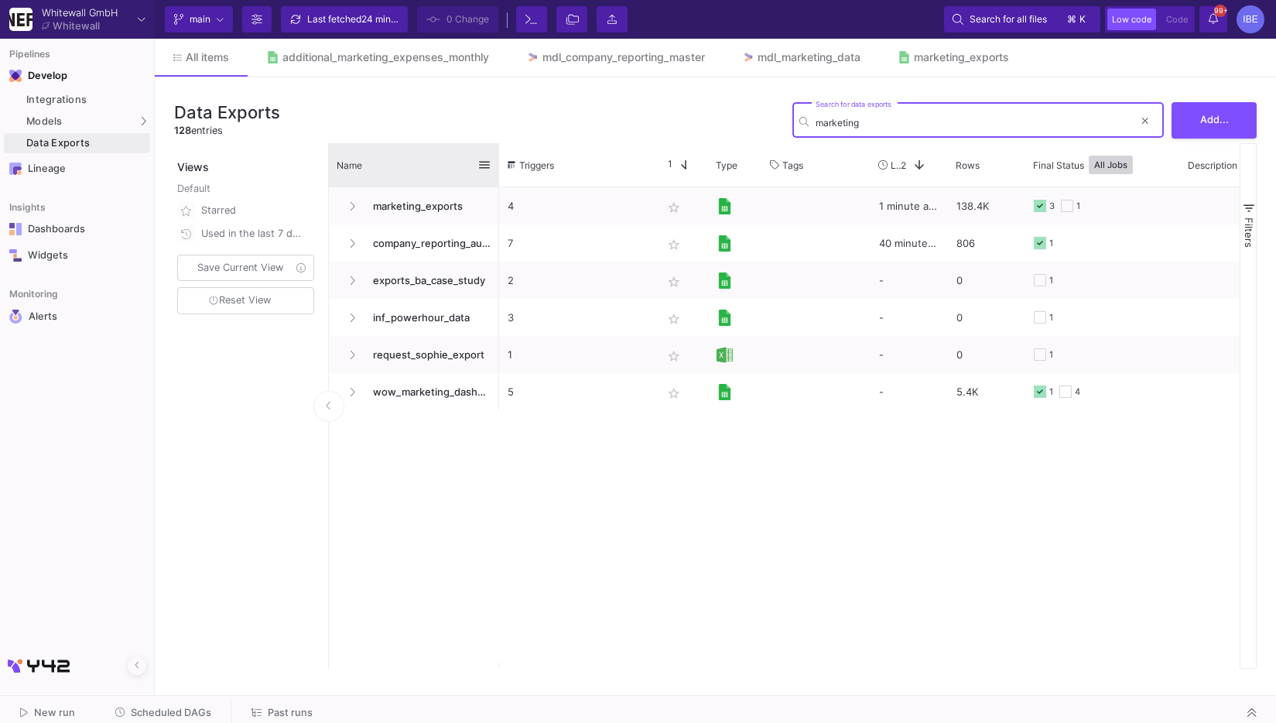
type input "marketing"
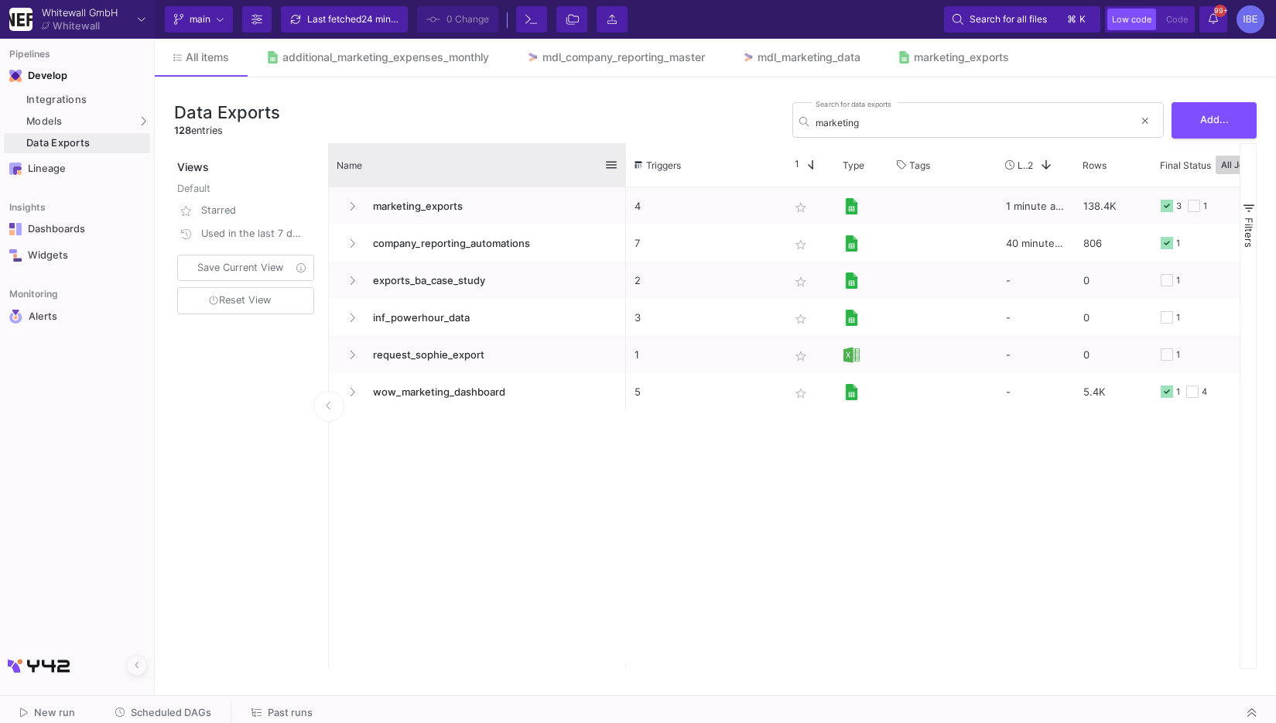
drag, startPoint x: 498, startPoint y: 173, endPoint x: 624, endPoint y: 156, distance: 127.9
click at [624, 156] on div at bounding box center [626, 164] width 6 height 43
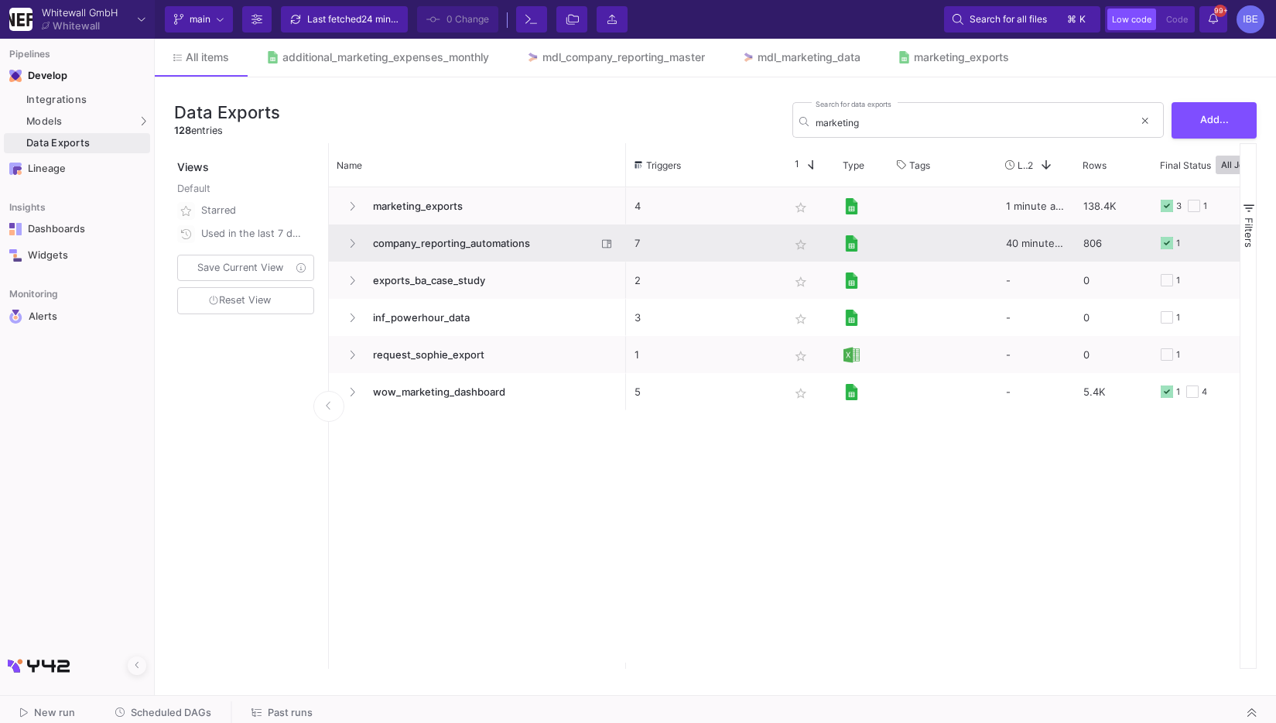
click at [514, 244] on span "company_reporting_automations" at bounding box center [480, 243] width 233 height 36
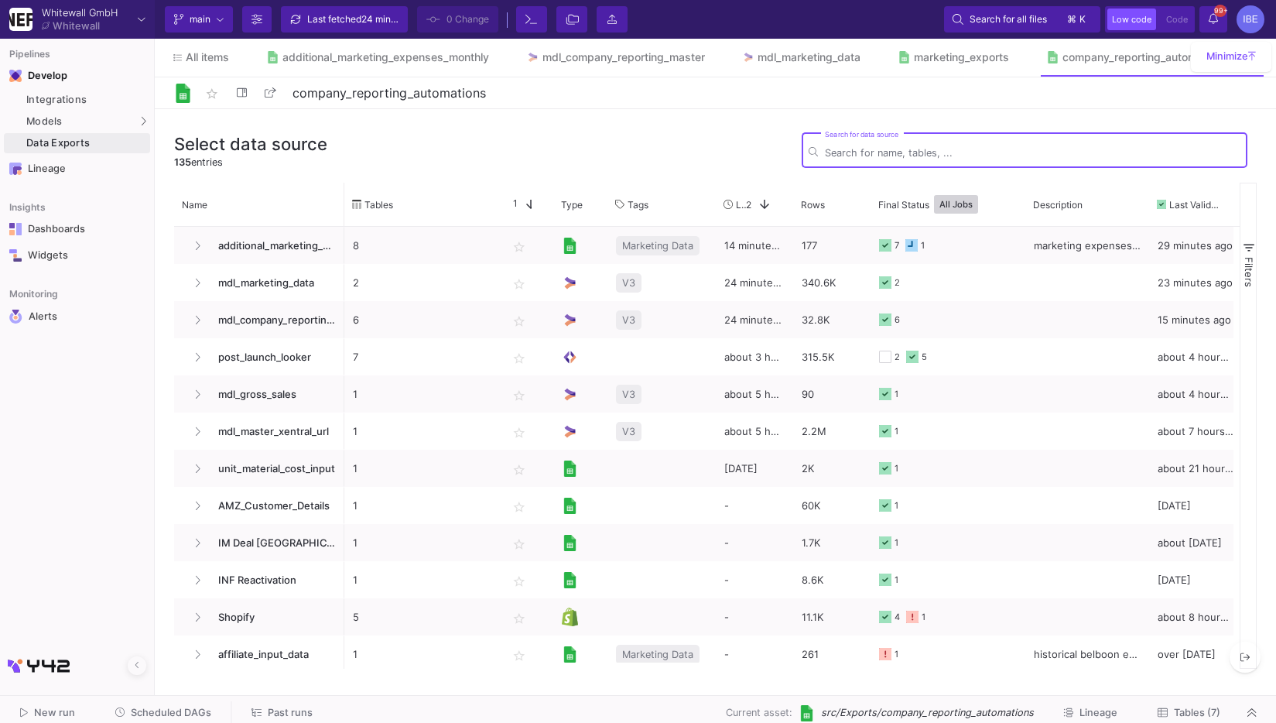
click at [1167, 716] on span "Tables (7)" at bounding box center [1189, 712] width 63 height 12
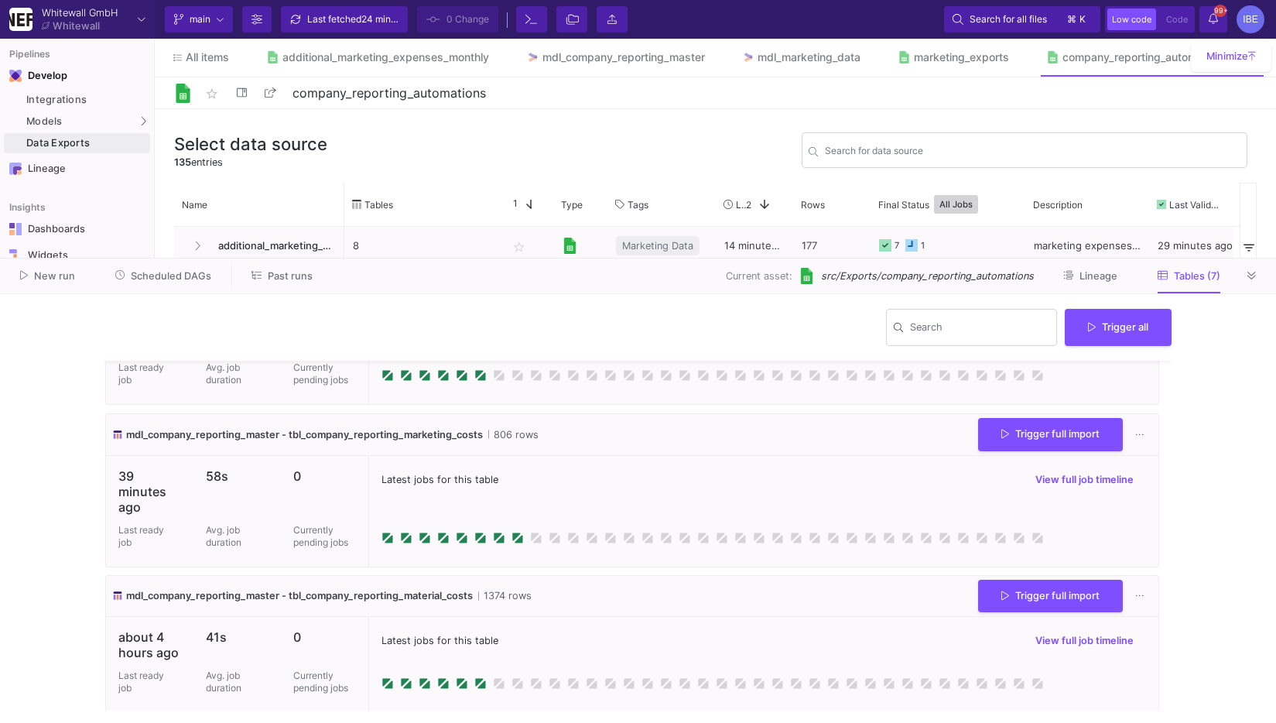
scroll to position [535, 0]
click at [979, 432] on button "Trigger full import" at bounding box center [1050, 433] width 145 height 33
